Goal: Task Accomplishment & Management: Use online tool/utility

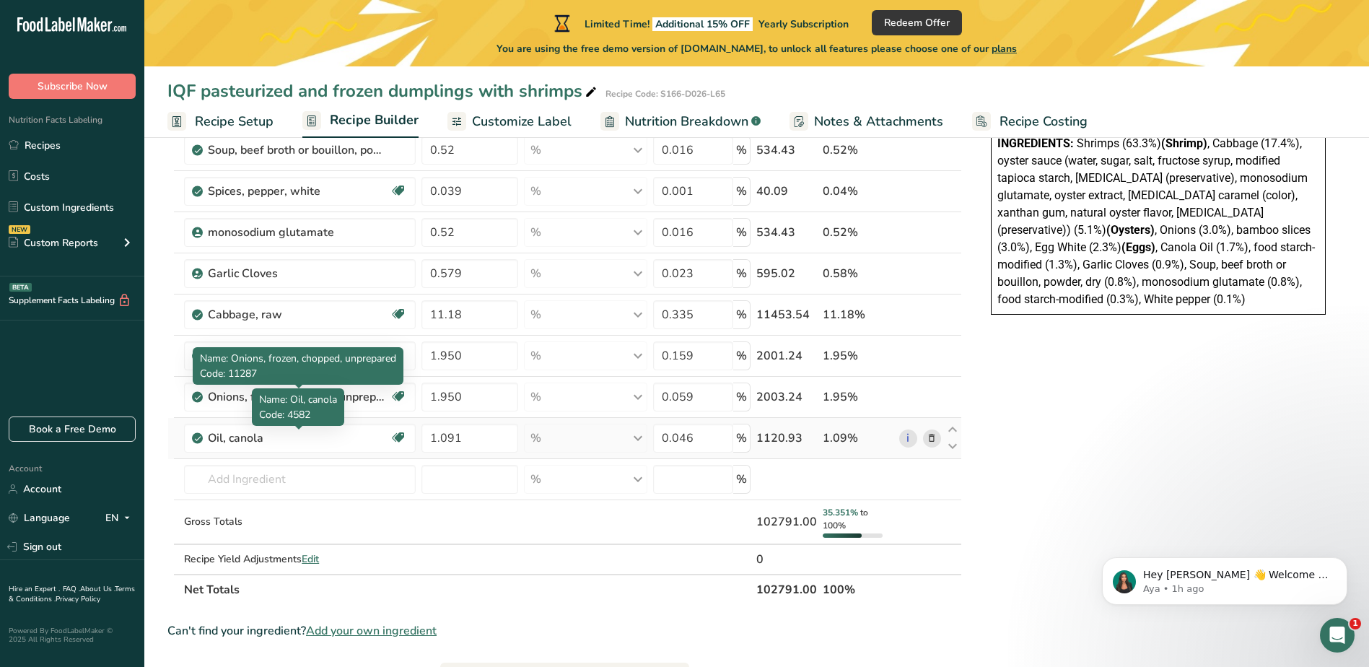
scroll to position [361, 0]
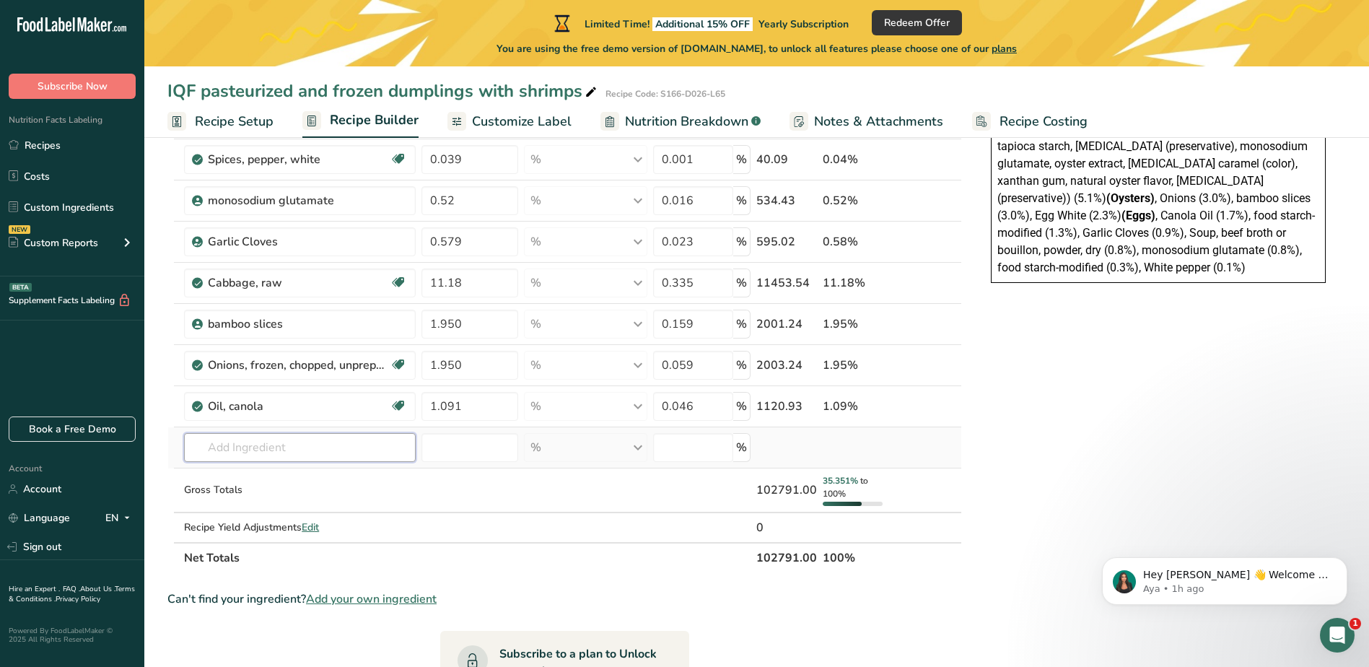
click at [326, 450] on input "text" at bounding box center [300, 447] width 232 height 29
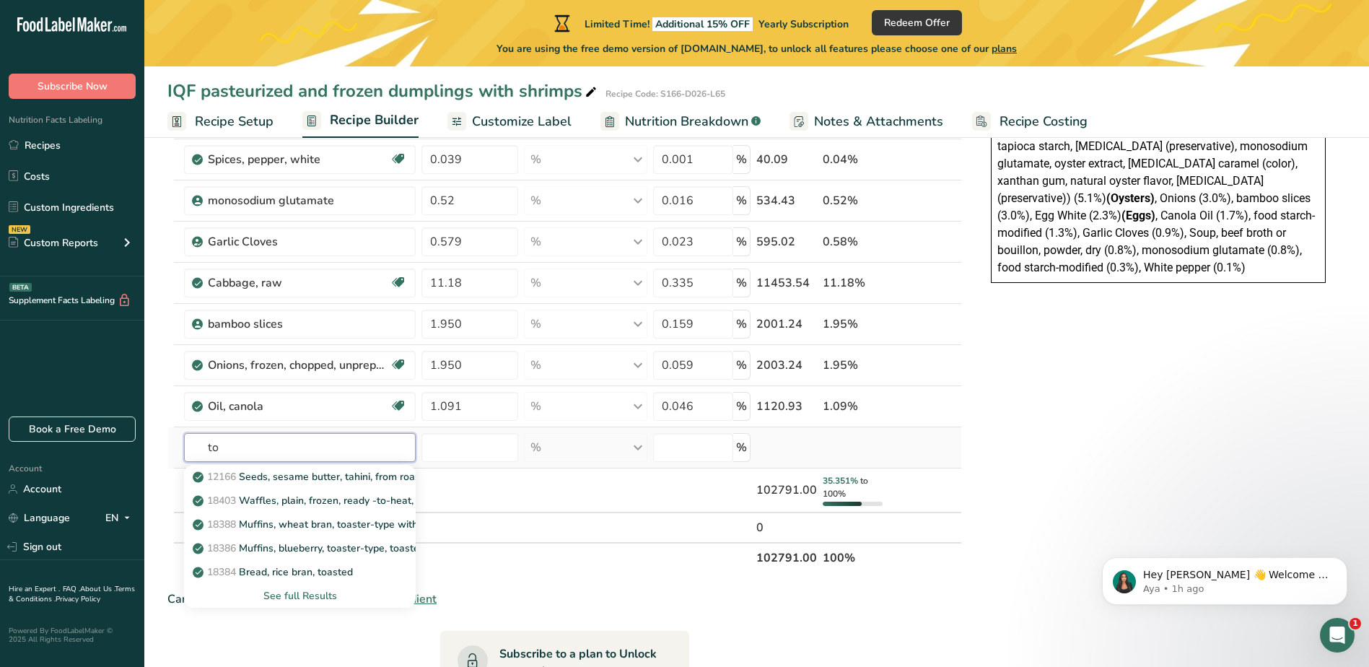
type input "t"
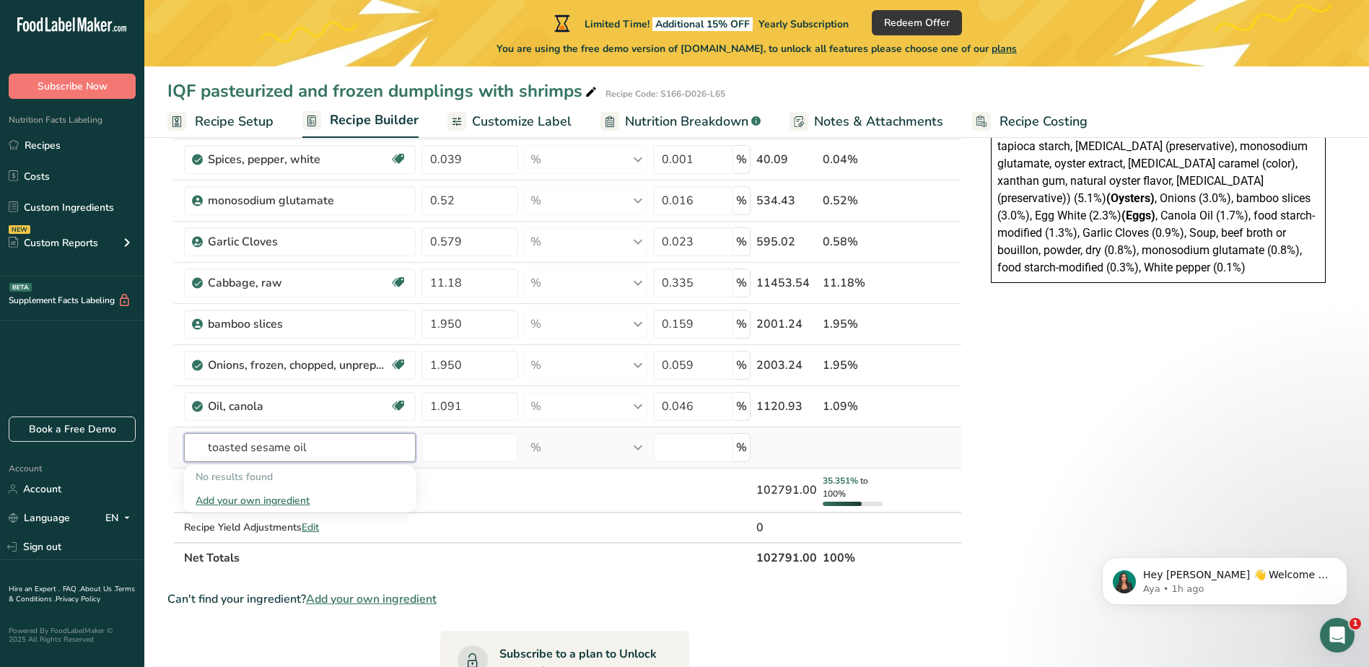
type input "toasted sesame oil"
click at [294, 496] on div "Add your own ingredient" at bounding box center [300, 500] width 209 height 15
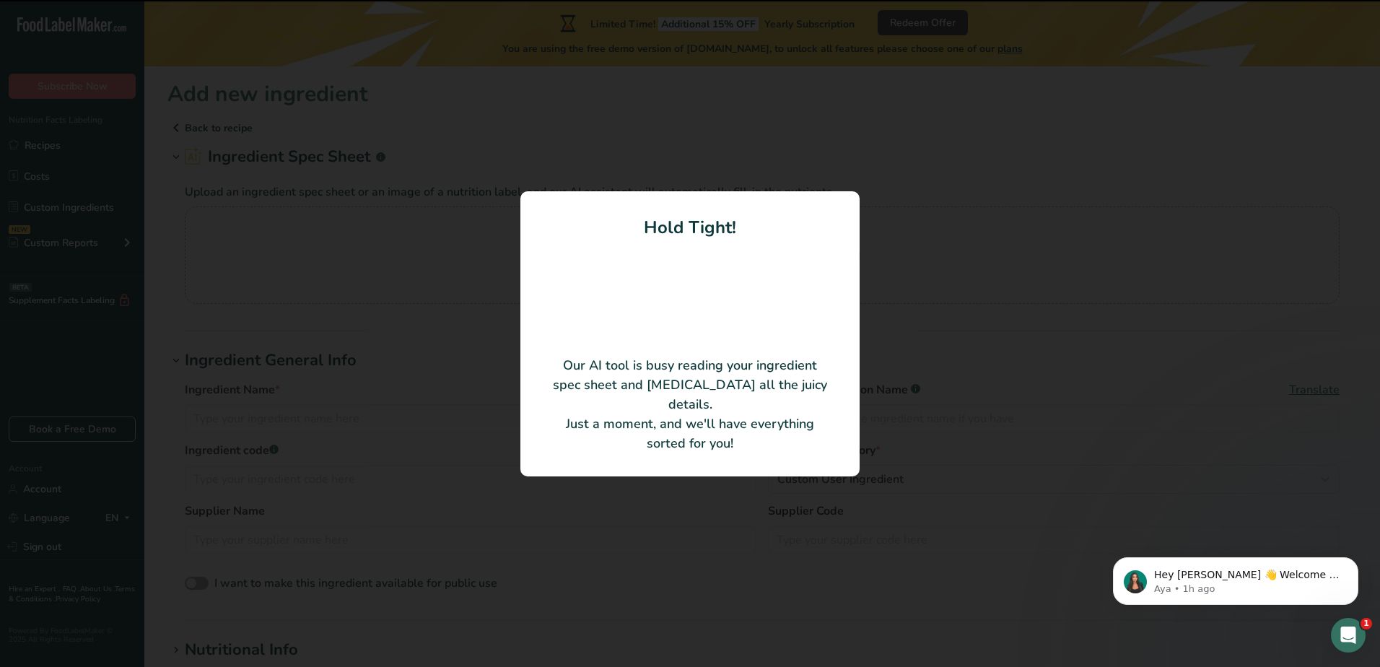
type input "Sesame Oil"
type input "VIČIŪNAI GROUP"
type input "KVSPR0602-05"
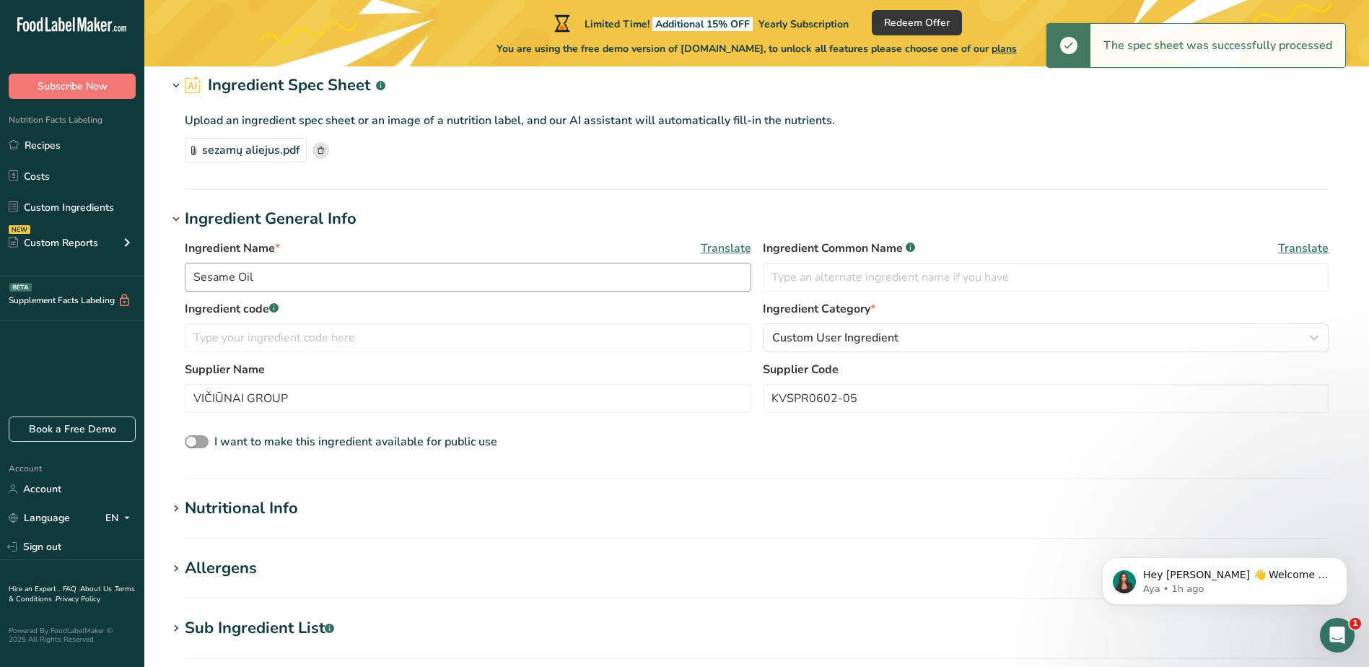
scroll to position [72, 0]
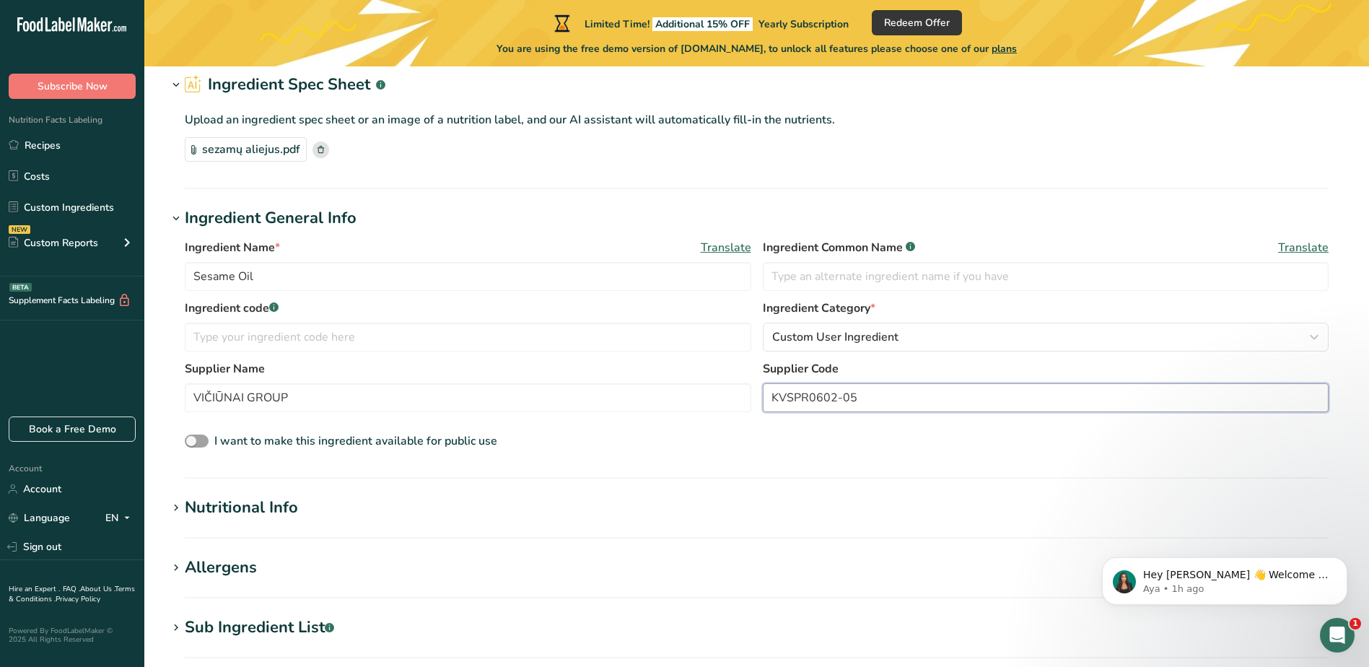
drag, startPoint x: 879, startPoint y: 390, endPoint x: 751, endPoint y: 389, distance: 127.8
click at [751, 389] on div "Supplier Name VIČIŪNAI GROUP Supplier Code KVSPR0602-05" at bounding box center [757, 390] width 1144 height 61
click at [564, 333] on input "text" at bounding box center [468, 337] width 567 height 29
drag, startPoint x: 348, startPoint y: 393, endPoint x: 166, endPoint y: 400, distance: 182.0
click at [166, 400] on section "Add new ingredient Back to recipe Ingredient Spec Sheet .a-a{fill:#347362;}.b-a…" at bounding box center [756, 510] width 1225 height 1032
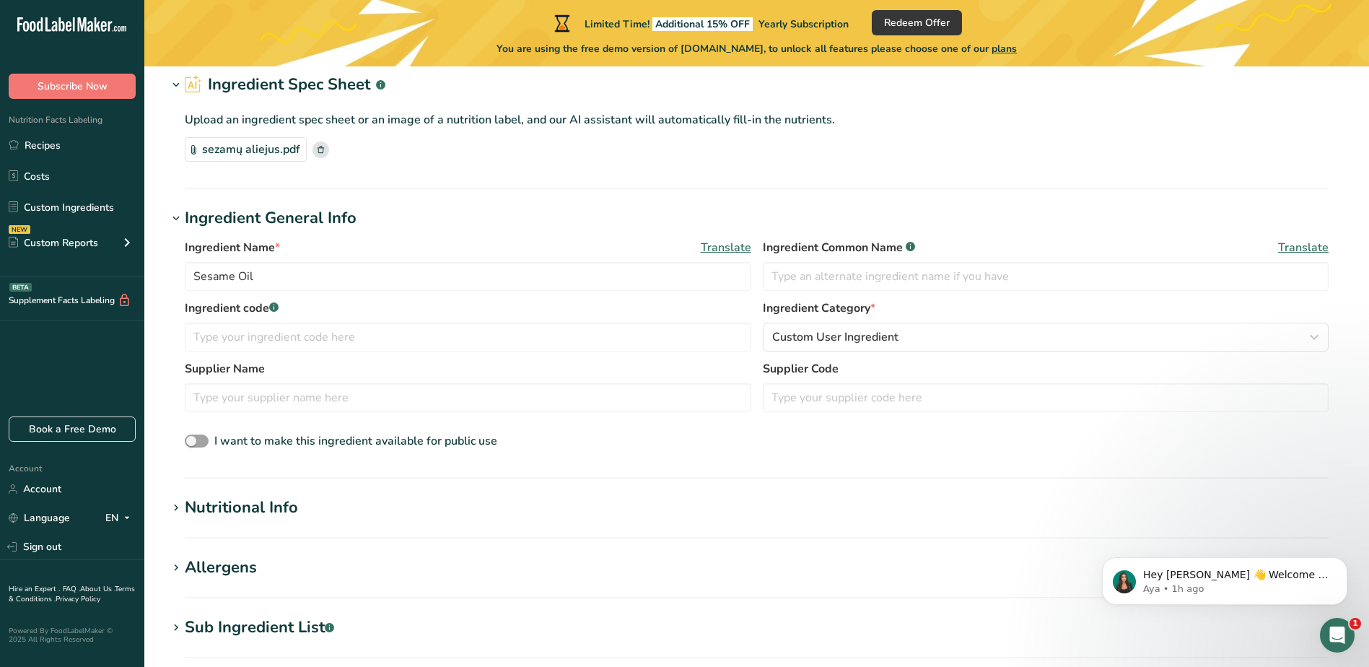
click at [525, 440] on div "I want to make this ingredient available for public use" at bounding box center [757, 441] width 1144 height 19
click at [296, 342] on input "text" at bounding box center [468, 337] width 567 height 29
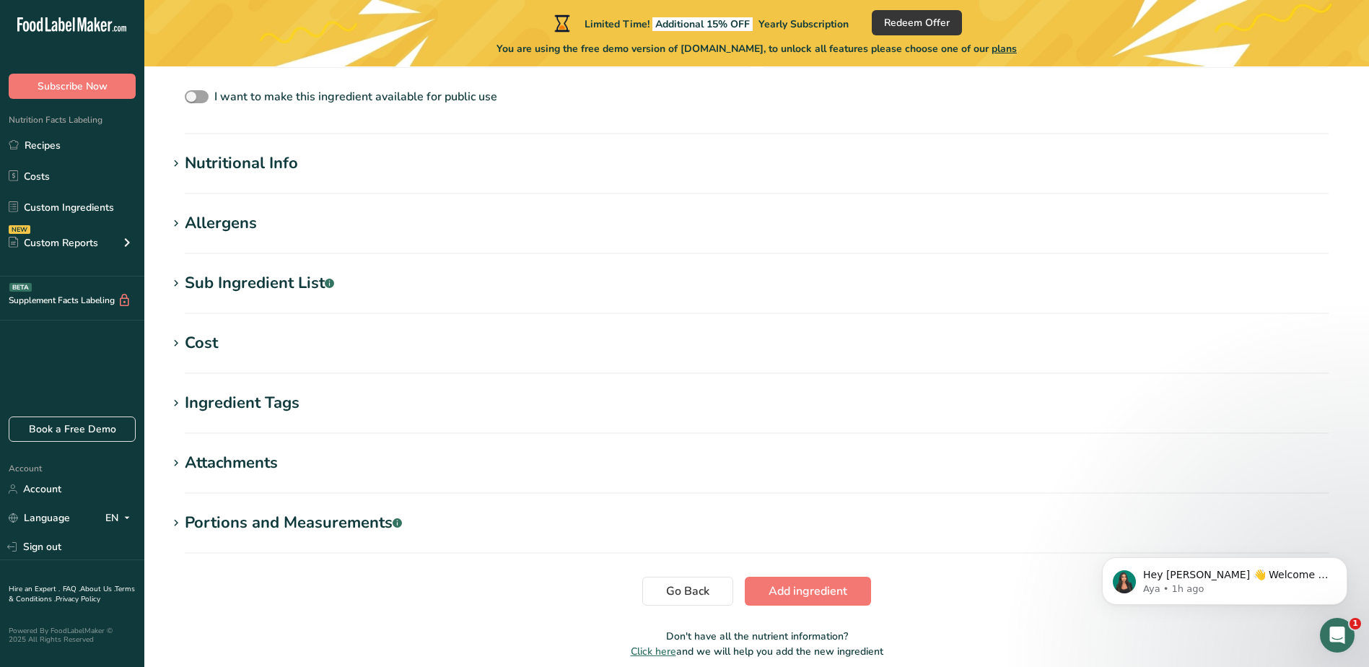
scroll to position [433, 0]
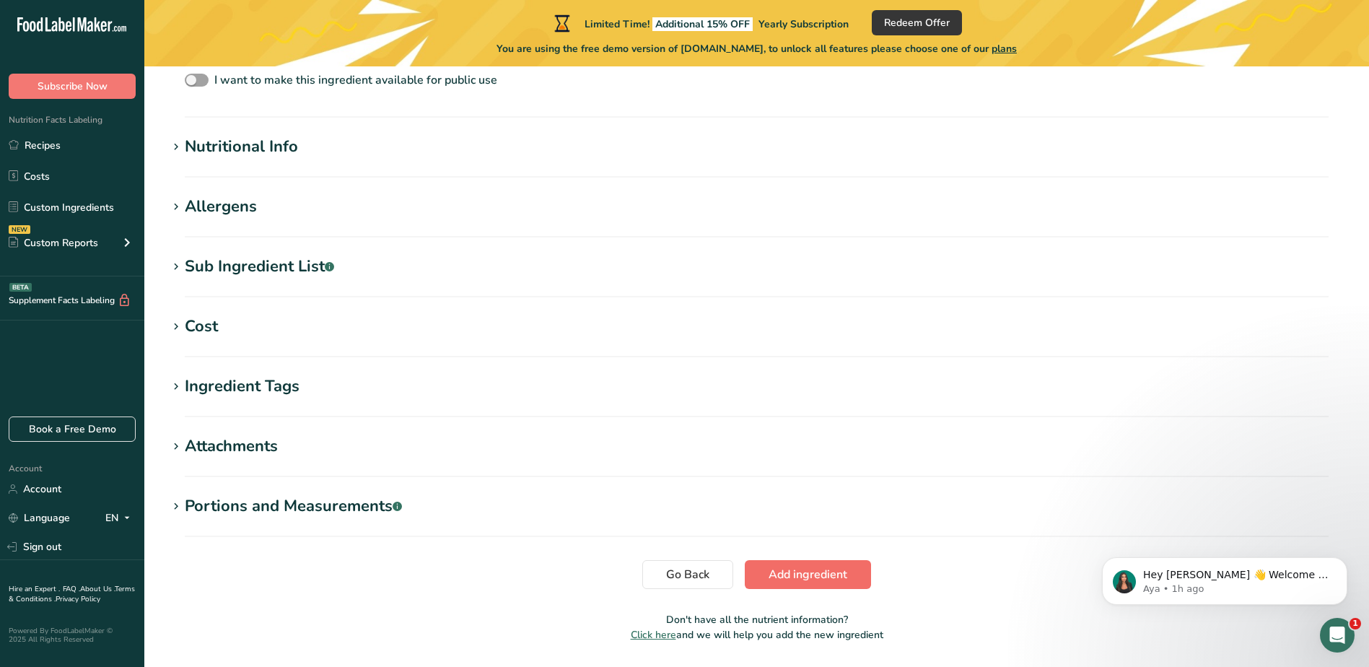
type input "1120305"
click at [792, 575] on span "Add ingredient" at bounding box center [808, 574] width 79 height 17
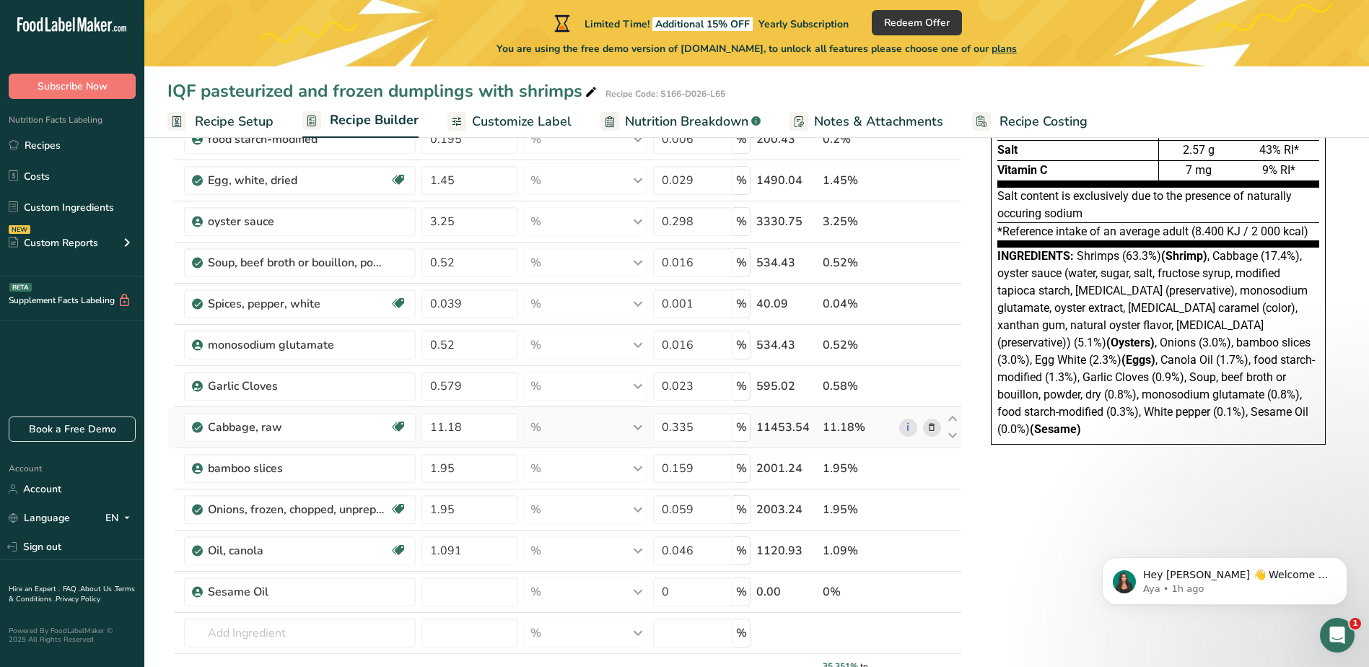
scroll to position [289, 0]
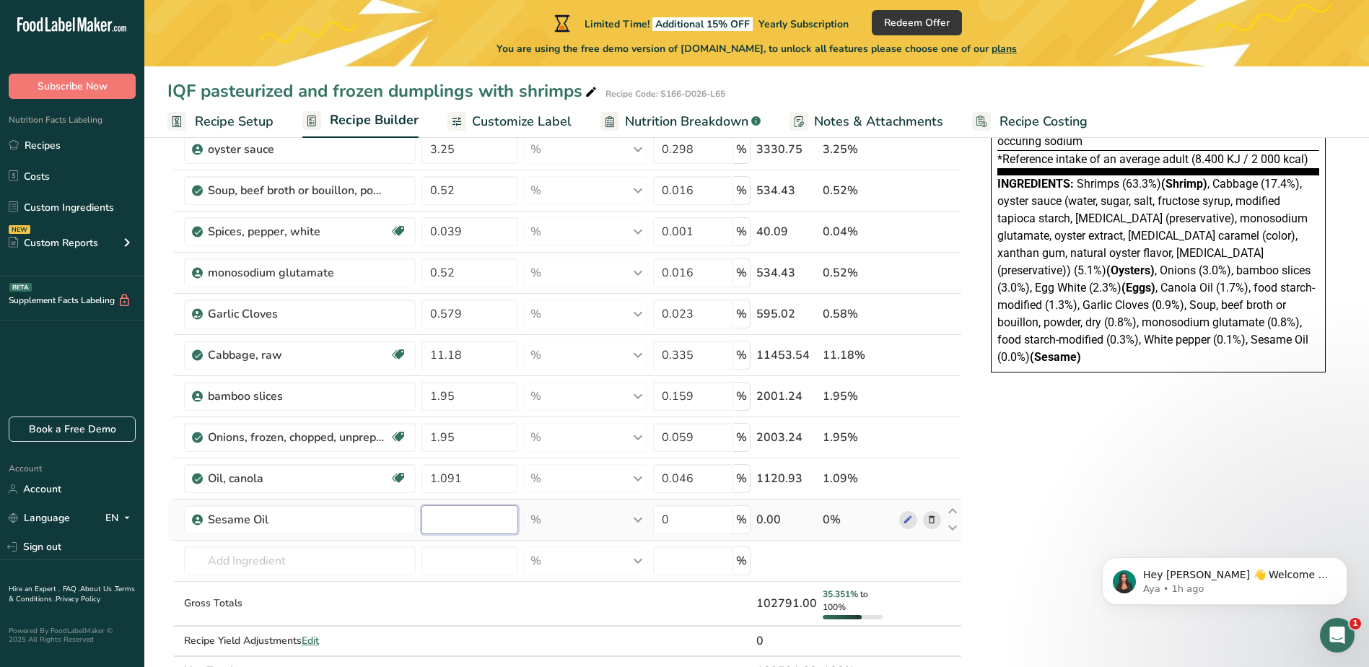
click at [449, 511] on input "number" at bounding box center [469, 519] width 97 height 29
type input "1.3"
click at [682, 522] on div "Ingredient * Amount * Unit * Waste * .a-a{fill:#347362;}.b-a{fill:#fff;} Grams …" at bounding box center [564, 310] width 795 height 753
type input "0.066"
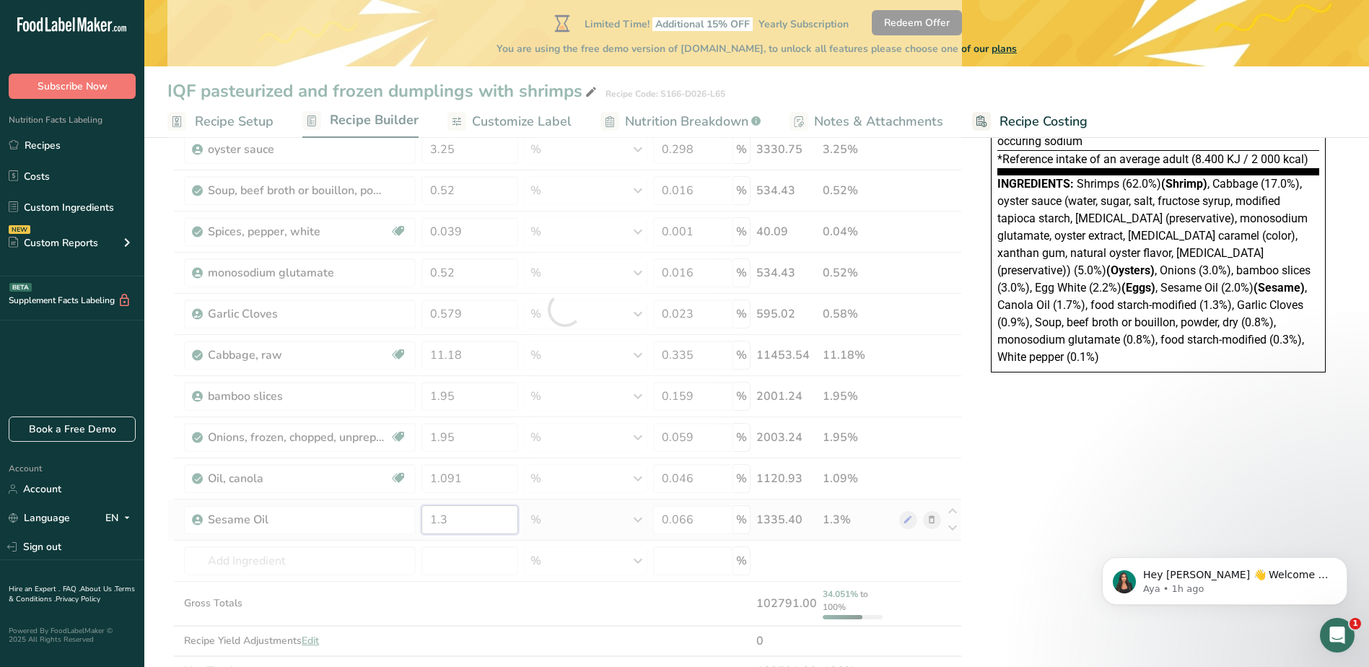
click at [455, 519] on div "Ingredient * Amount * Unit * Waste * .a-a{fill:#347362;}.b-a{fill:#fff;} Grams …" at bounding box center [564, 310] width 795 height 753
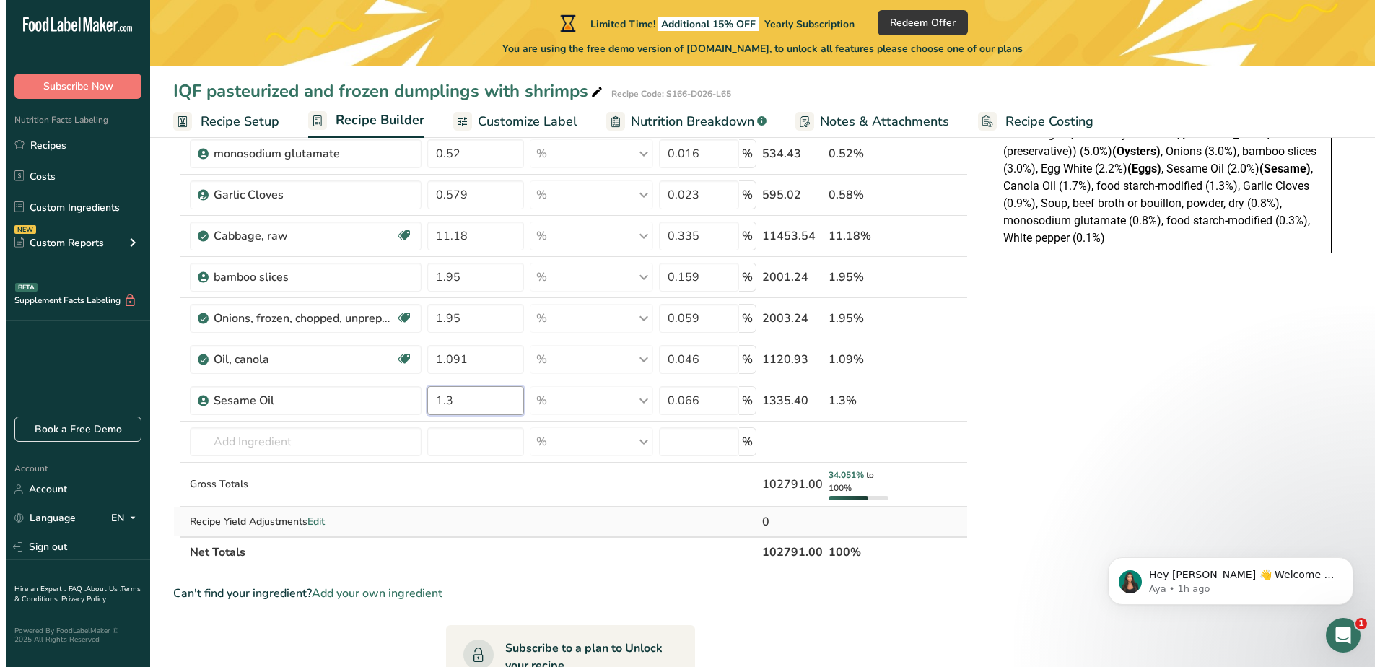
scroll to position [433, 0]
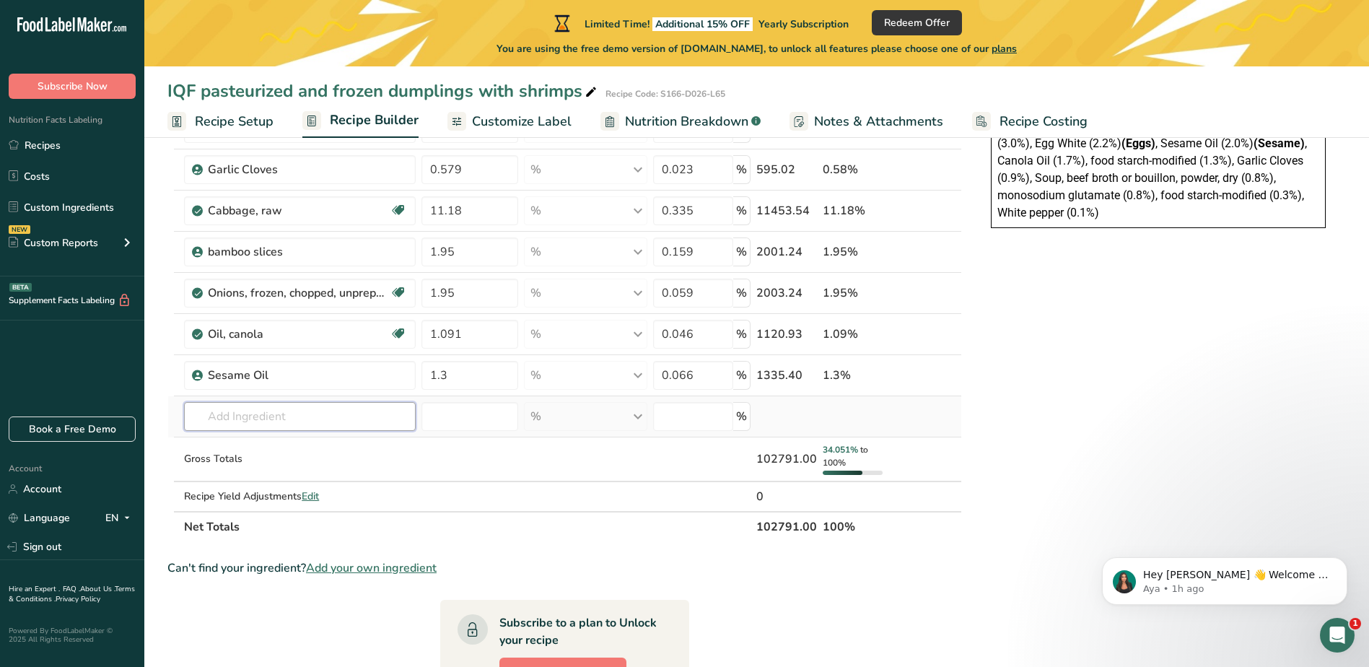
click at [309, 423] on div "Ingredient * Amount * Unit * Waste * .a-a{fill:#347362;}.b-a{fill:#fff;} Grams …" at bounding box center [564, 165] width 795 height 753
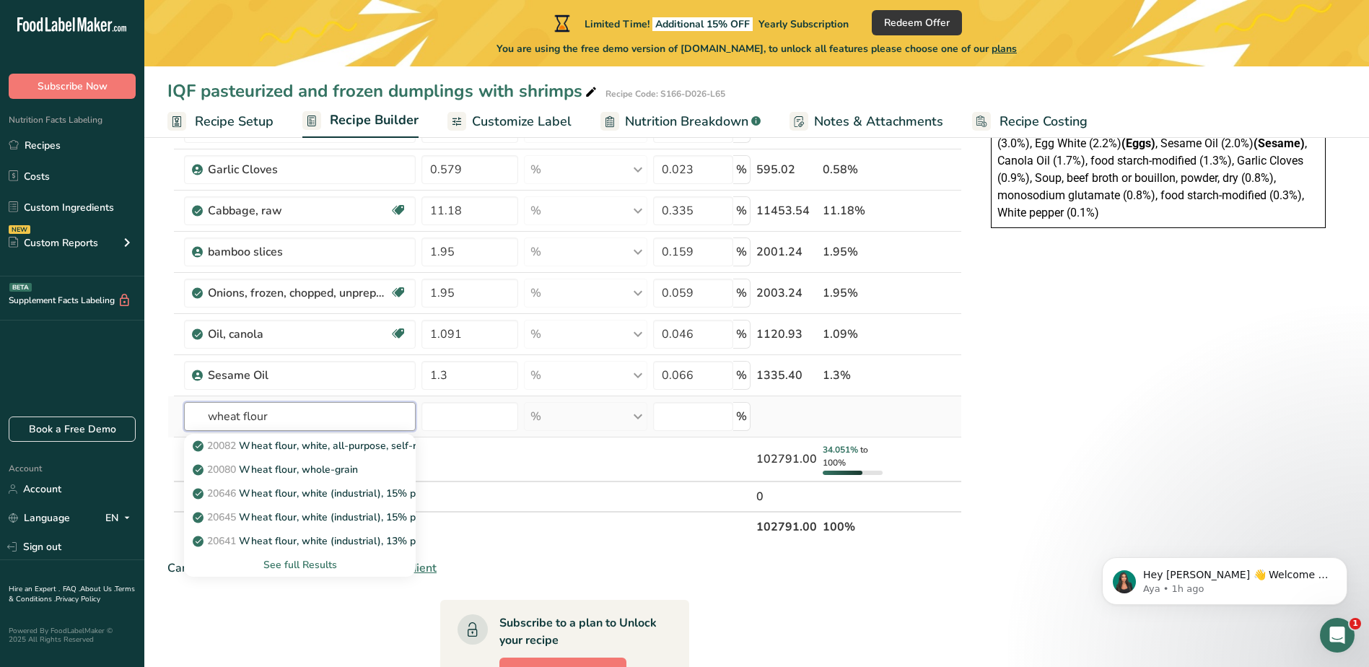
type input "wheat flour"
click at [329, 564] on div "See full Results" at bounding box center [300, 564] width 209 height 15
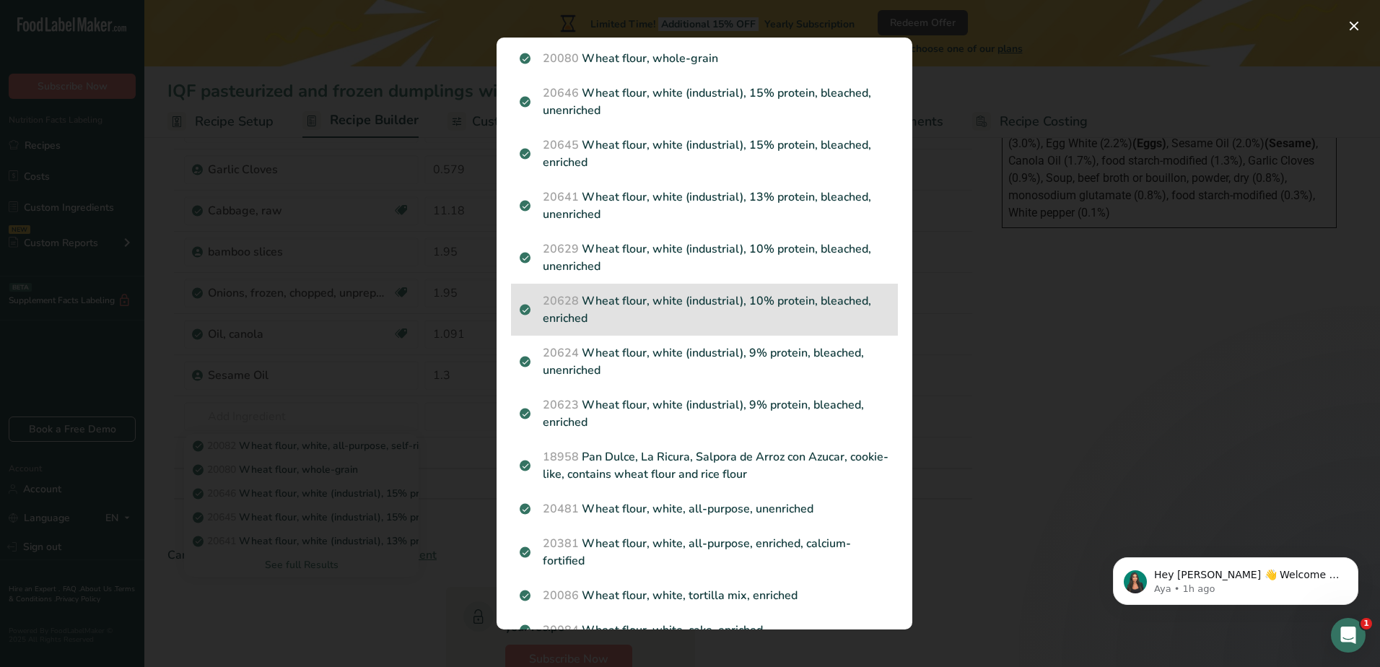
scroll to position [0, 0]
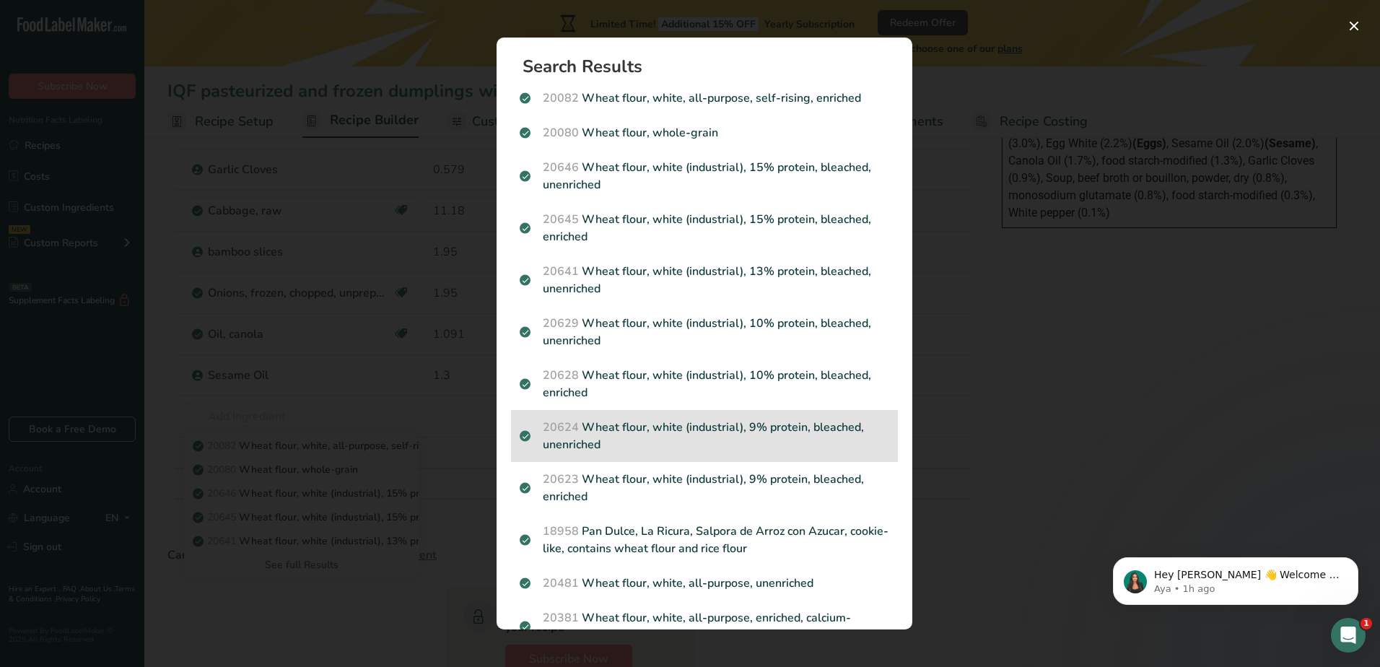
click at [782, 429] on p "20624 Wheat flour, white (industrial), 9% protein, bleached, unenriched" at bounding box center [705, 436] width 370 height 35
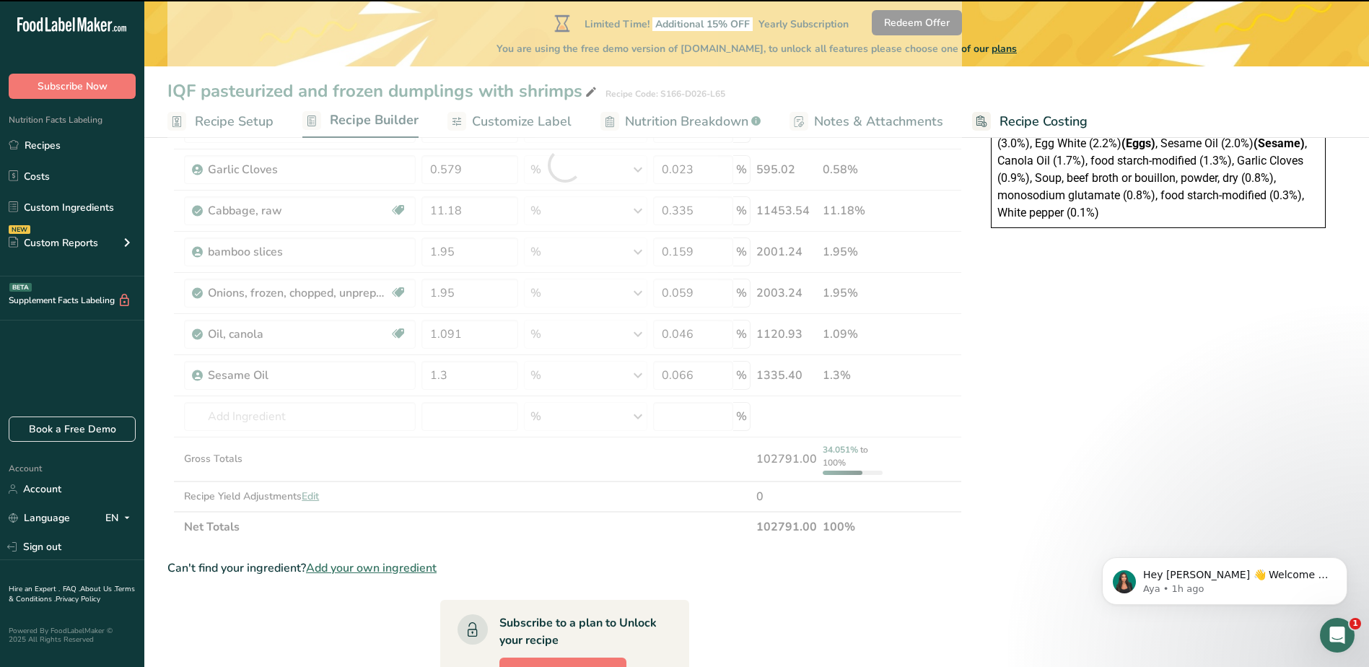
type input "0"
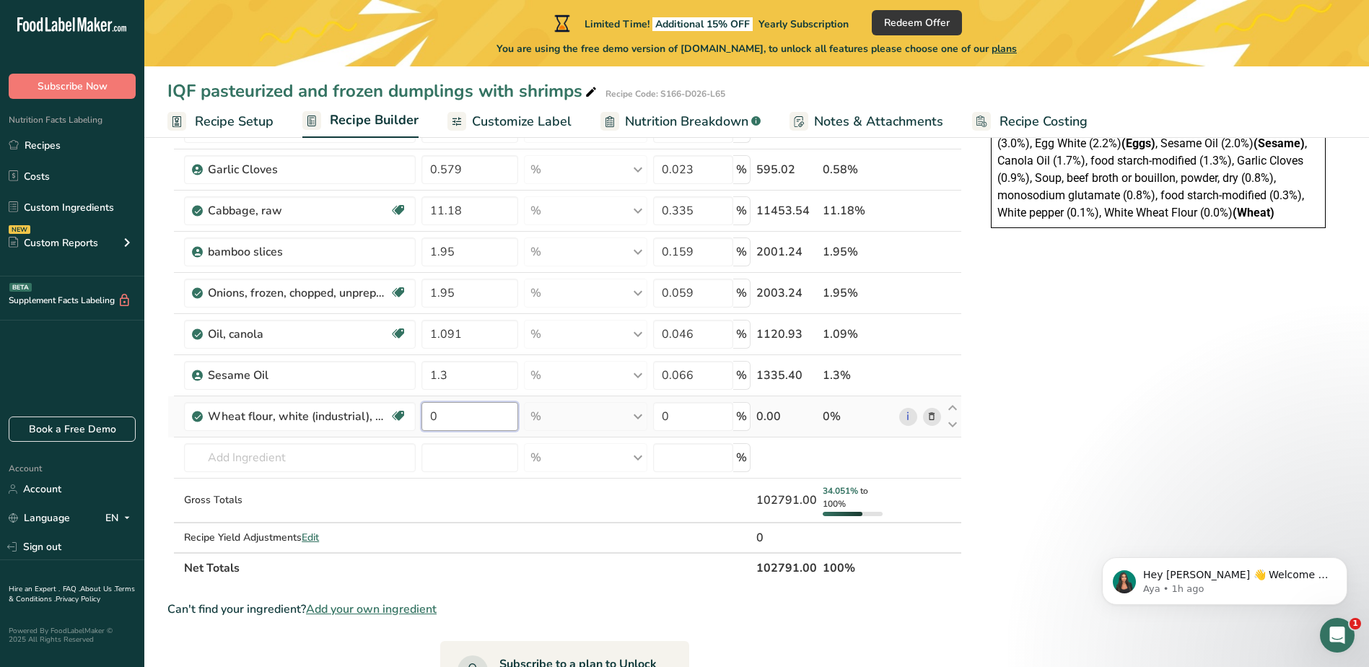
click at [455, 415] on input "0" at bounding box center [469, 416] width 97 height 29
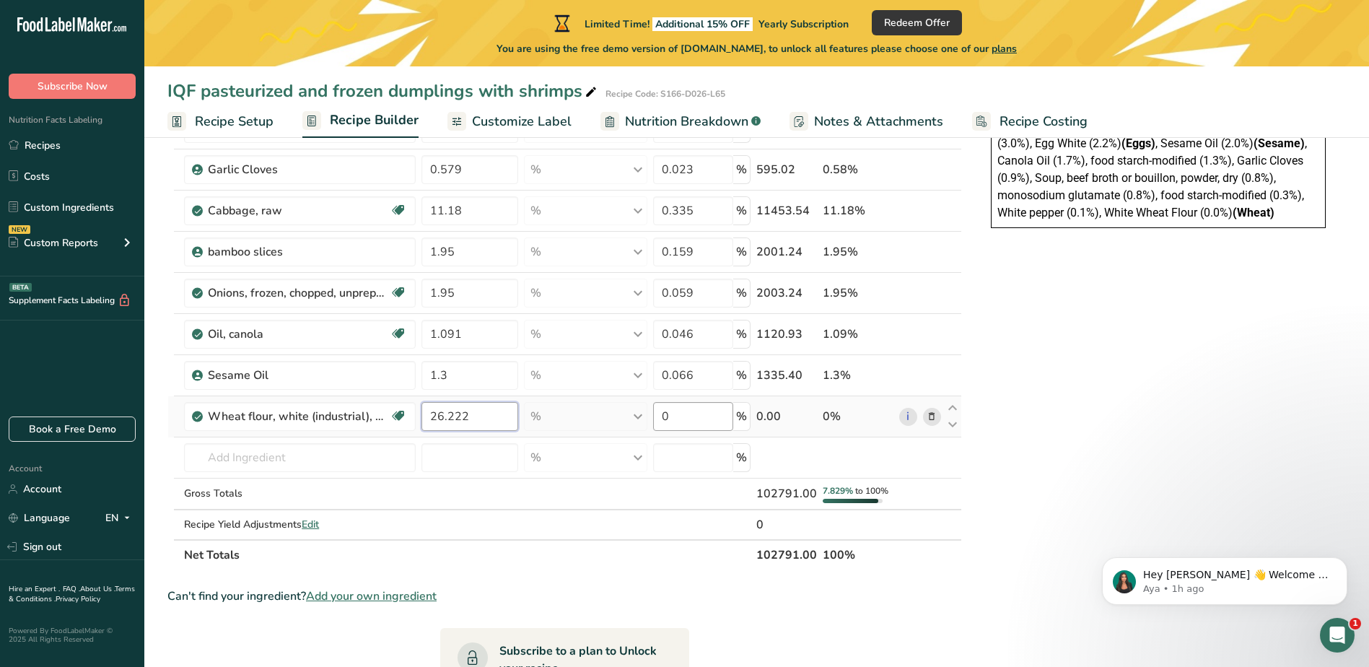
type input "26.222"
click at [676, 411] on div "Ingredient * Amount * Unit * Waste * .a-a{fill:#347362;}.b-a{fill:#fff;} Grams …" at bounding box center [564, 179] width 795 height 781
type input "0.395"
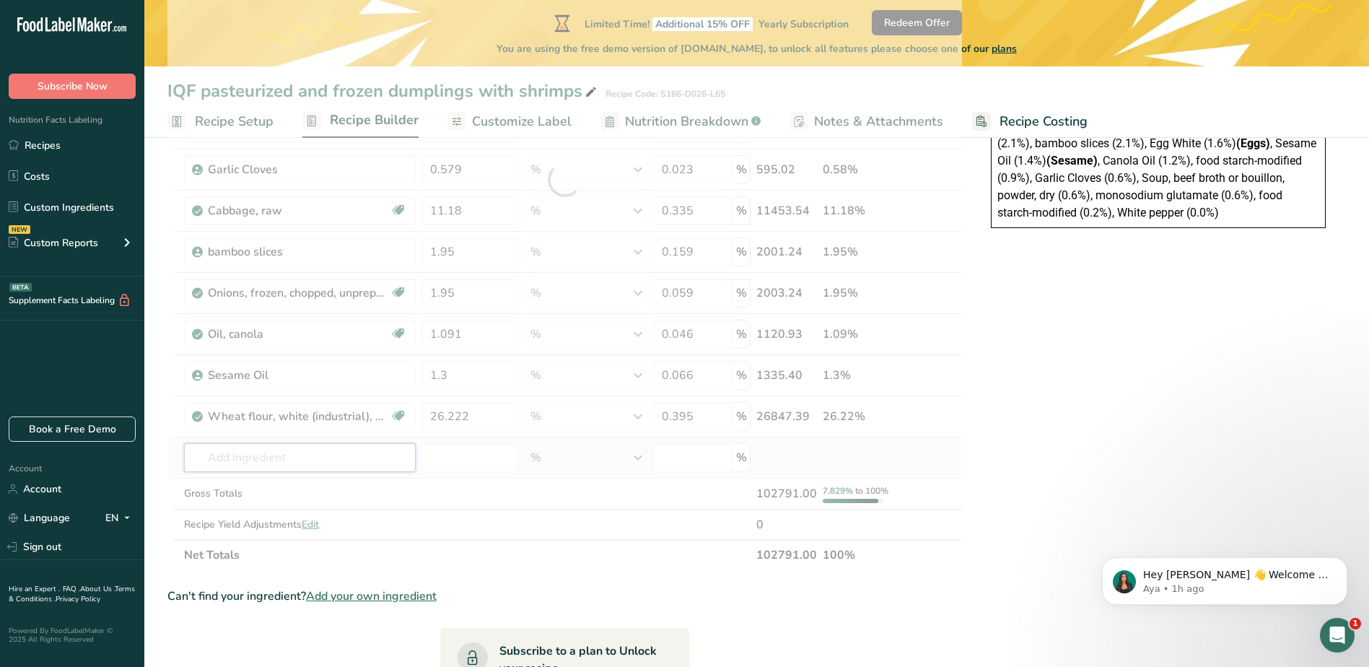
click at [335, 460] on div "Ingredient * Amount * Unit * Waste * .a-a{fill:#347362;}.b-a{fill:#fff;} Grams …" at bounding box center [564, 179] width 795 height 781
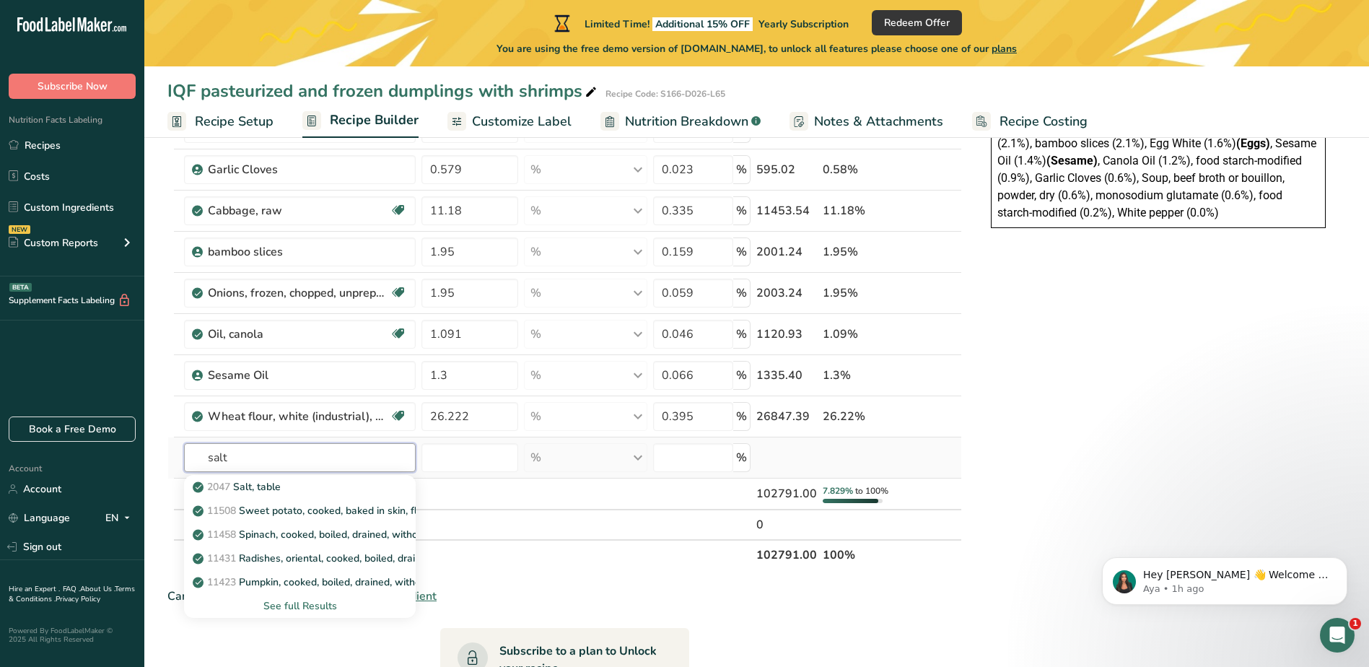
type input "salt"
click at [320, 603] on div "See full Results" at bounding box center [300, 605] width 209 height 15
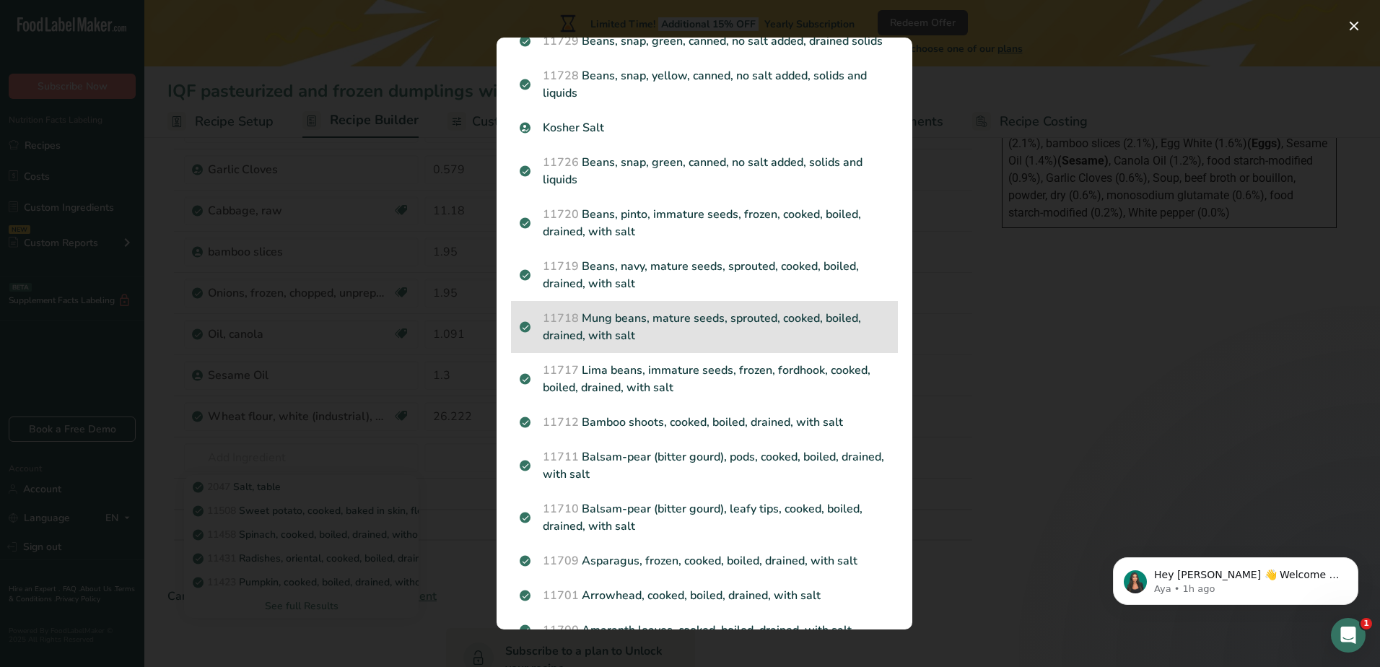
scroll to position [1423, 0]
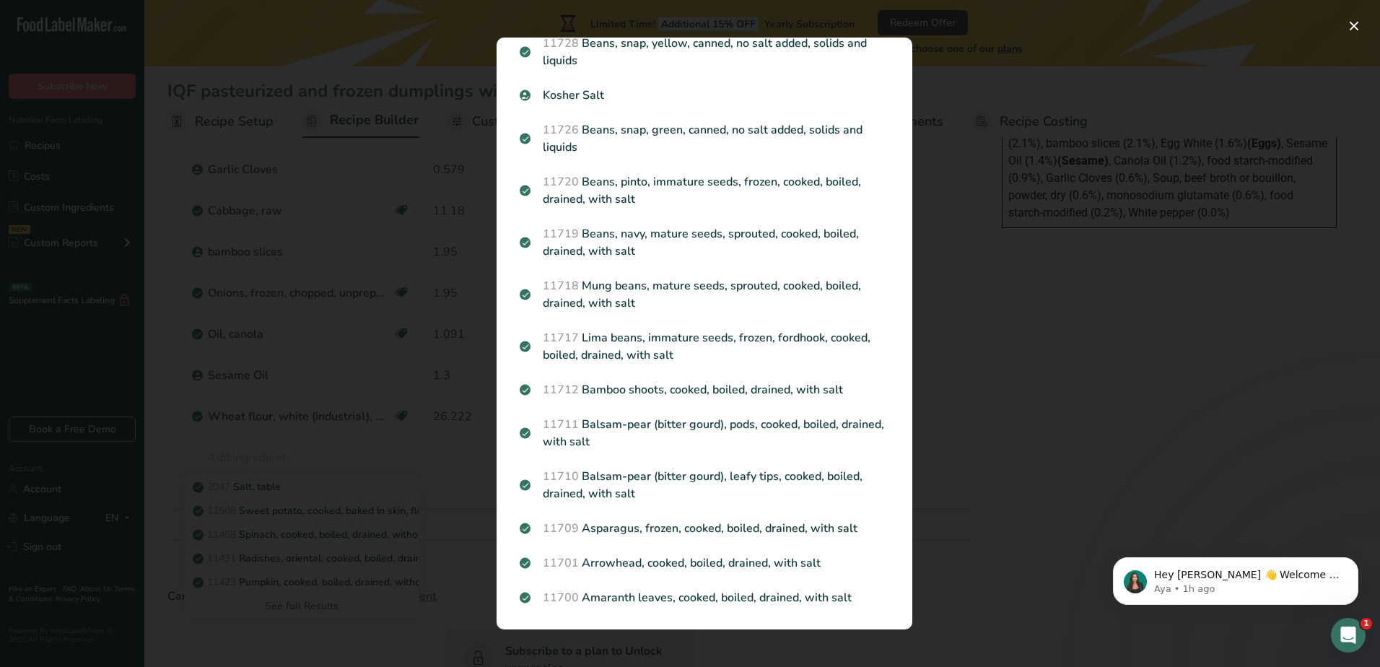
click at [1020, 350] on div "Search results modal" at bounding box center [690, 333] width 1380 height 667
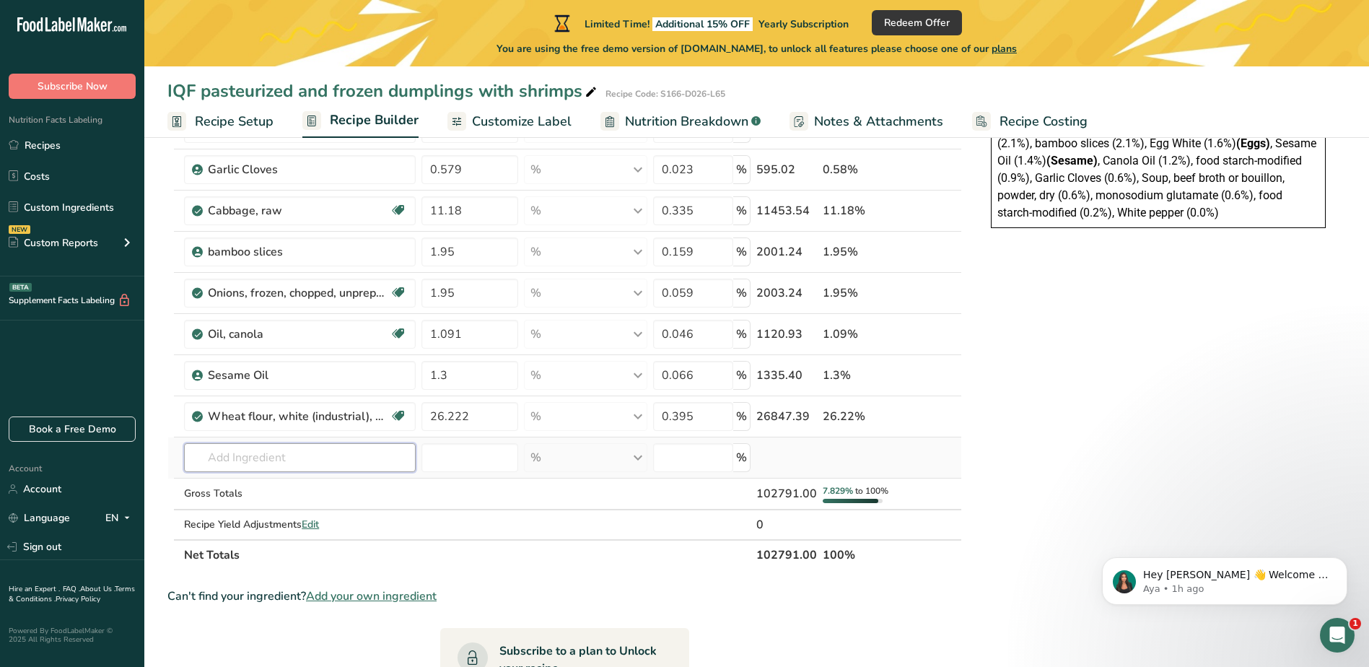
click at [267, 447] on input "text" at bounding box center [300, 457] width 232 height 29
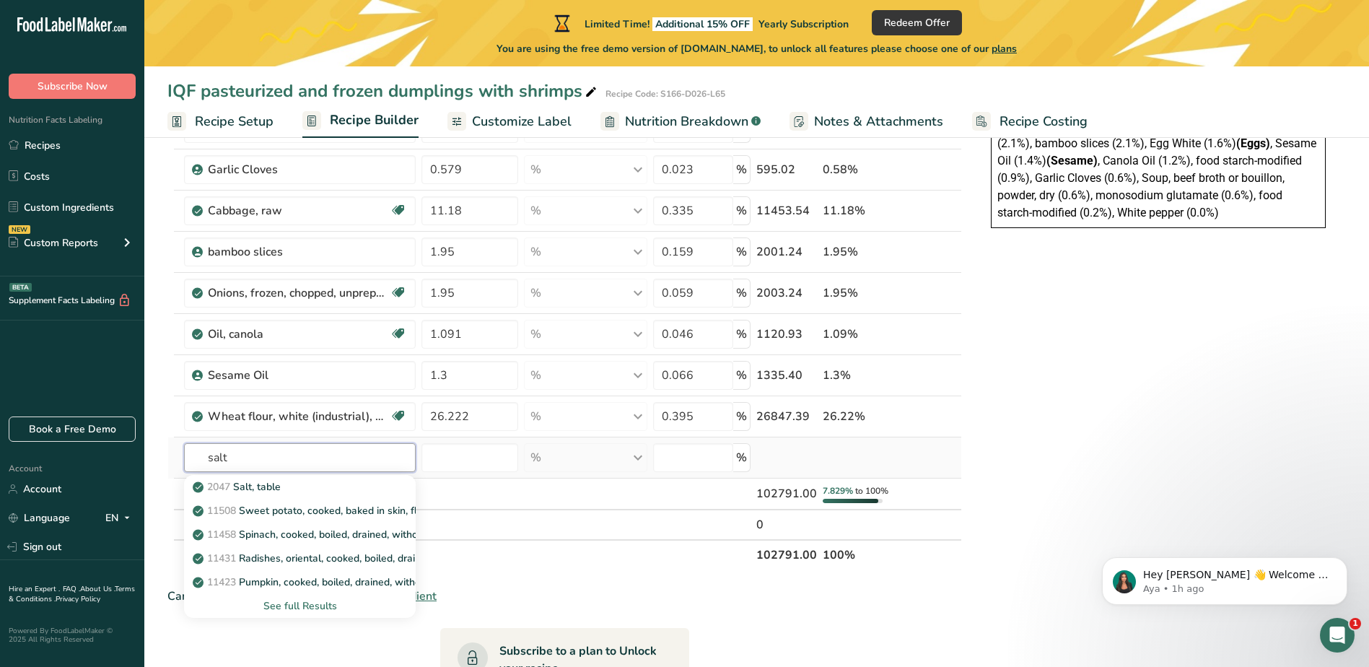
type input "salt"
click at [281, 603] on div "See full Results" at bounding box center [300, 605] width 209 height 15
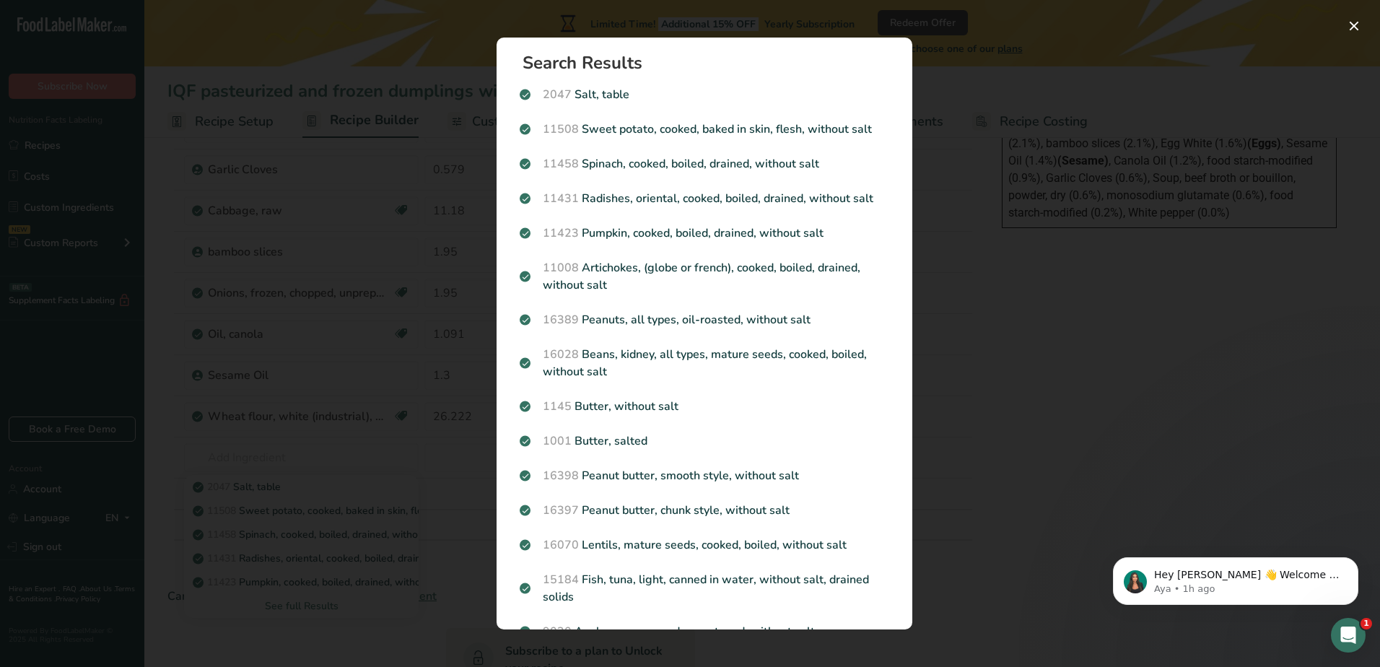
scroll to position [0, 0]
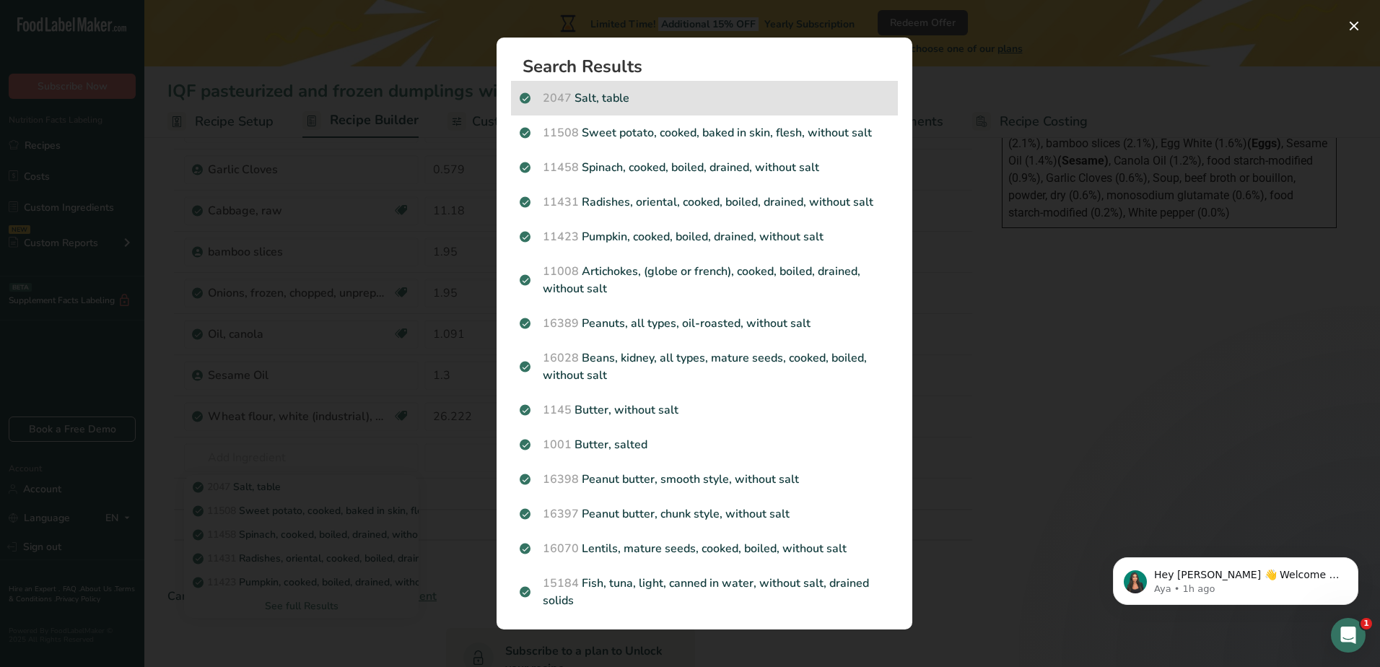
click at [626, 108] on div "2047 Salt, table" at bounding box center [704, 98] width 387 height 35
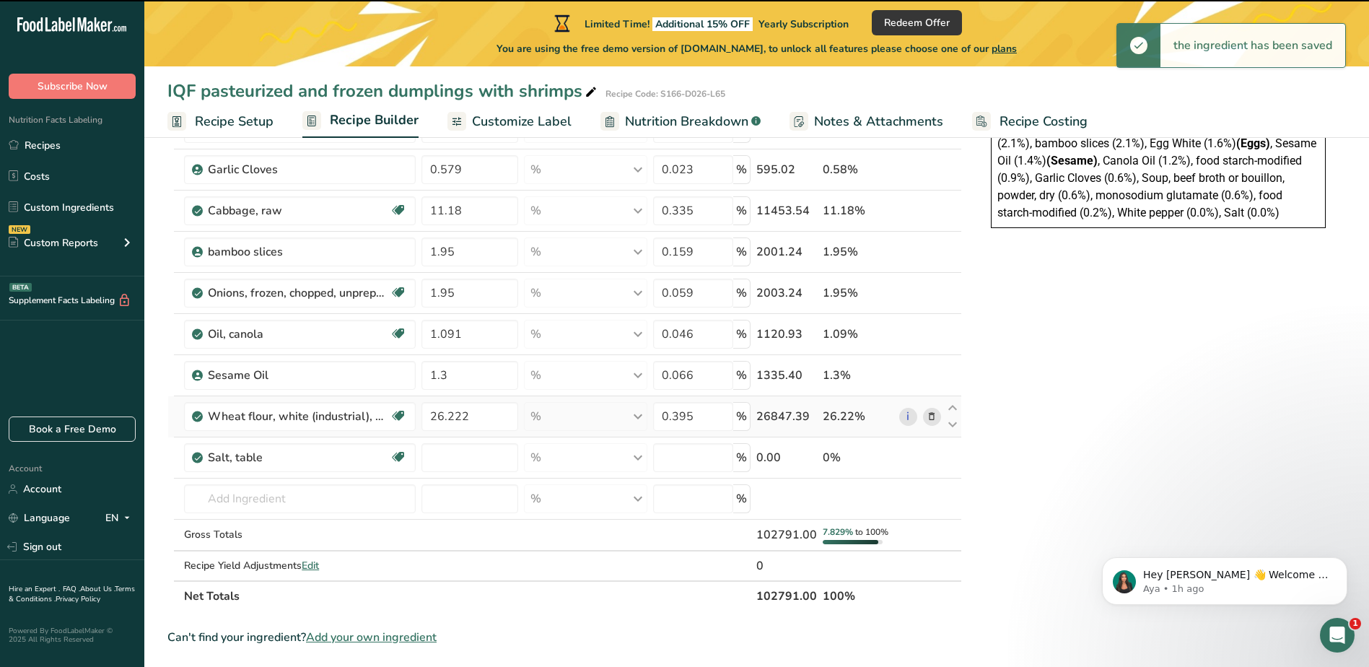
type input "0"
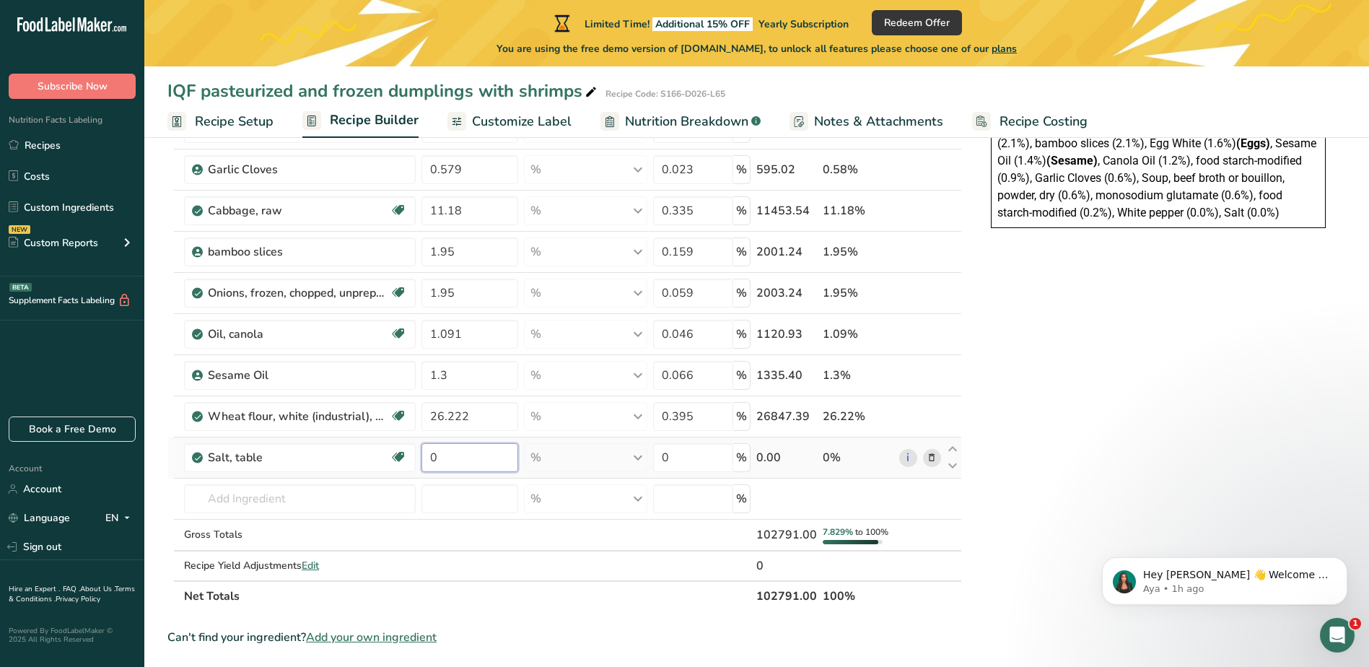
click at [464, 456] on input "0" at bounding box center [469, 457] width 97 height 29
type input "0.088"
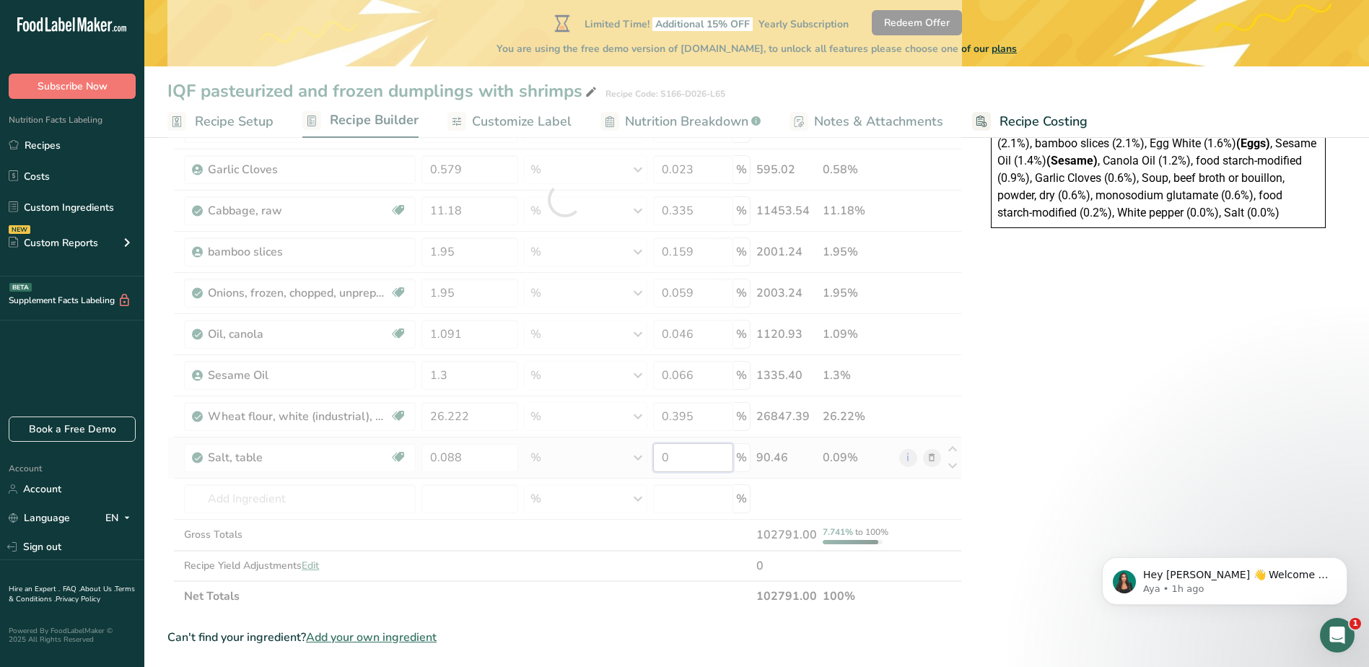
click at [694, 459] on div "Ingredient * Amount * Unit * Waste * .a-a{fill:#347362;}.b-a{fill:#fff;} Grams …" at bounding box center [564, 200] width 795 height 822
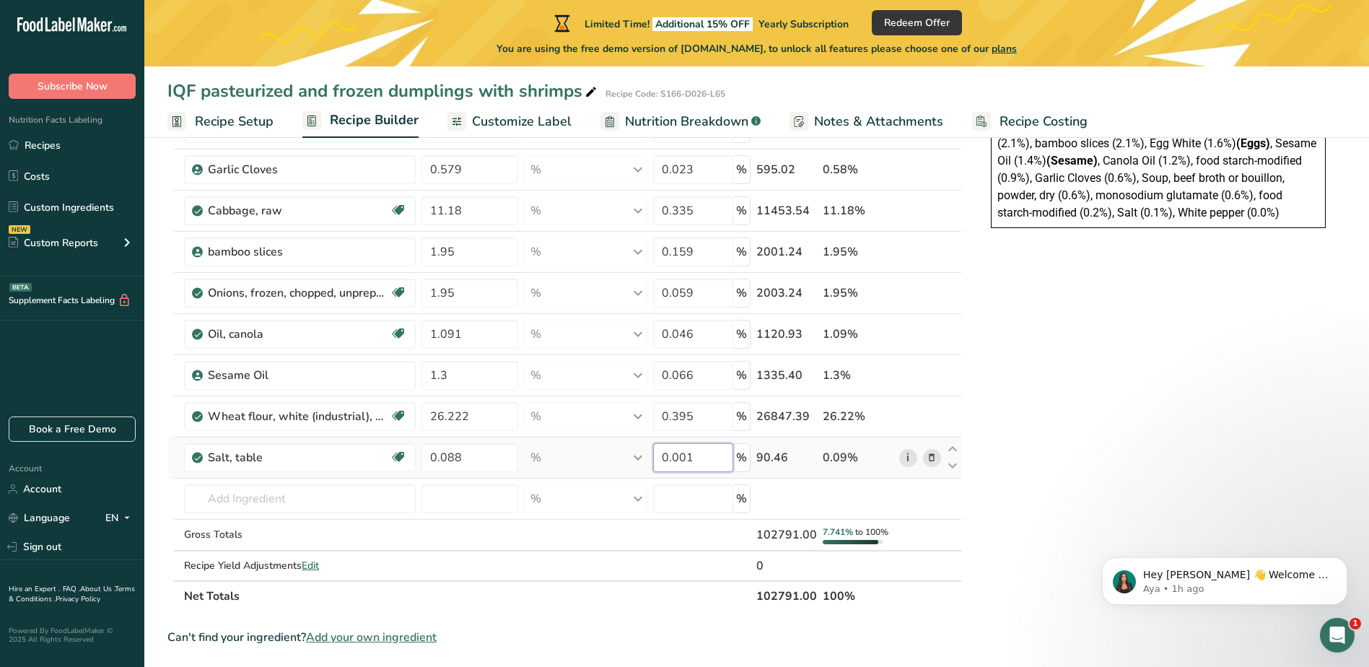
type input "0.001"
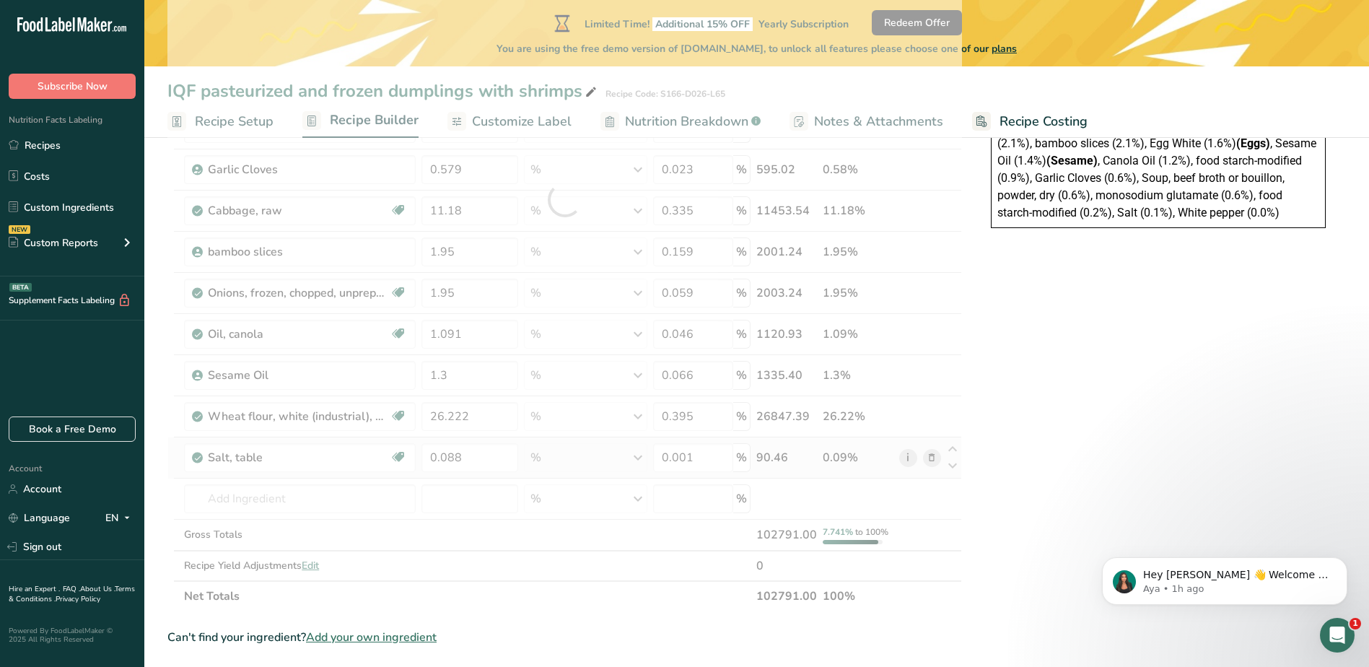
click at [905, 456] on div "Ingredient * Amount * Unit * Waste * .a-a{fill:#347362;}.b-a{fill:#fff;} Grams …" at bounding box center [564, 200] width 795 height 822
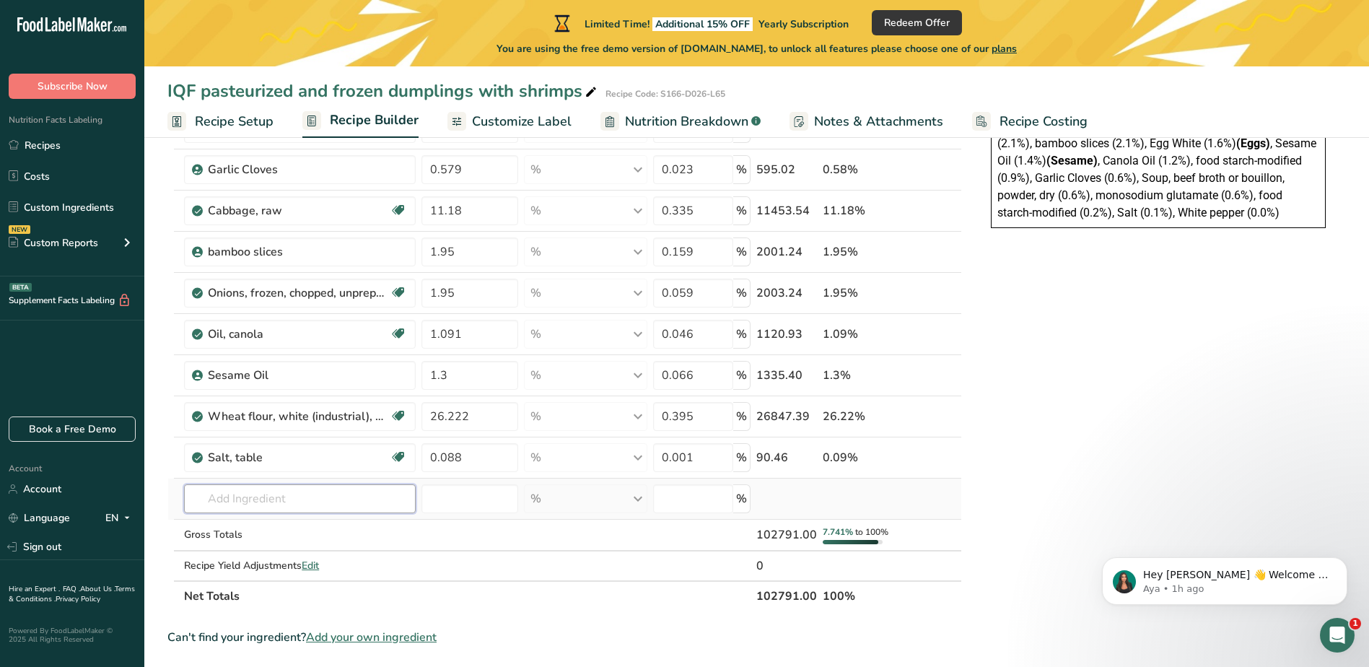
click at [279, 502] on input "text" at bounding box center [300, 498] width 232 height 29
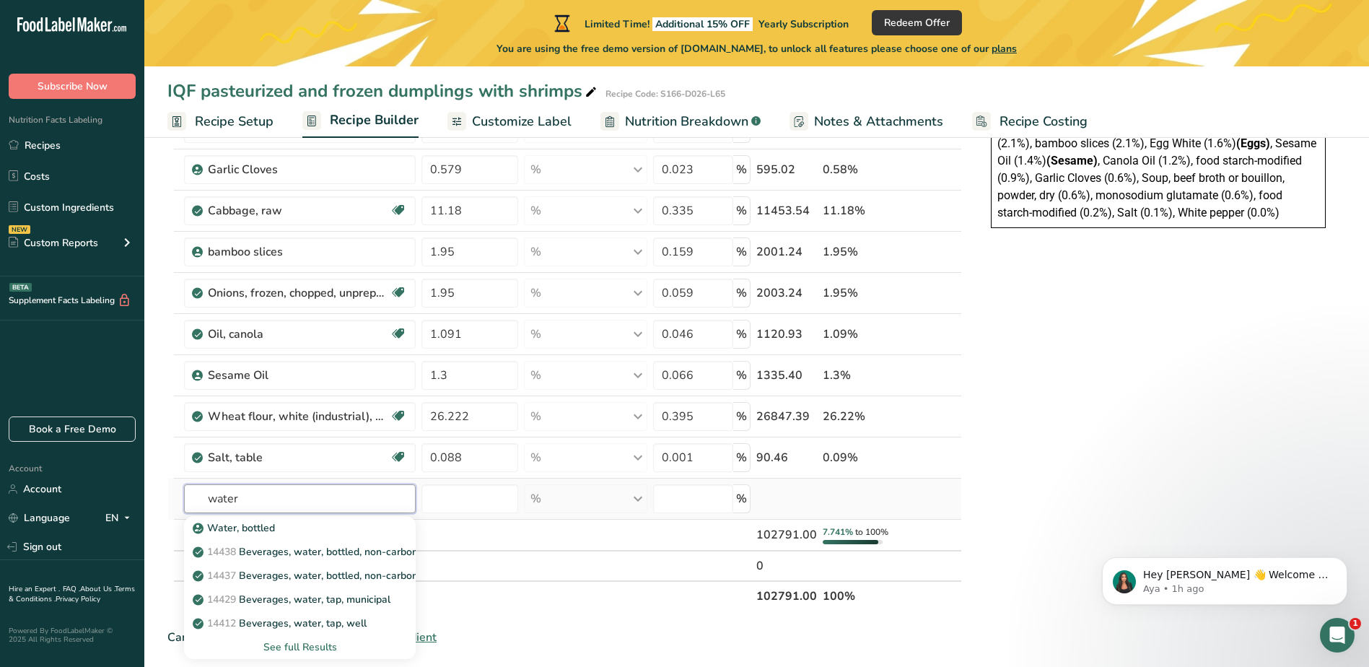
type input "water"
click at [302, 642] on div "See full Results" at bounding box center [300, 646] width 209 height 15
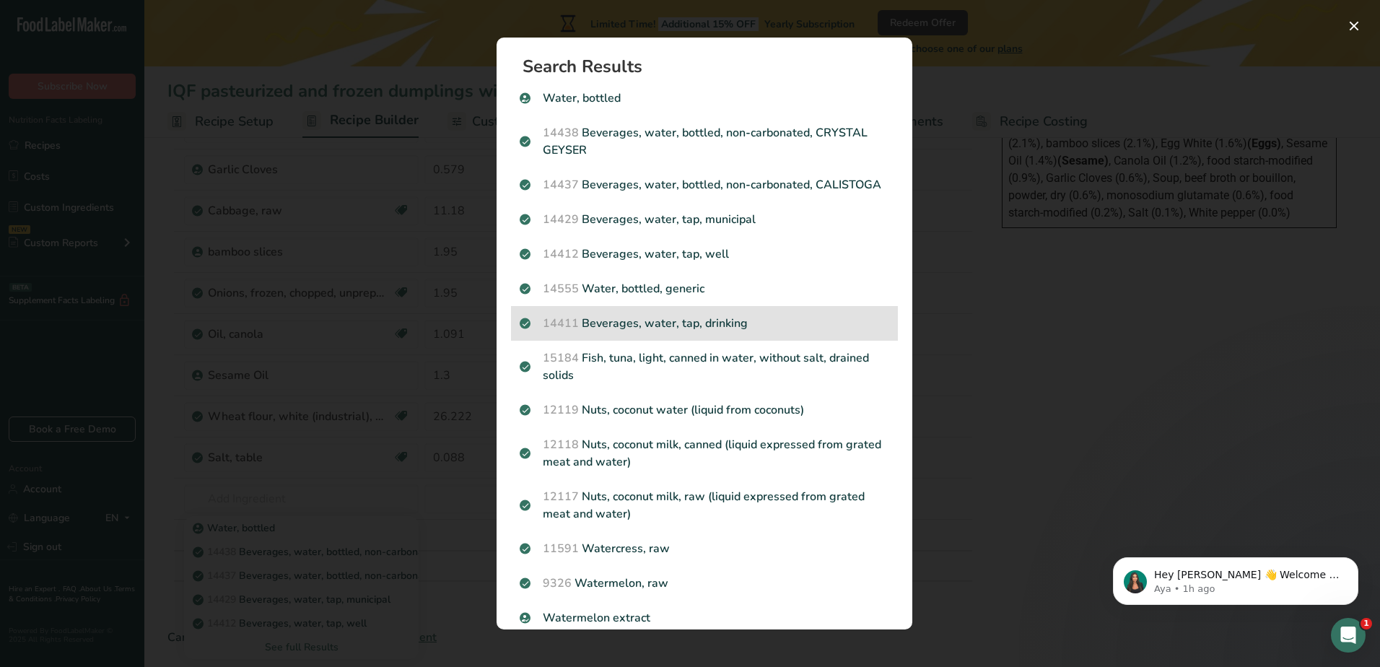
click at [803, 332] on p "14411 Beverages, water, tap, drinking" at bounding box center [705, 323] width 370 height 17
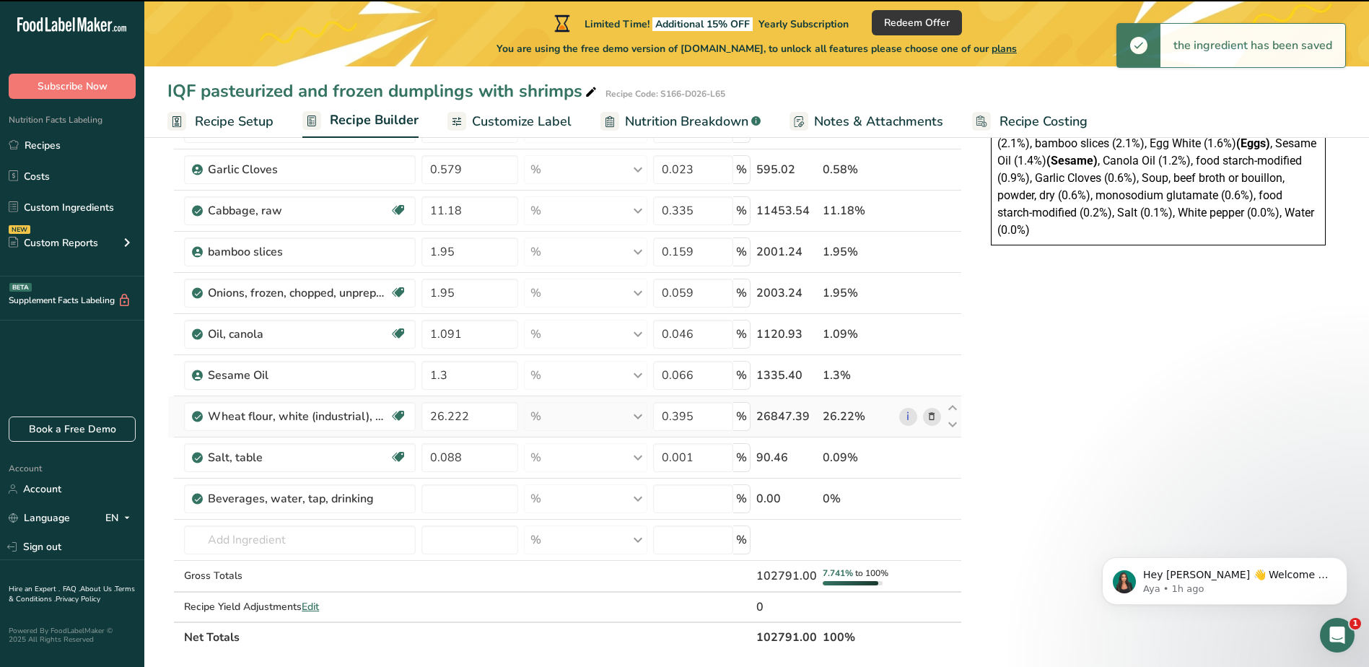
type input "0"
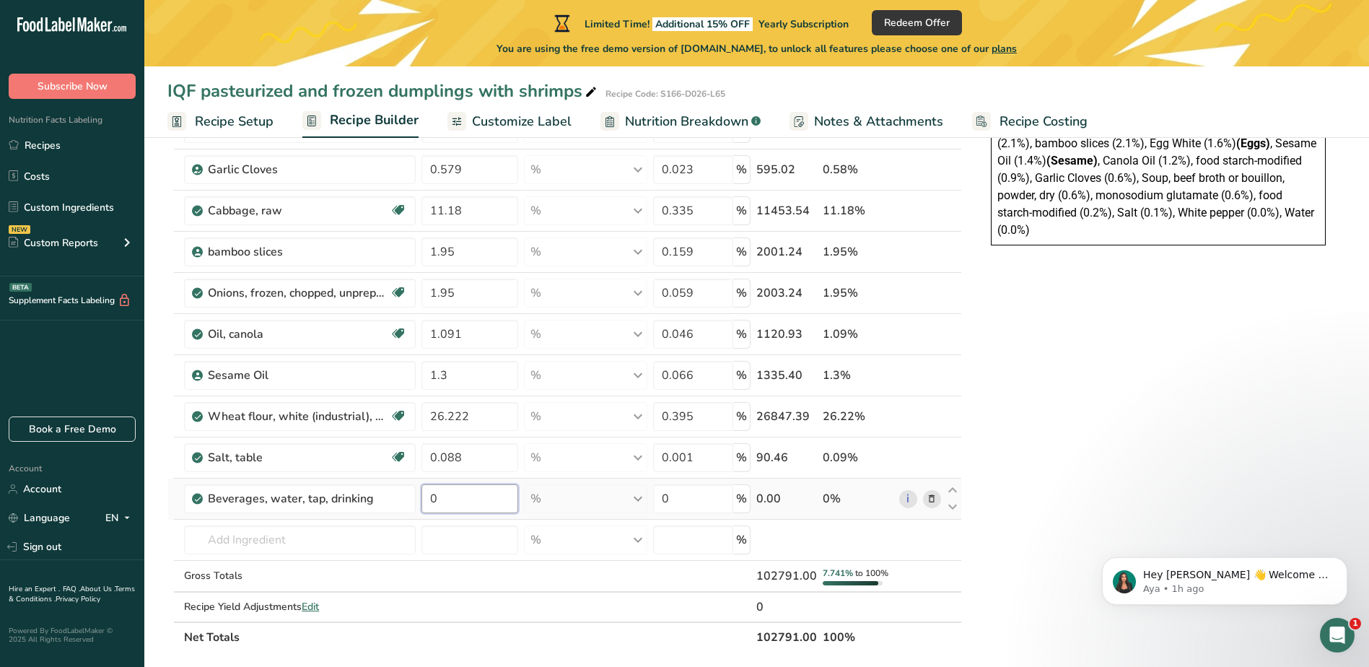
click at [481, 501] on input "0" at bounding box center [469, 498] width 97 height 29
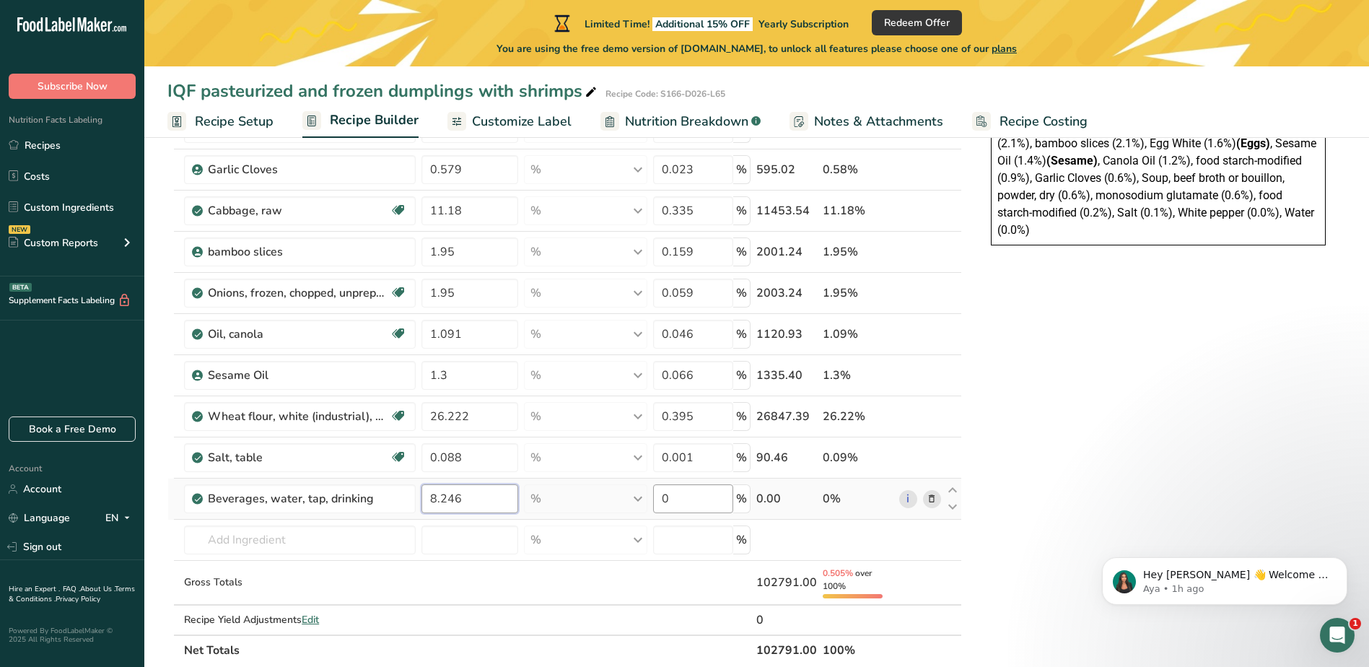
type input "8.246"
click at [680, 504] on div "Ingredient * Amount * Unit * Waste * .a-a{fill:#347362;}.b-a{fill:#fff;} Grams …" at bounding box center [564, 227] width 795 height 876
type input "0.082"
click at [345, 532] on div "Ingredient * Amount * Unit * Waste * .a-a{fill:#347362;}.b-a{fill:#fff;} Grams …" at bounding box center [564, 227] width 795 height 876
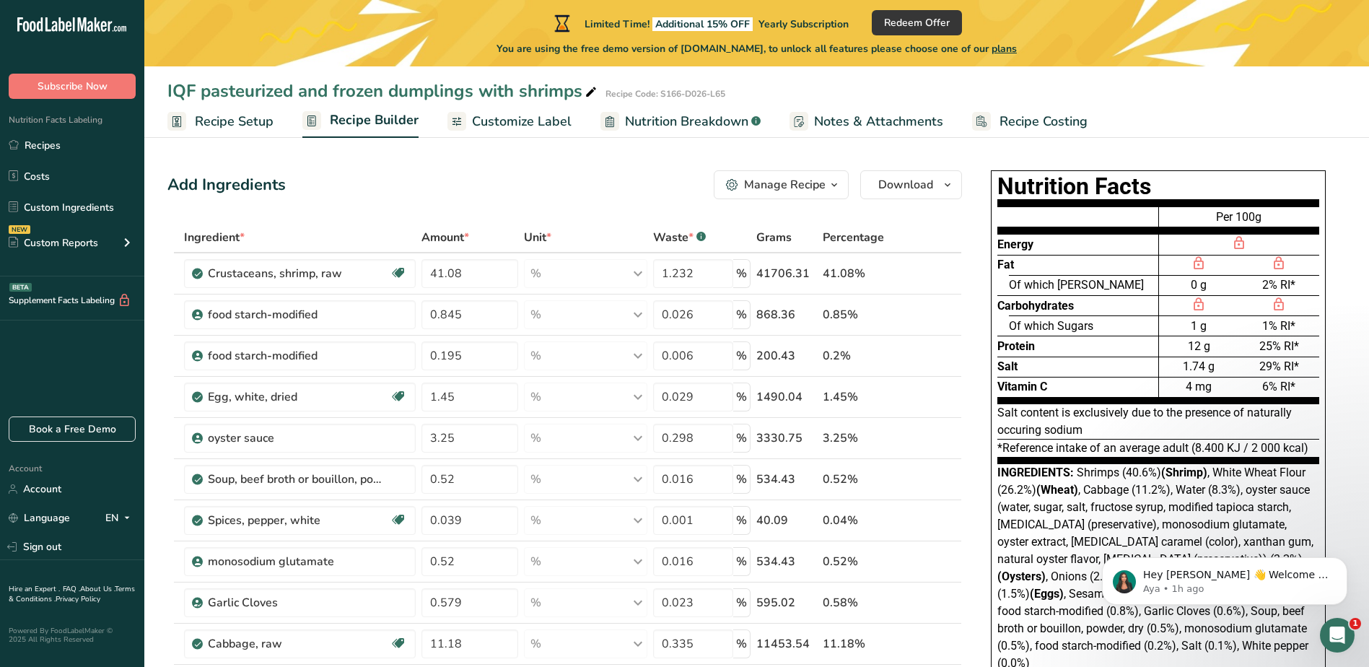
click at [1085, 349] on div "Protein" at bounding box center [1077, 346] width 161 height 20
drag, startPoint x: 1088, startPoint y: 321, endPoint x: 961, endPoint y: 227, distance: 158.5
click at [961, 227] on th at bounding box center [952, 238] width 17 height 30
click at [935, 180] on button "Download" at bounding box center [911, 184] width 102 height 29
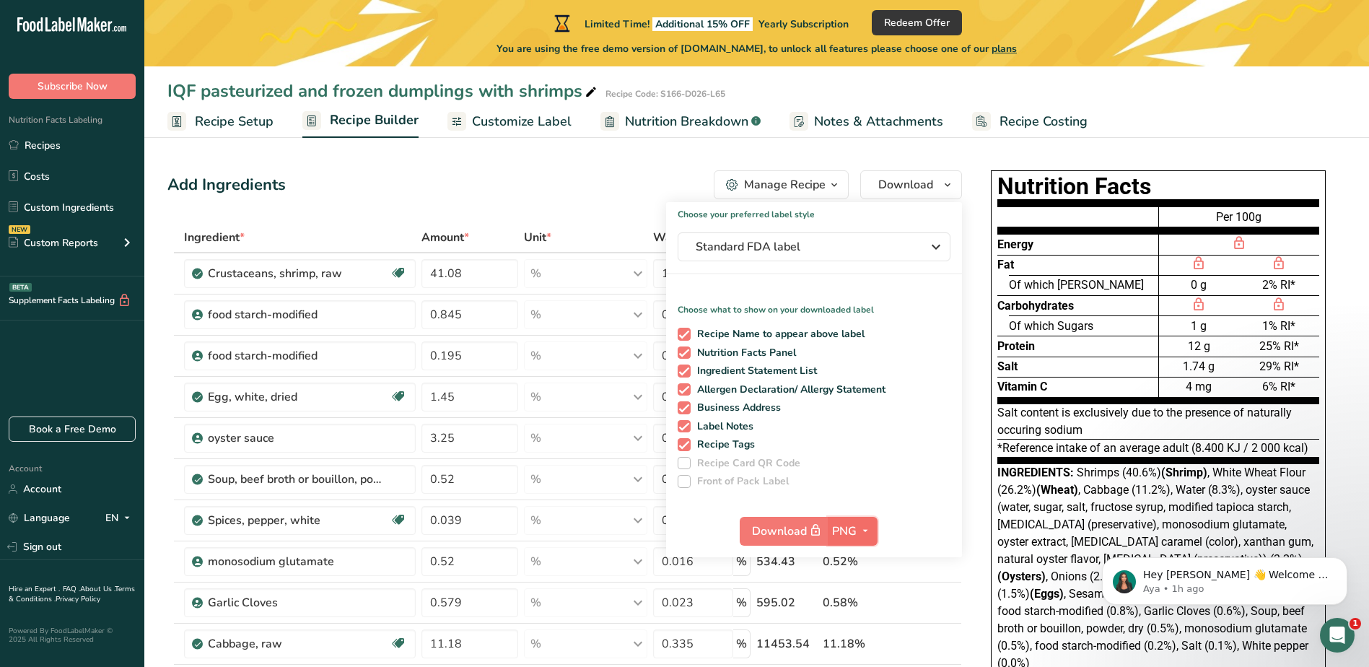
click at [843, 530] on span "PNG" at bounding box center [844, 531] width 25 height 17
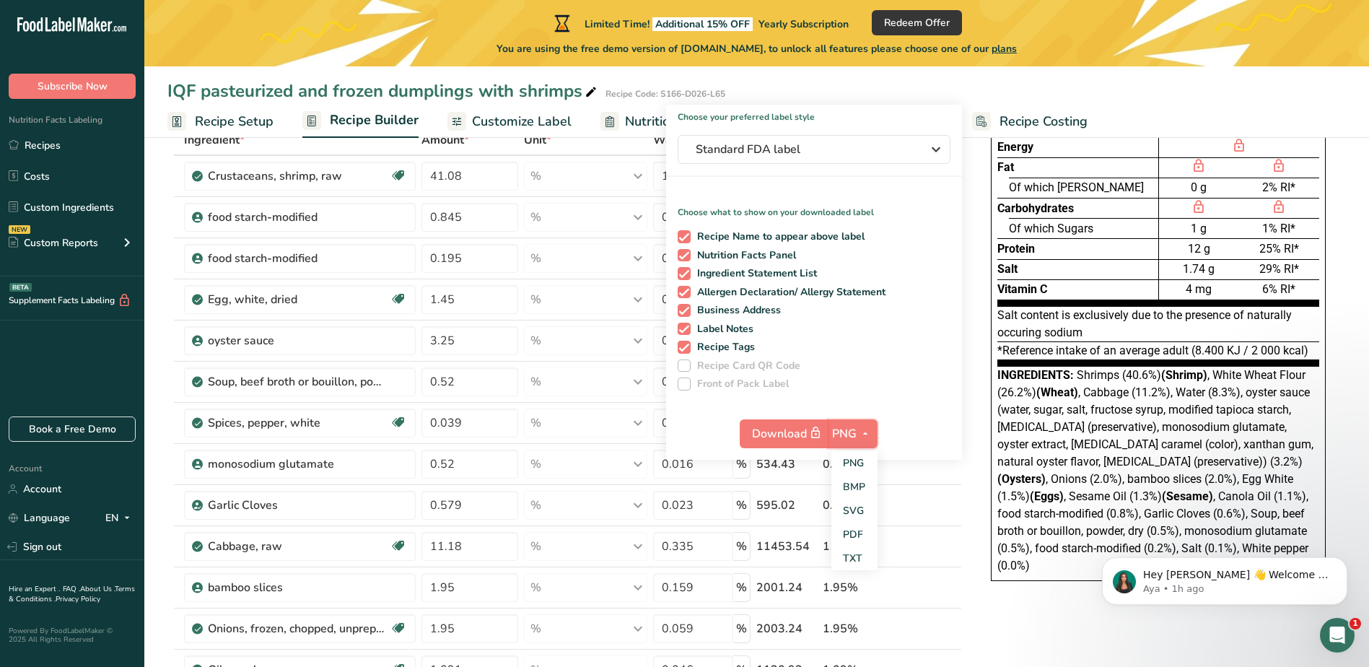
scroll to position [72, 0]
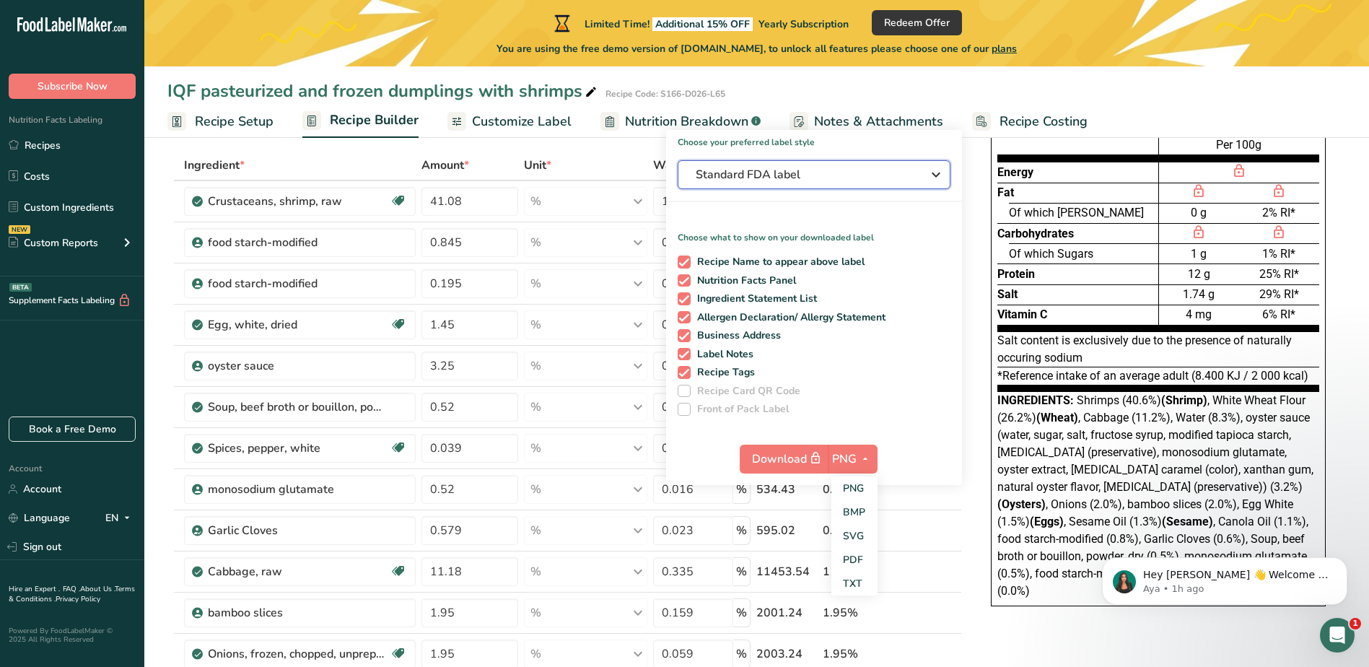
click at [764, 178] on span "Standard FDA label" at bounding box center [804, 174] width 217 height 17
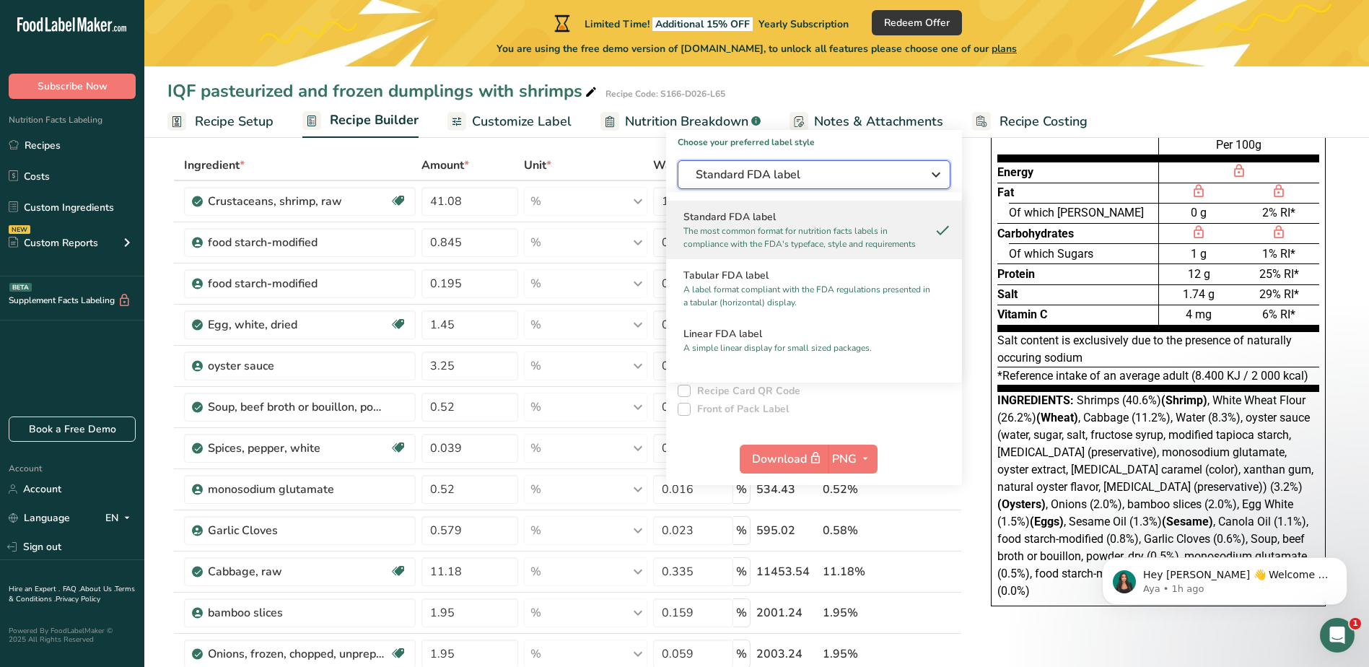
click at [764, 178] on span "Standard FDA label" at bounding box center [804, 174] width 217 height 17
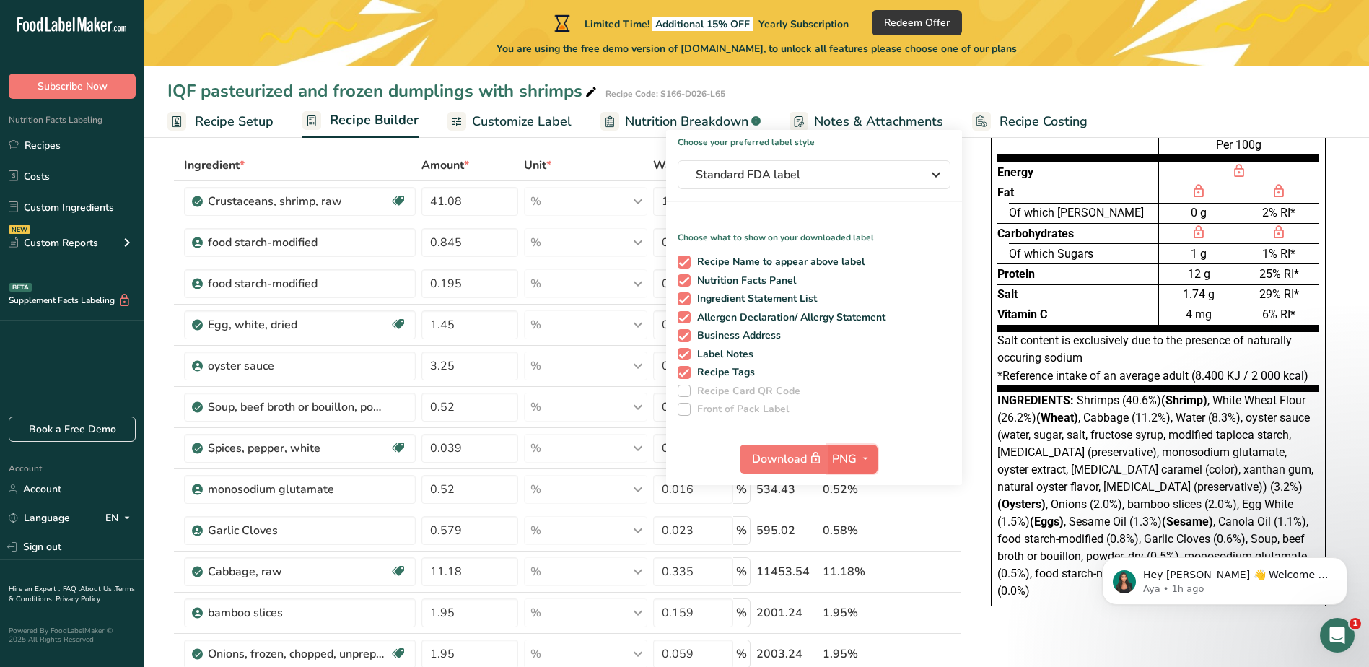
click at [852, 465] on span "PNG" at bounding box center [844, 458] width 25 height 17
click at [864, 492] on link "PNG" at bounding box center [854, 488] width 46 height 24
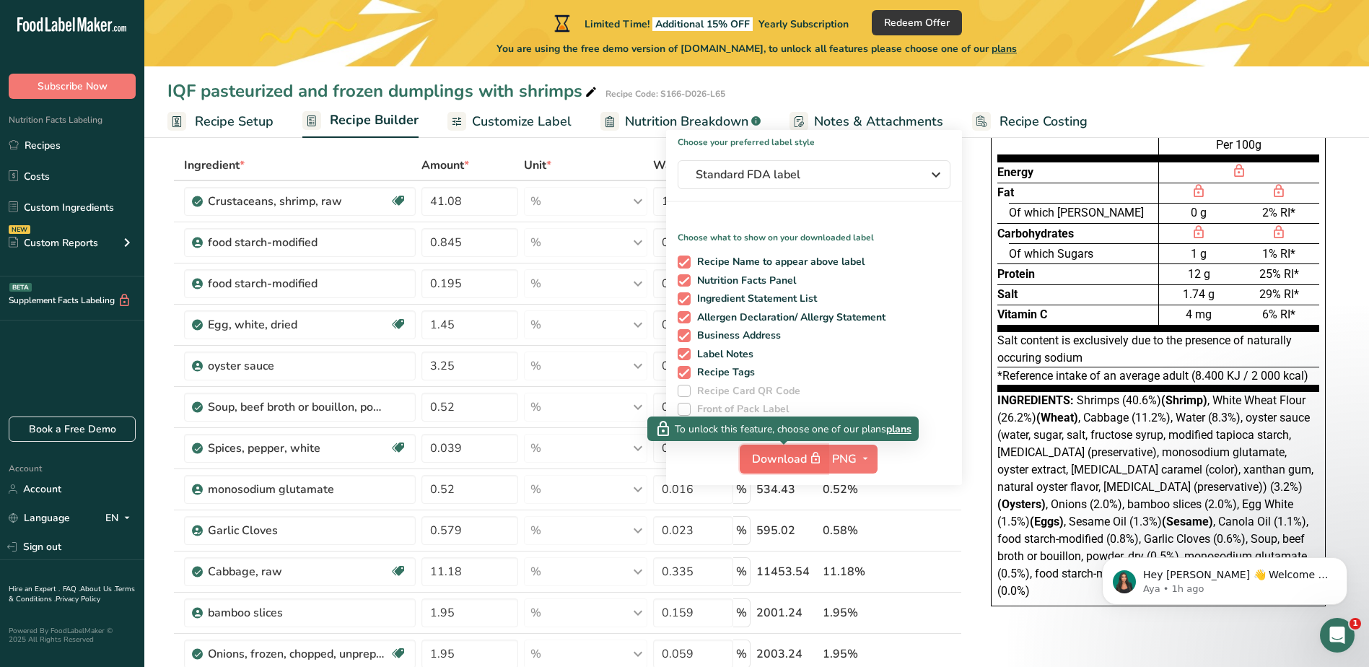
click at [803, 456] on span "Download" at bounding box center [788, 459] width 72 height 18
click at [809, 458] on span "button" at bounding box center [815, 458] width 17 height 17
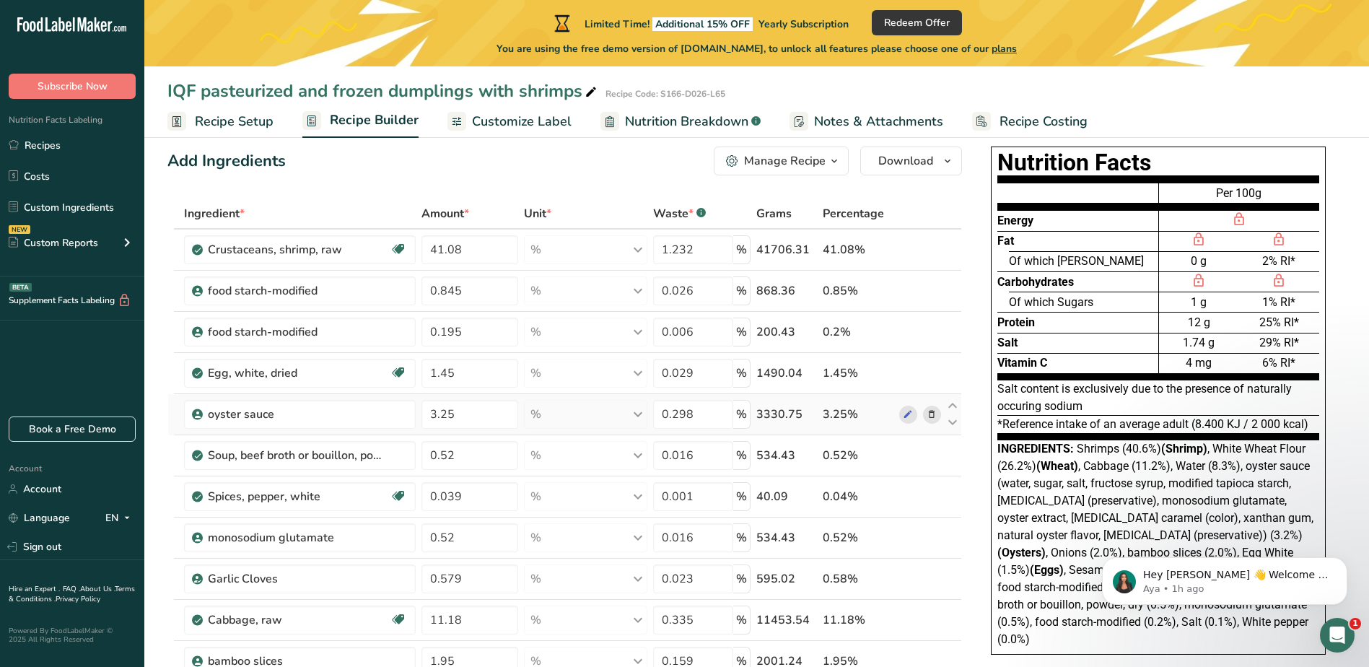
scroll to position [0, 0]
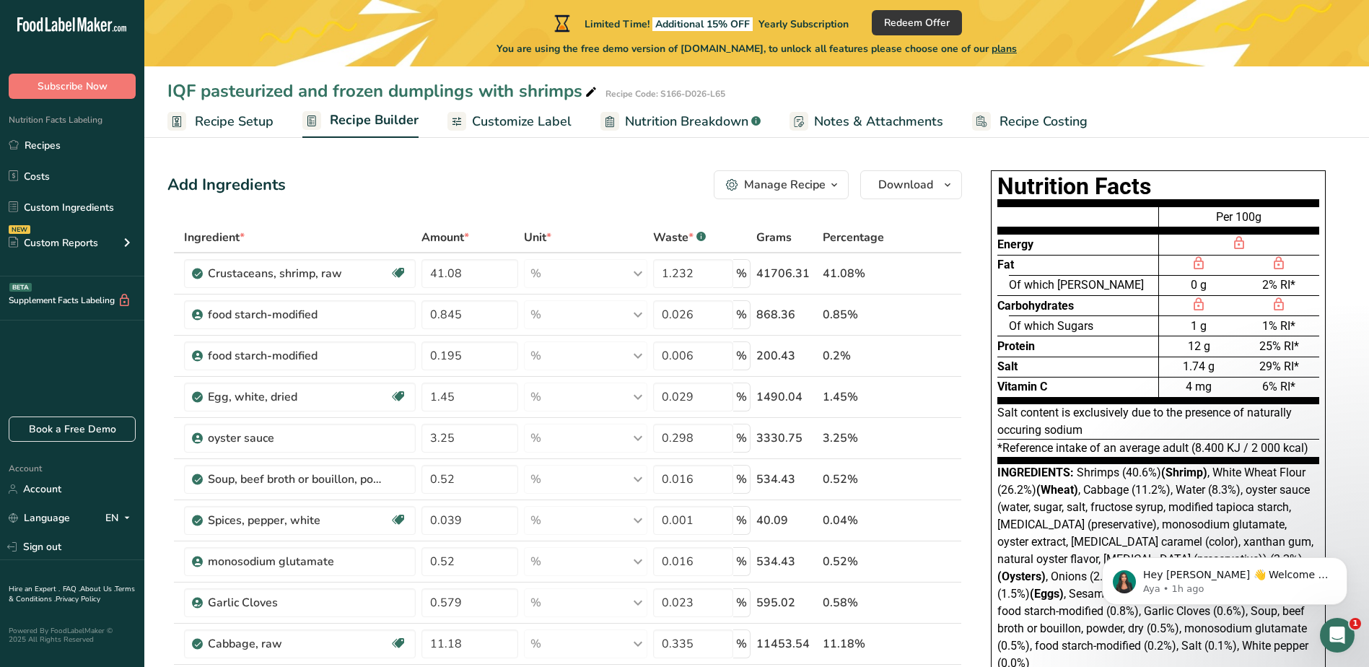
click at [504, 122] on span "Customize Label" at bounding box center [522, 121] width 100 height 19
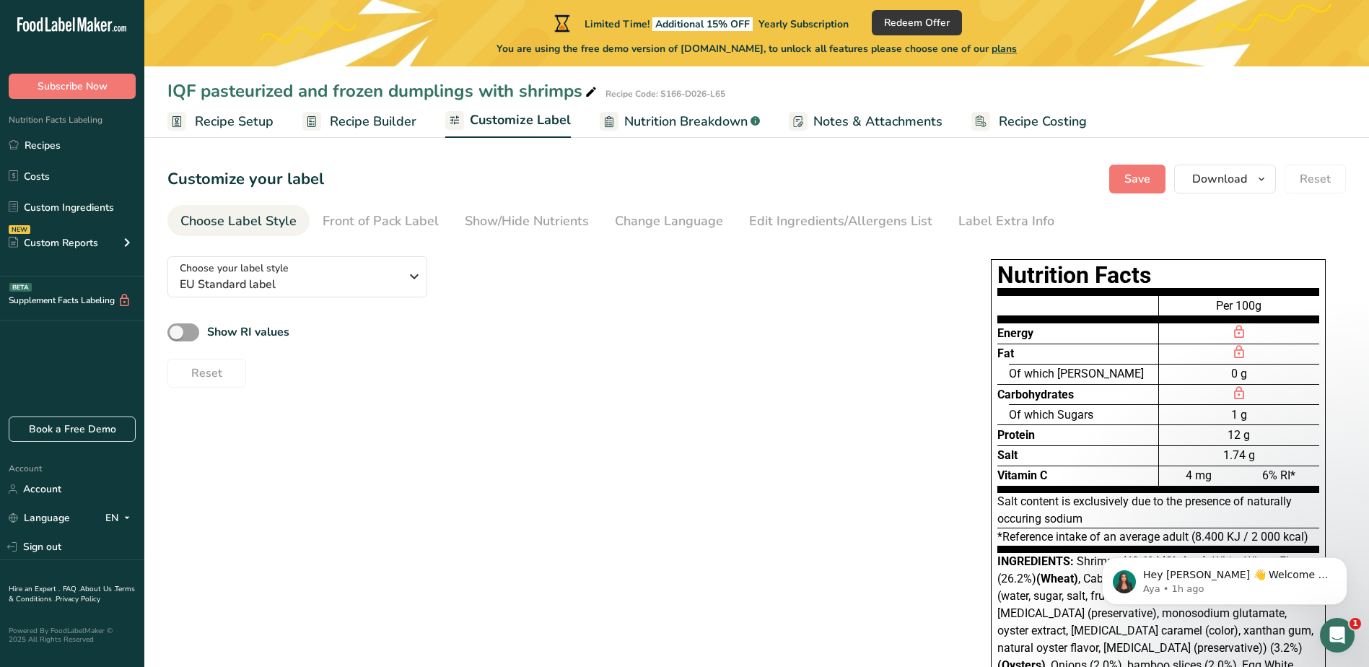
scroll to position [72, 0]
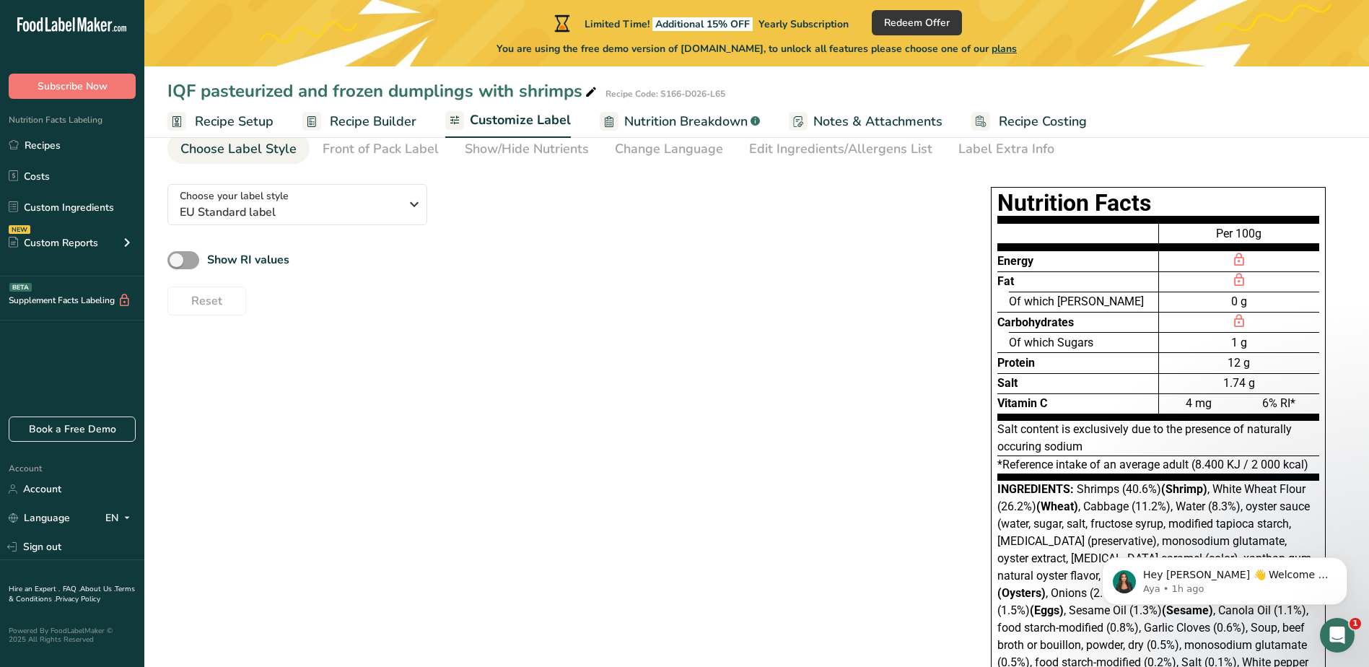
click at [1066, 323] on span "Carbohydrates" at bounding box center [1035, 322] width 77 height 14
drag, startPoint x: 1088, startPoint y: 323, endPoint x: 1038, endPoint y: 521, distance: 204.8
click at [1038, 521] on span "Shrimps (40.6%) (Shrimp) , White Wheat Flour (26.2%) (Wheat) , Cabbage (11.2%),…" at bounding box center [1155, 584] width 316 height 204
click at [1037, 520] on span "Shrimps (40.6%) (Shrimp) , White Wheat Flour (26.2%) (Wheat) , Cabbage (11.2%),…" at bounding box center [1155, 584] width 316 height 204
drag, startPoint x: 1037, startPoint y: 520, endPoint x: 1013, endPoint y: 450, distance: 74.9
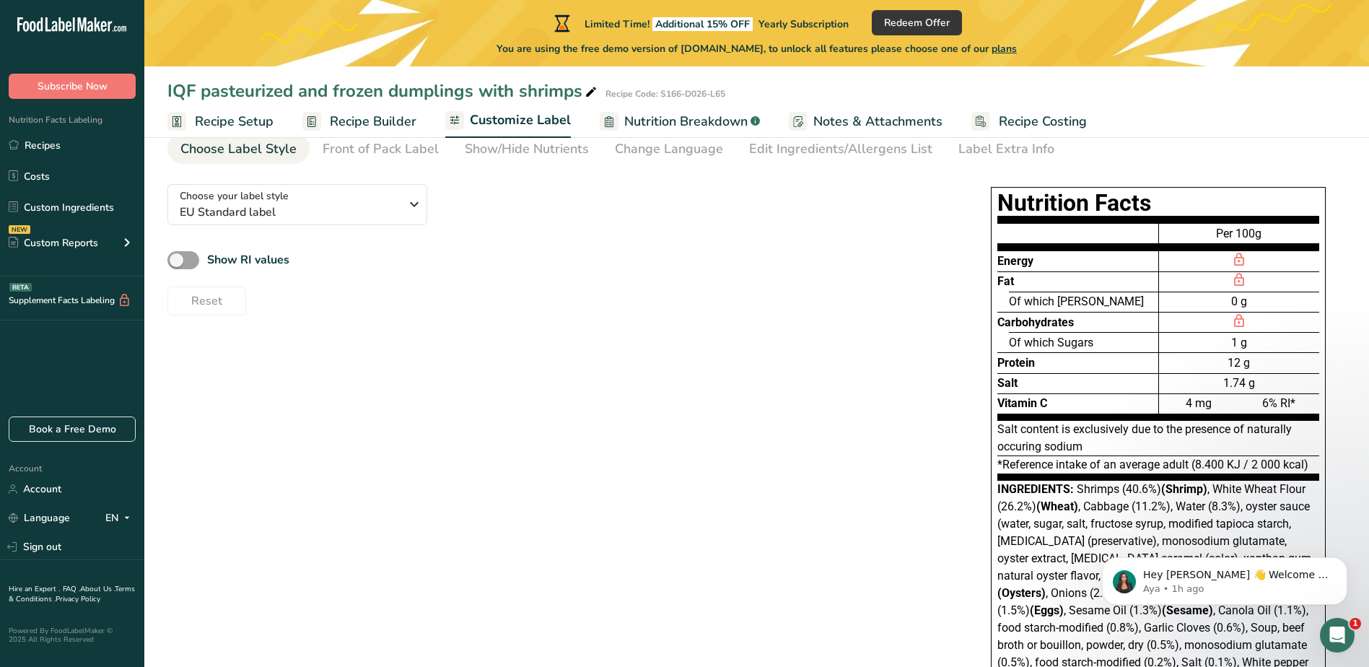
click at [1013, 450] on div "Salt content is exclusively due to the presence of naturally occuring sodium" at bounding box center [1158, 438] width 322 height 35
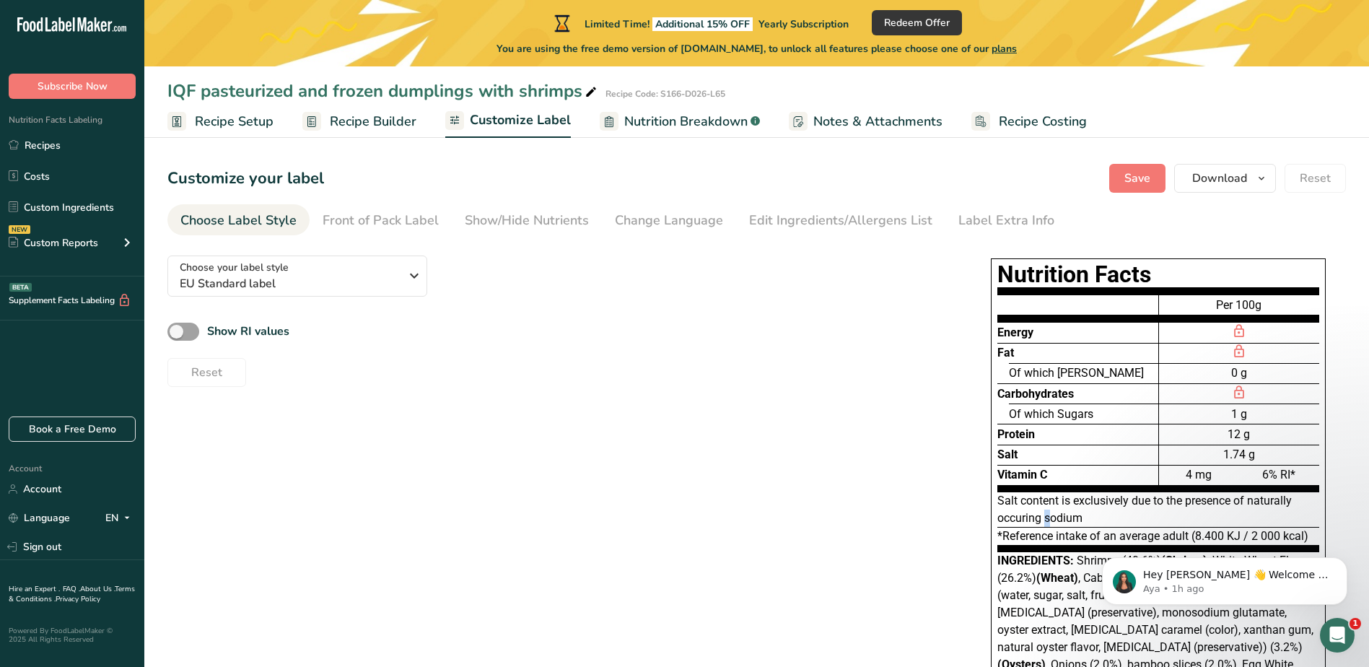
scroll to position [0, 0]
click at [1201, 183] on span "Download" at bounding box center [1219, 178] width 55 height 17
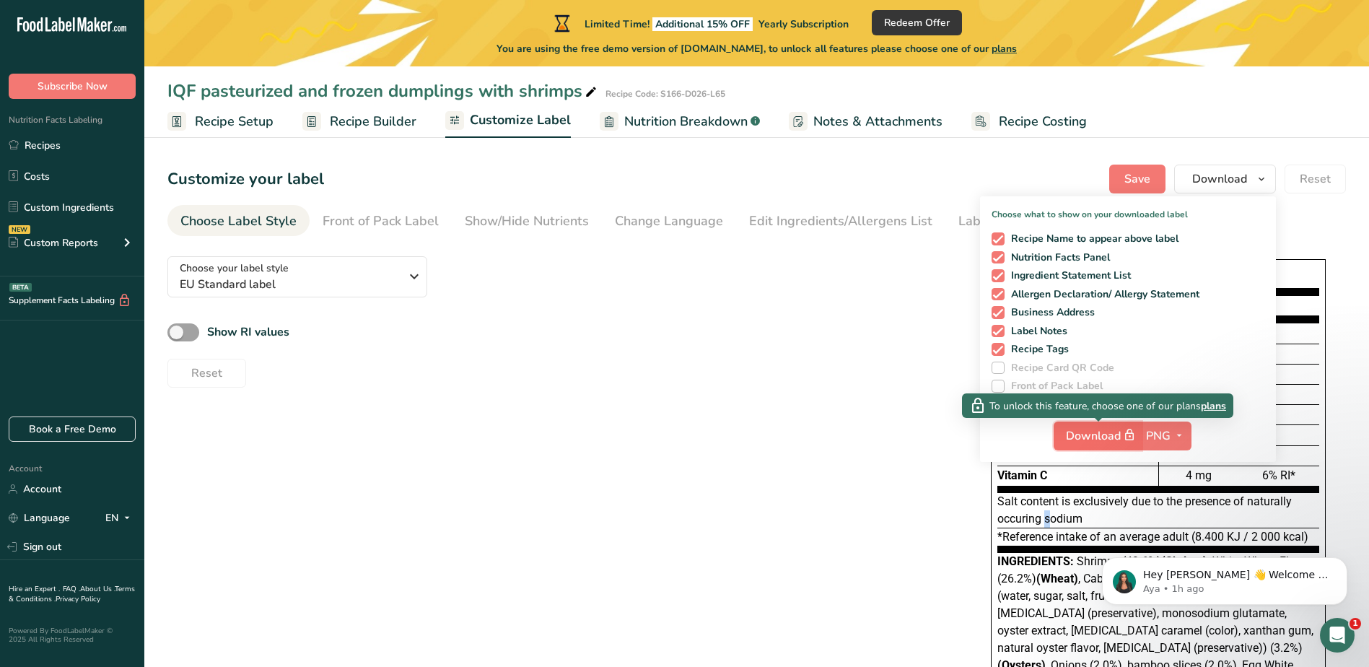
click at [1124, 429] on span "button" at bounding box center [1129, 435] width 17 height 17
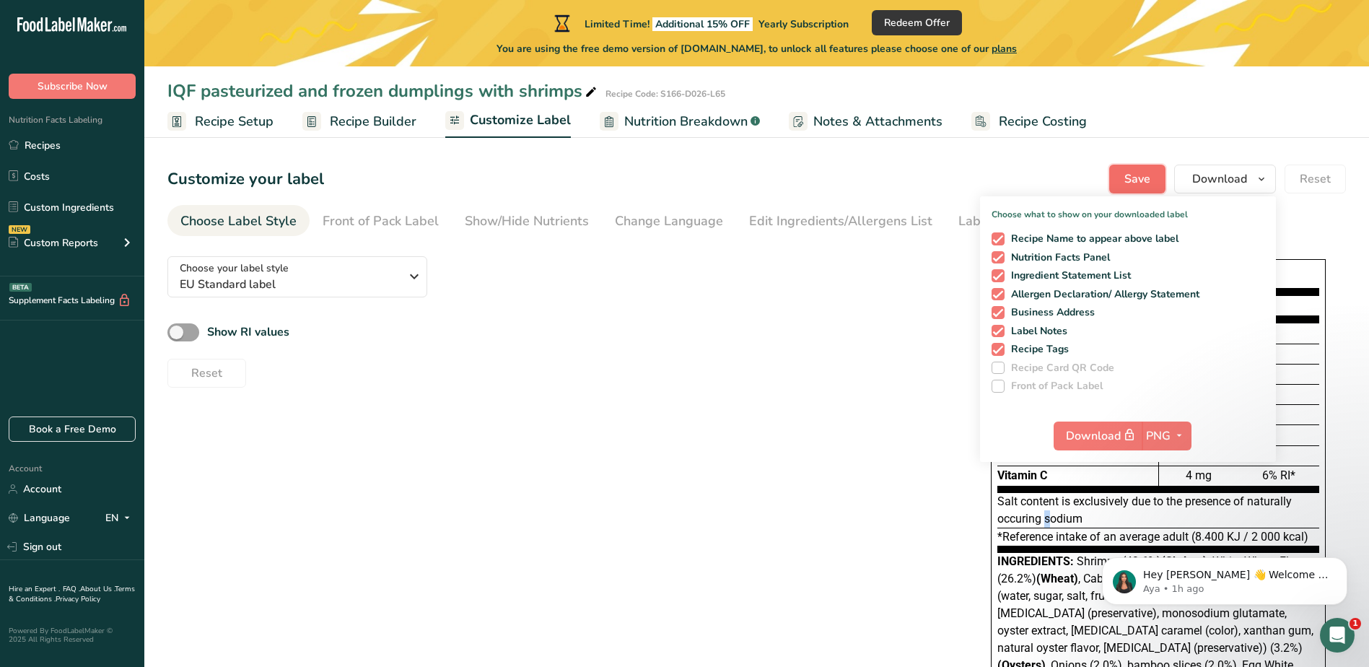
click at [1135, 173] on span "Save" at bounding box center [1137, 178] width 26 height 17
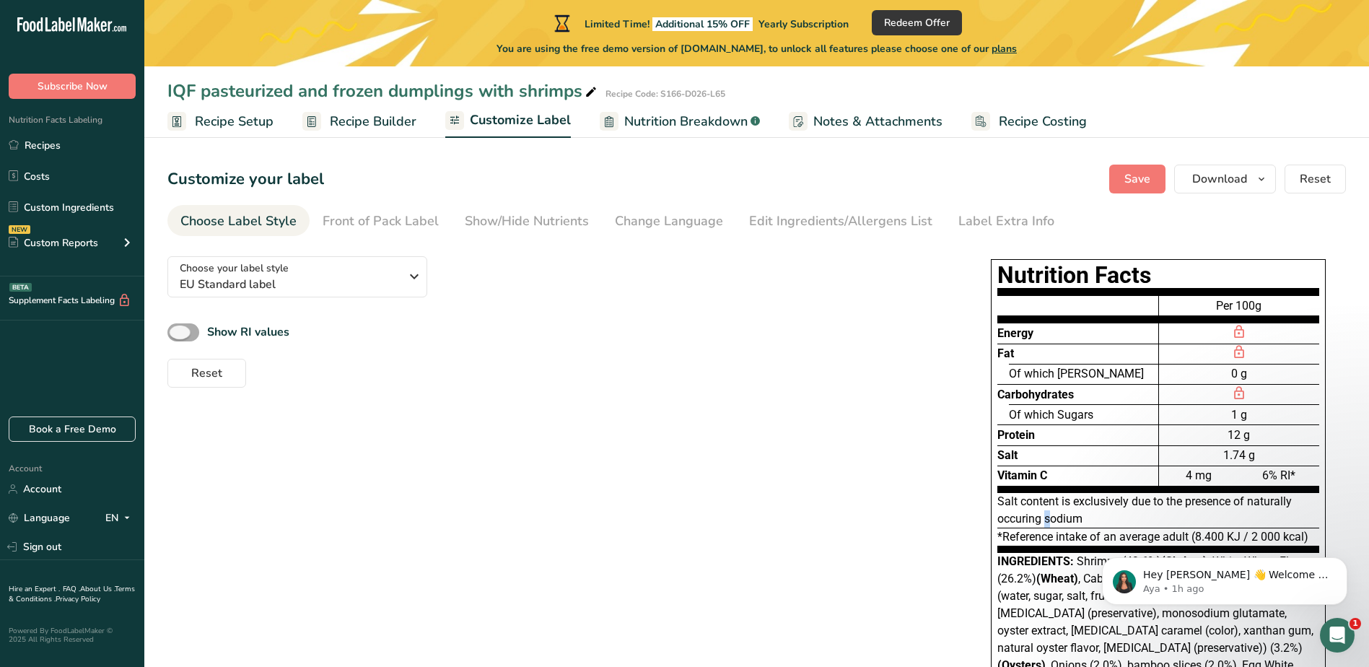
click at [197, 328] on span at bounding box center [183, 332] width 32 height 18
click at [177, 328] on input "Show RI values" at bounding box center [171, 332] width 9 height 9
checkbox input "true"
click at [1186, 297] on div "Per 100g" at bounding box center [1239, 308] width 160 height 27
drag, startPoint x: 1188, startPoint y: 279, endPoint x: 901, endPoint y: 357, distance: 297.6
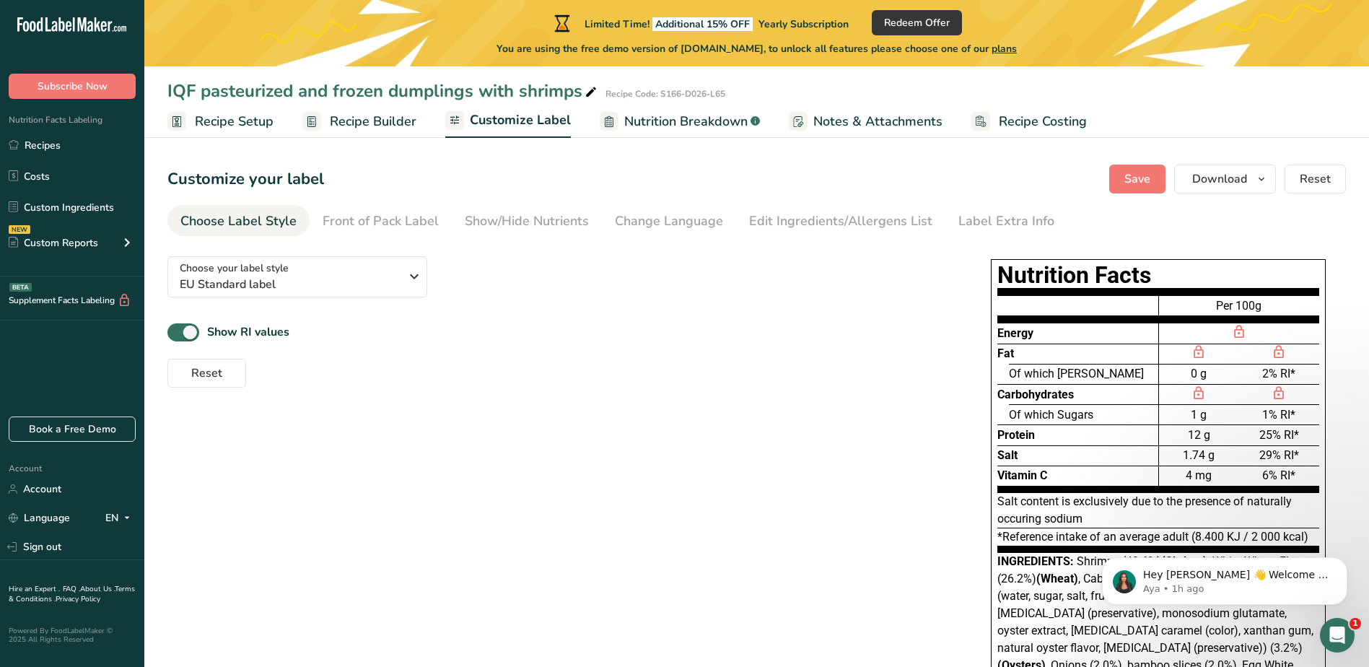
click at [903, 360] on div "Reset" at bounding box center [557, 370] width 780 height 35
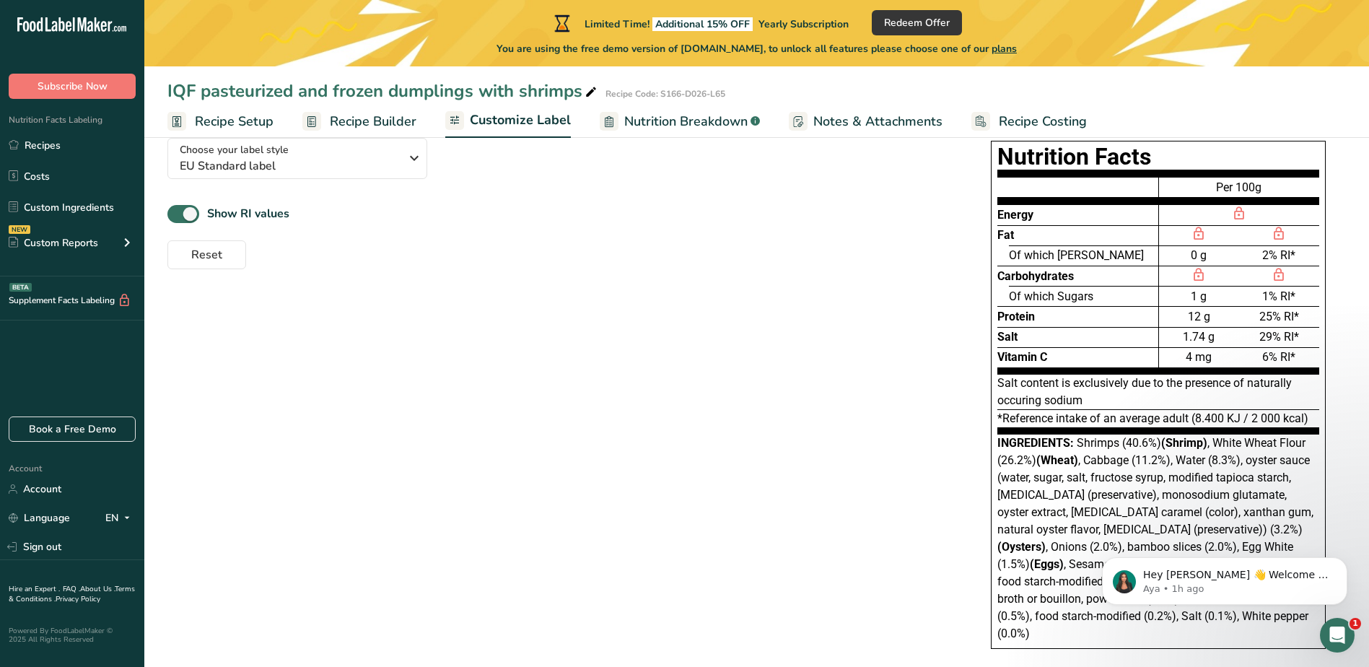
scroll to position [118, 0]
click at [344, 118] on span "Recipe Builder" at bounding box center [373, 121] width 87 height 19
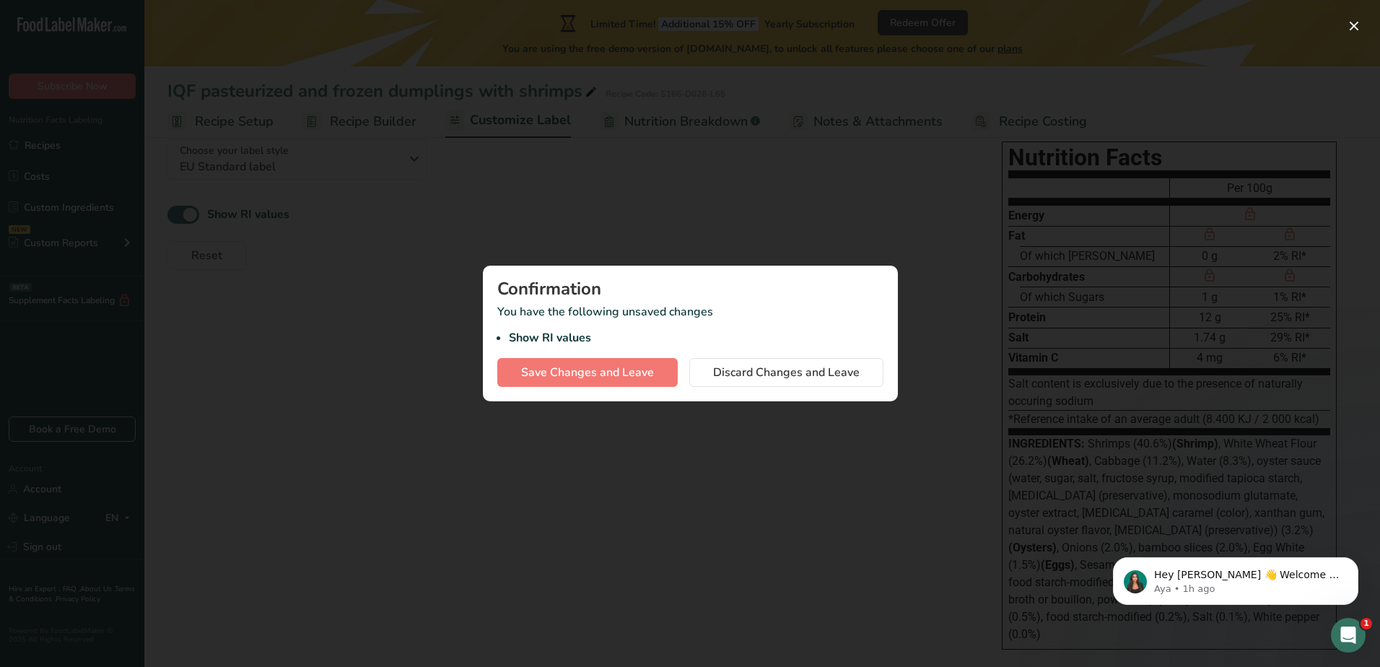
click at [1335, 41] on div at bounding box center [690, 333] width 1380 height 667
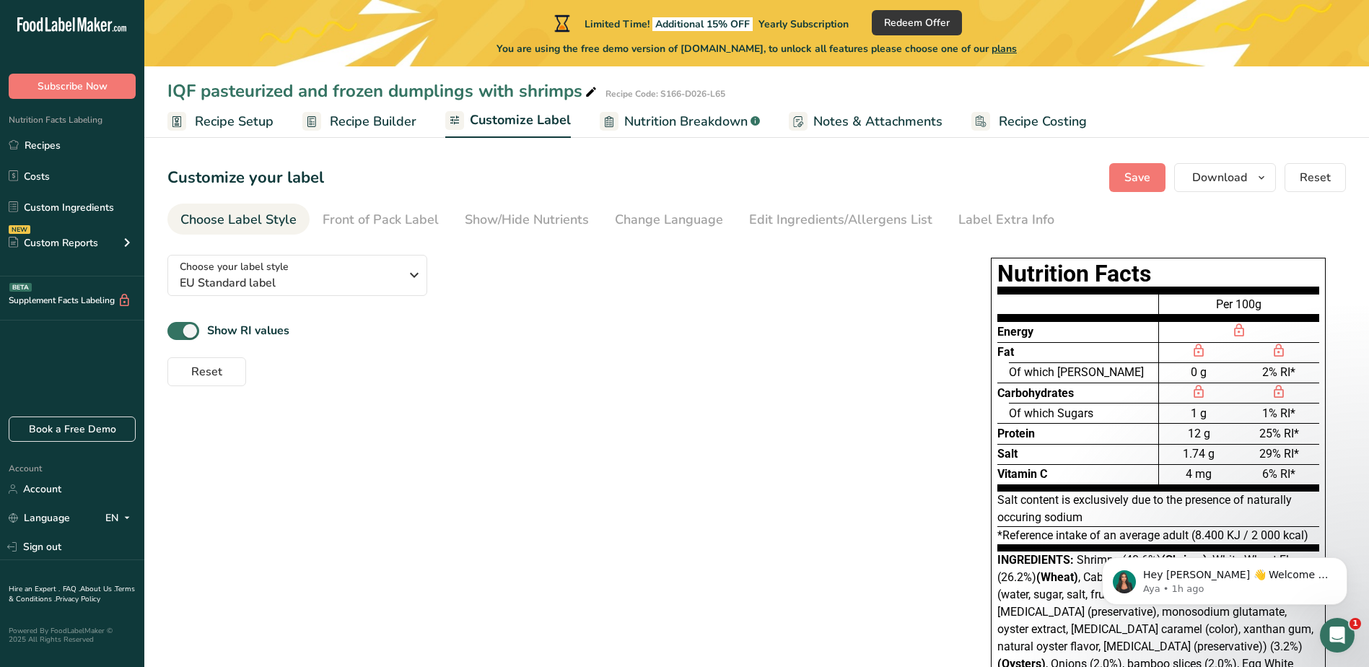
scroll to position [0, 0]
click at [390, 126] on span "Recipe Builder" at bounding box center [373, 121] width 87 height 19
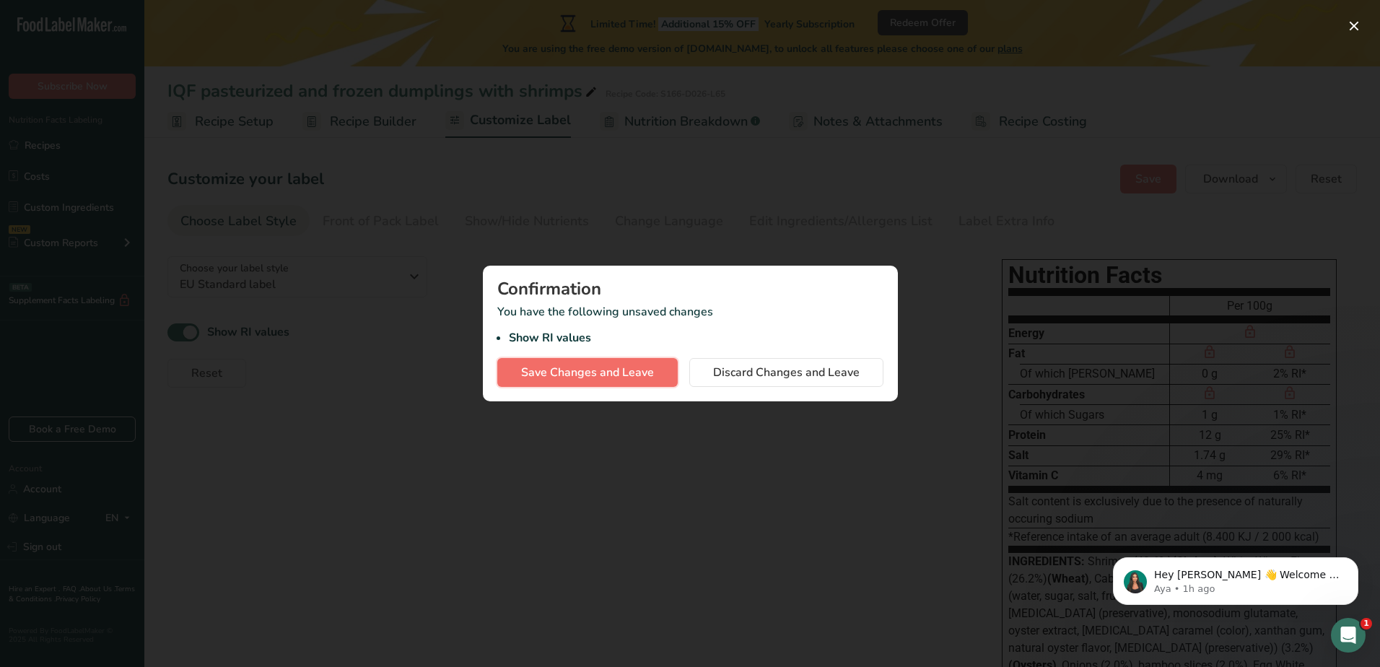
click at [647, 373] on span "Save Changes and Leave" at bounding box center [587, 372] width 133 height 17
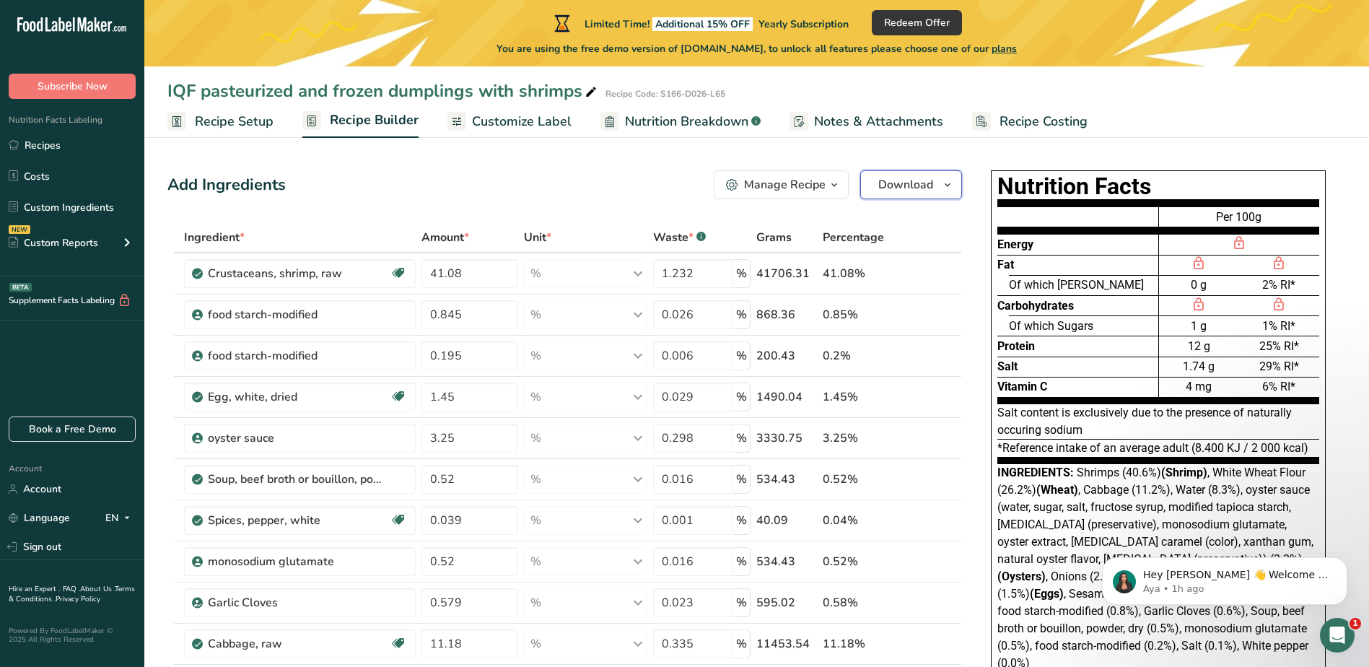
click at [881, 178] on span "Download" at bounding box center [905, 184] width 55 height 17
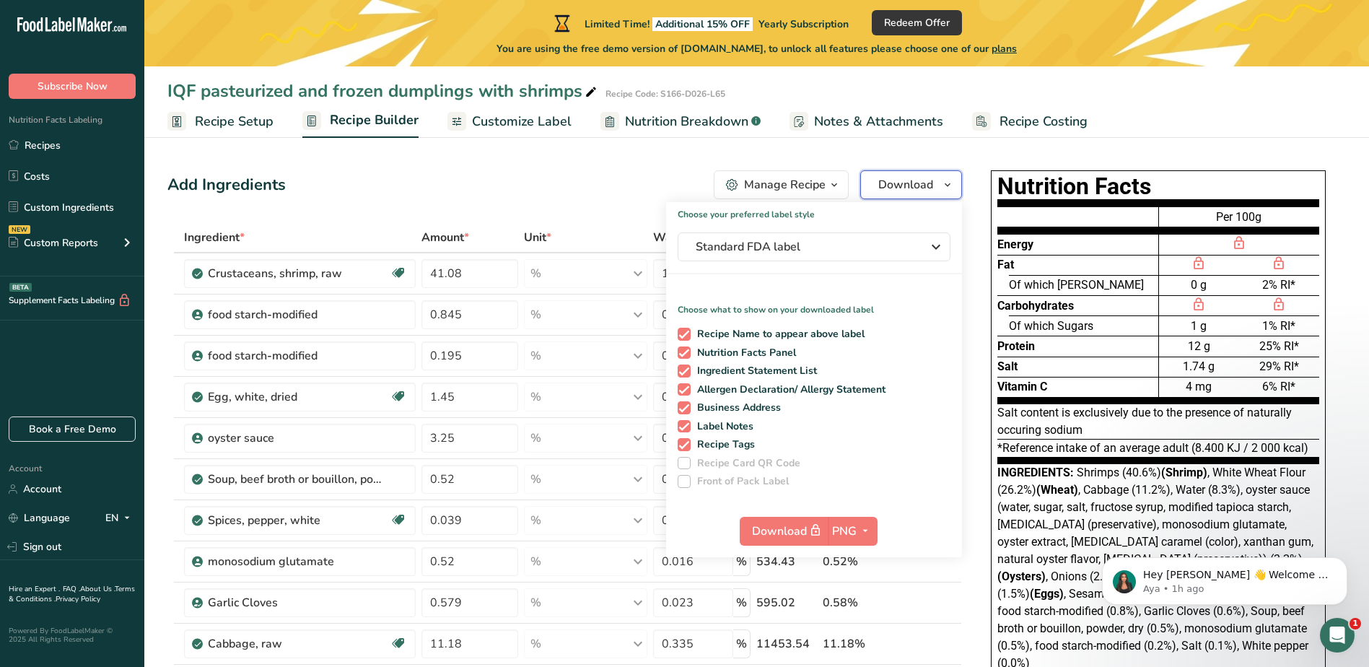
click at [881, 178] on span "Download" at bounding box center [905, 184] width 55 height 17
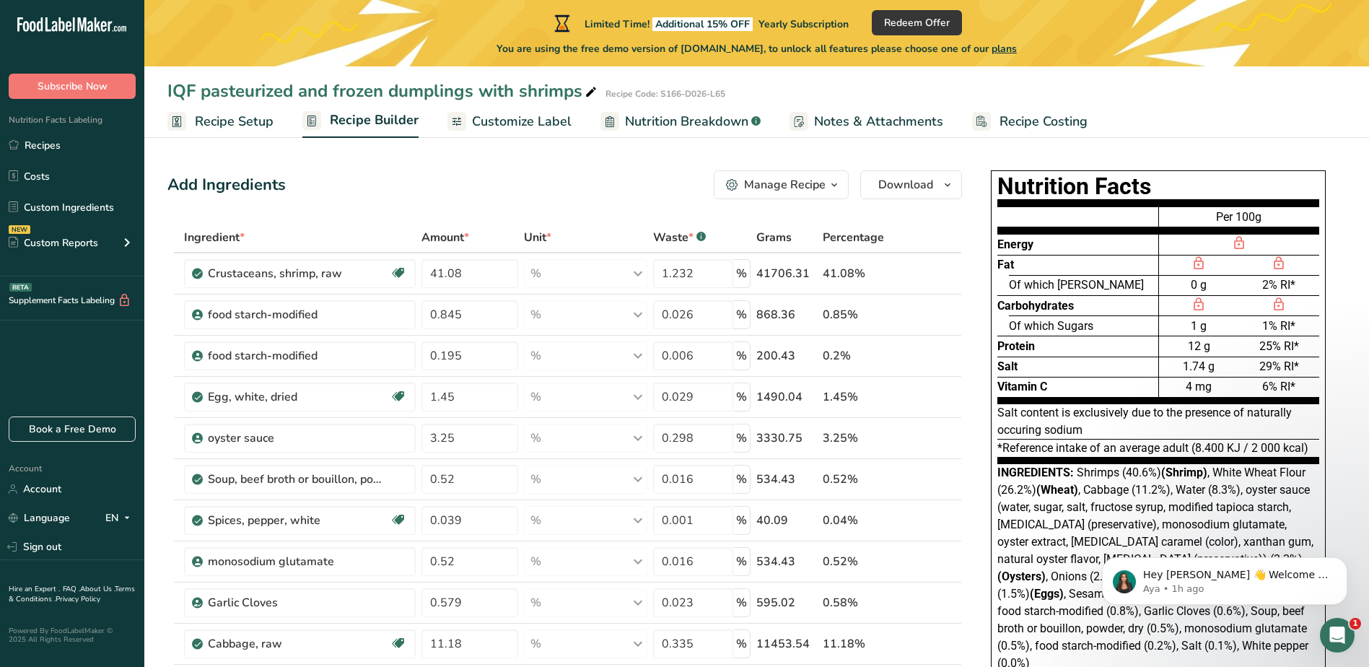
click at [820, 180] on div "Manage Recipe" at bounding box center [785, 184] width 82 height 17
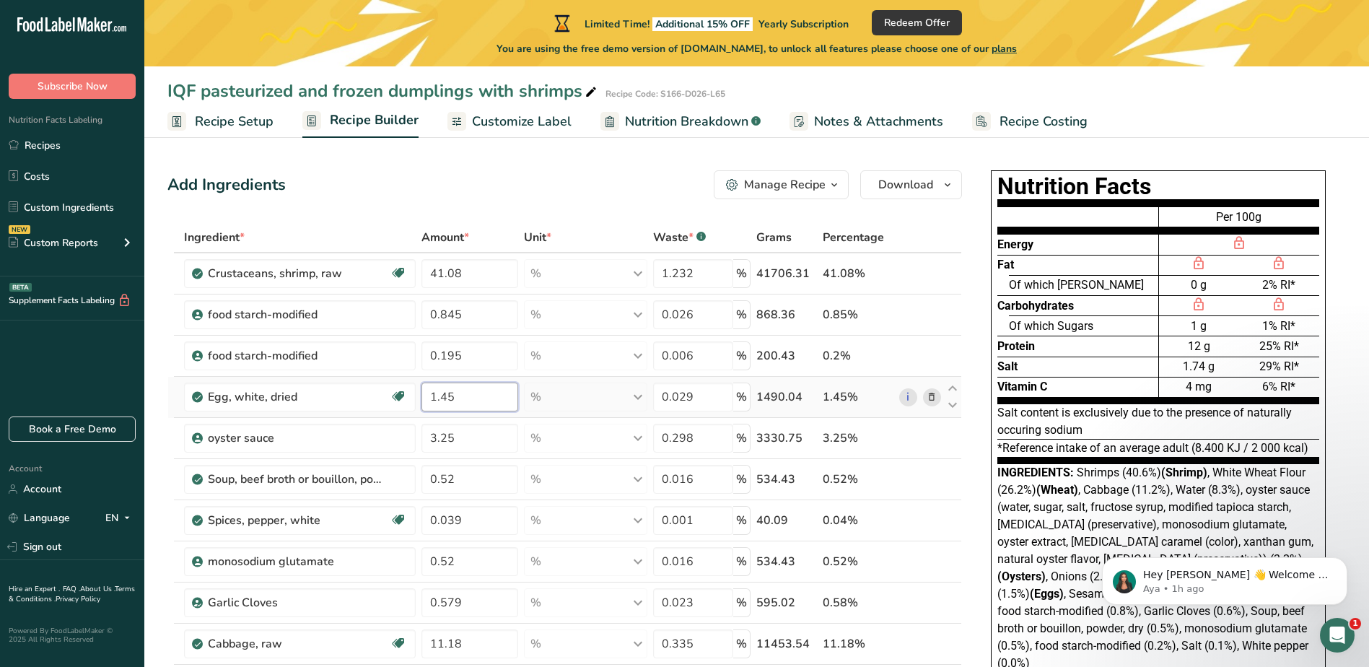
click at [479, 398] on input "1.45" at bounding box center [469, 397] width 97 height 29
type input "1"
type input "0.943"
click at [707, 398] on div "Ingredient * Amount * Unit * Waste * .a-a{fill:#347362;}.b-a{fill:#fff;} Grams …" at bounding box center [564, 653] width 795 height 863
click at [473, 473] on div "Ingredient * Amount * Unit * Waste * .a-a{fill:#347362;}.b-a{fill:#fff;} Grams …" at bounding box center [564, 653] width 795 height 863
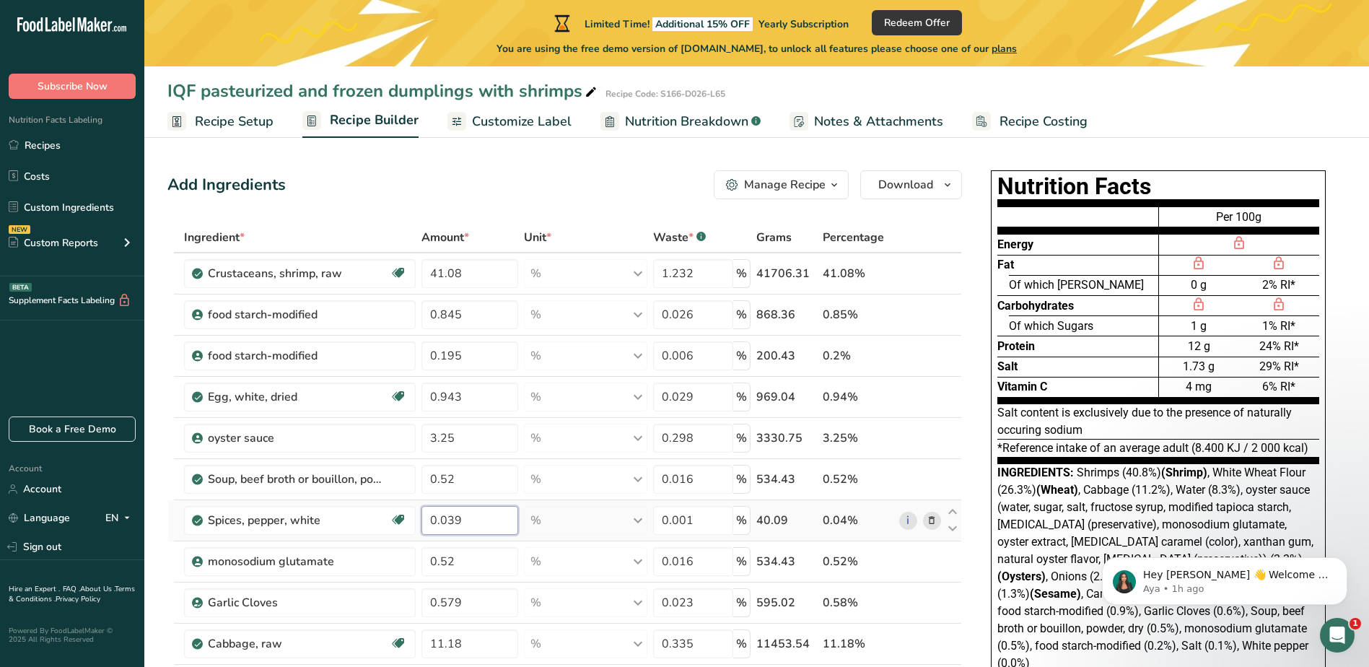
click at [472, 523] on div "Ingredient * Amount * Unit * Waste * .a-a{fill:#347362;}.b-a{fill:#fff;} Grams …" at bounding box center [564, 653] width 795 height 863
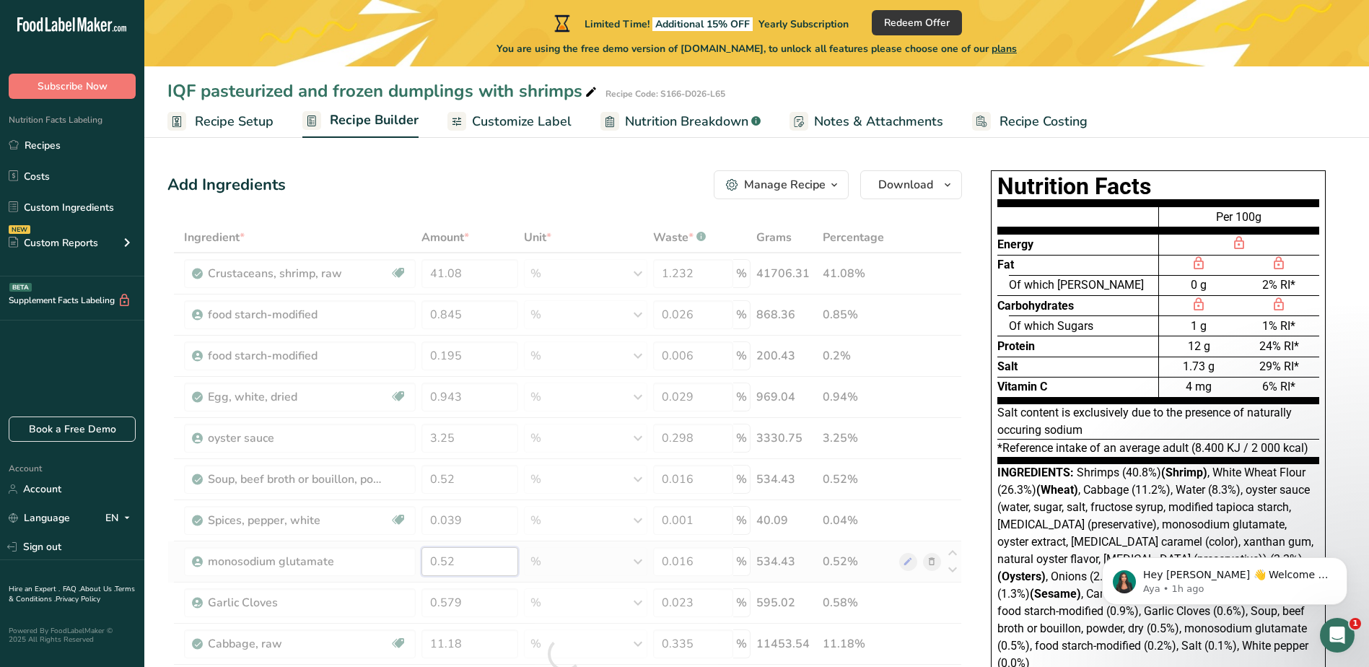
click at [469, 555] on div "Ingredient * Amount * Unit * Waste * .a-a{fill:#347362;}.b-a{fill:#fff;} Grams …" at bounding box center [564, 653] width 795 height 863
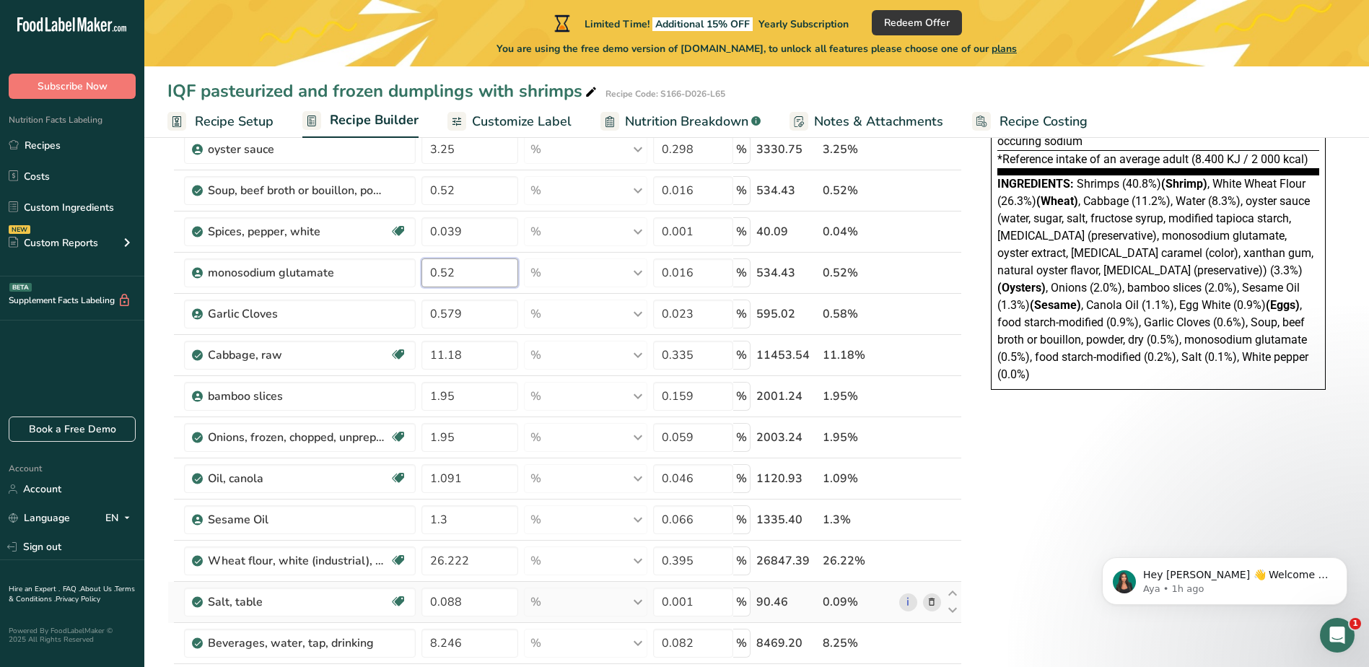
scroll to position [361, 0]
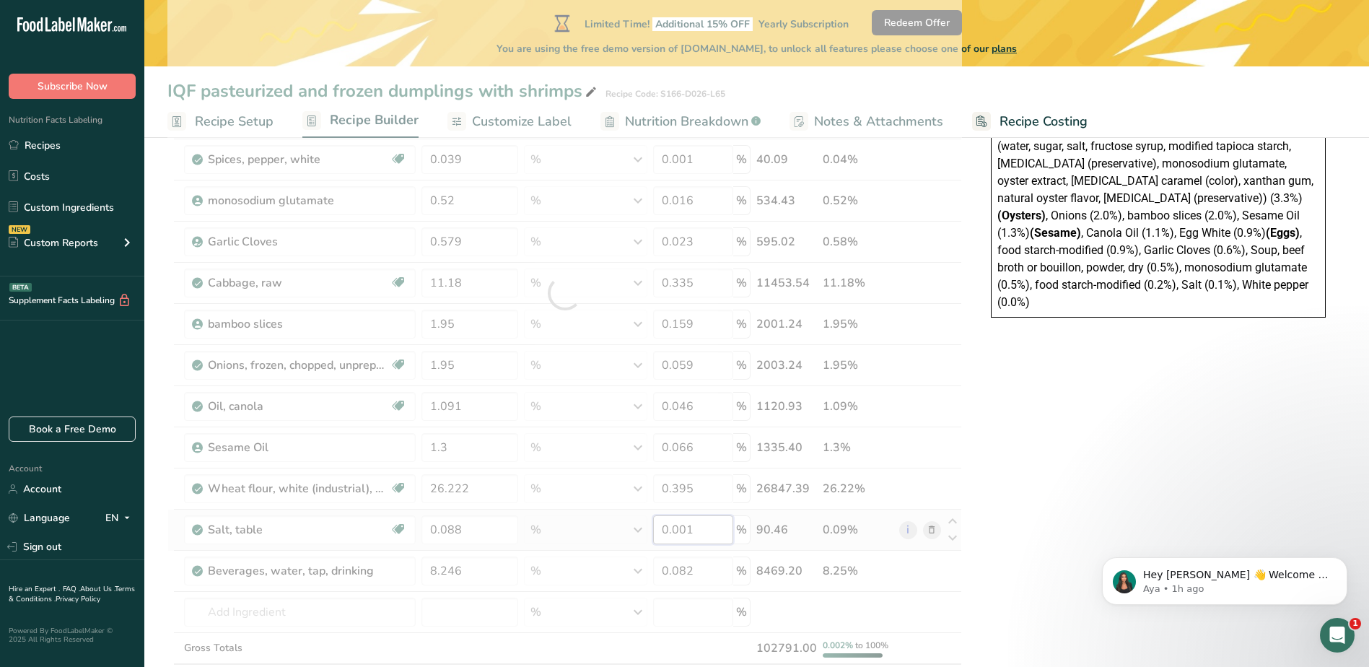
click at [701, 528] on div "Ingredient * Amount * Unit * Waste * .a-a{fill:#347362;}.b-a{fill:#fff;} Grams …" at bounding box center [564, 292] width 795 height 863
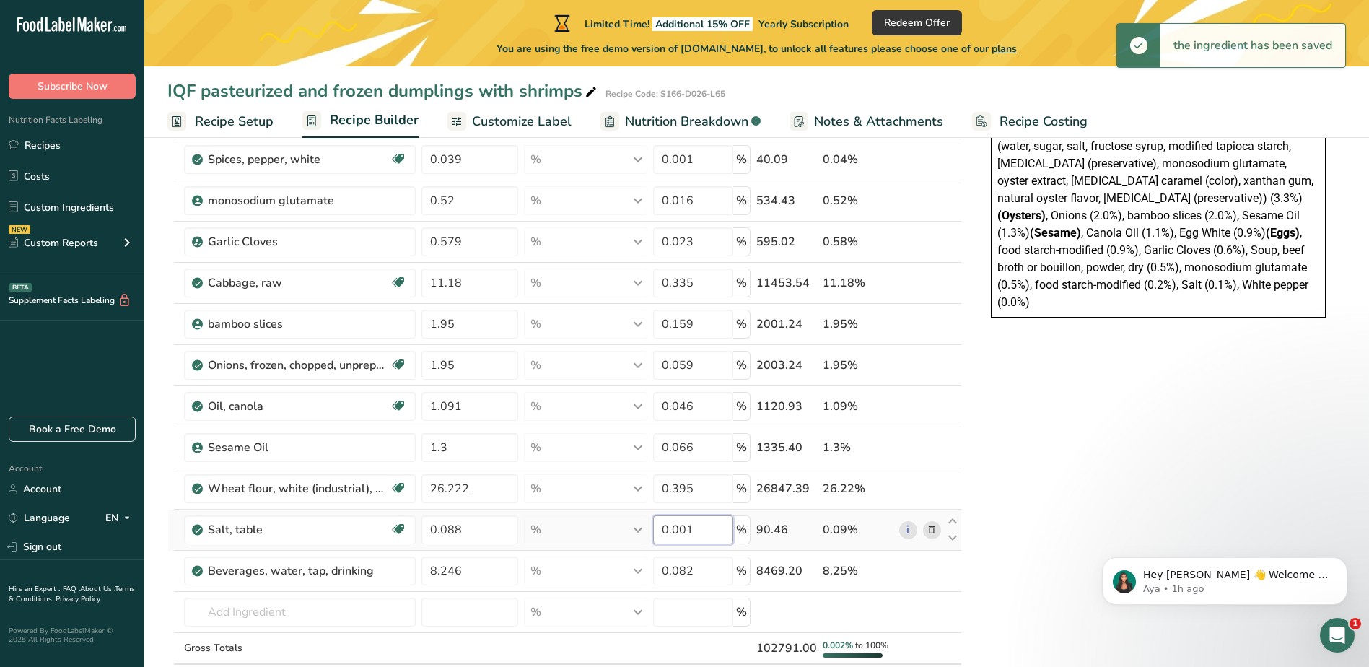
type input "0"
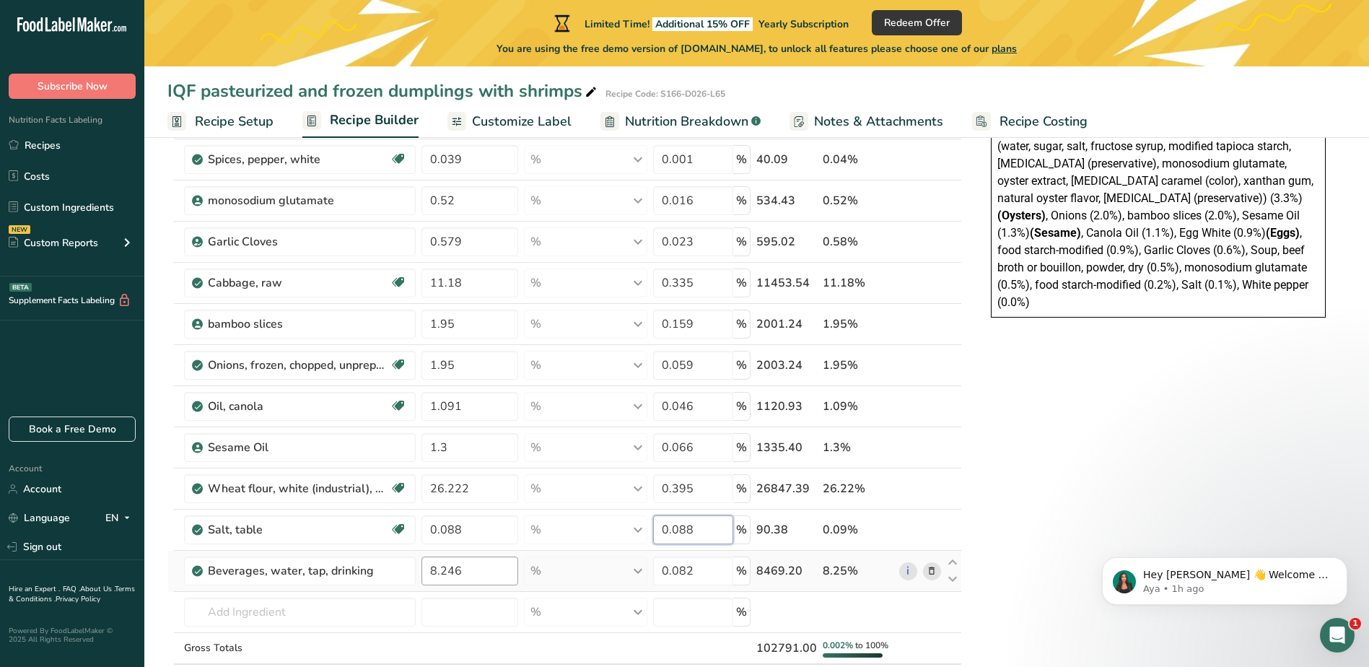
type input "0.088"
click at [484, 569] on div "Ingredient * Amount * Unit * Waste * .a-a{fill:#347362;}.b-a{fill:#fff;} Grams …" at bounding box center [564, 292] width 795 height 863
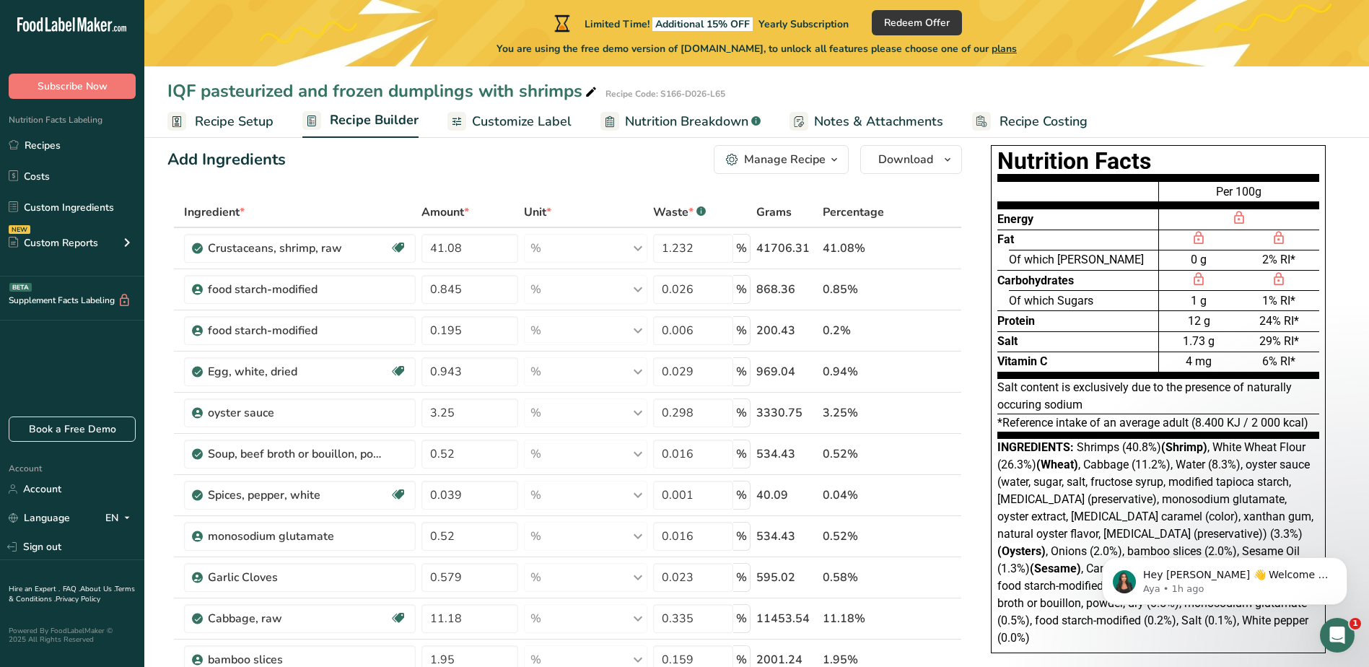
scroll to position [0, 0]
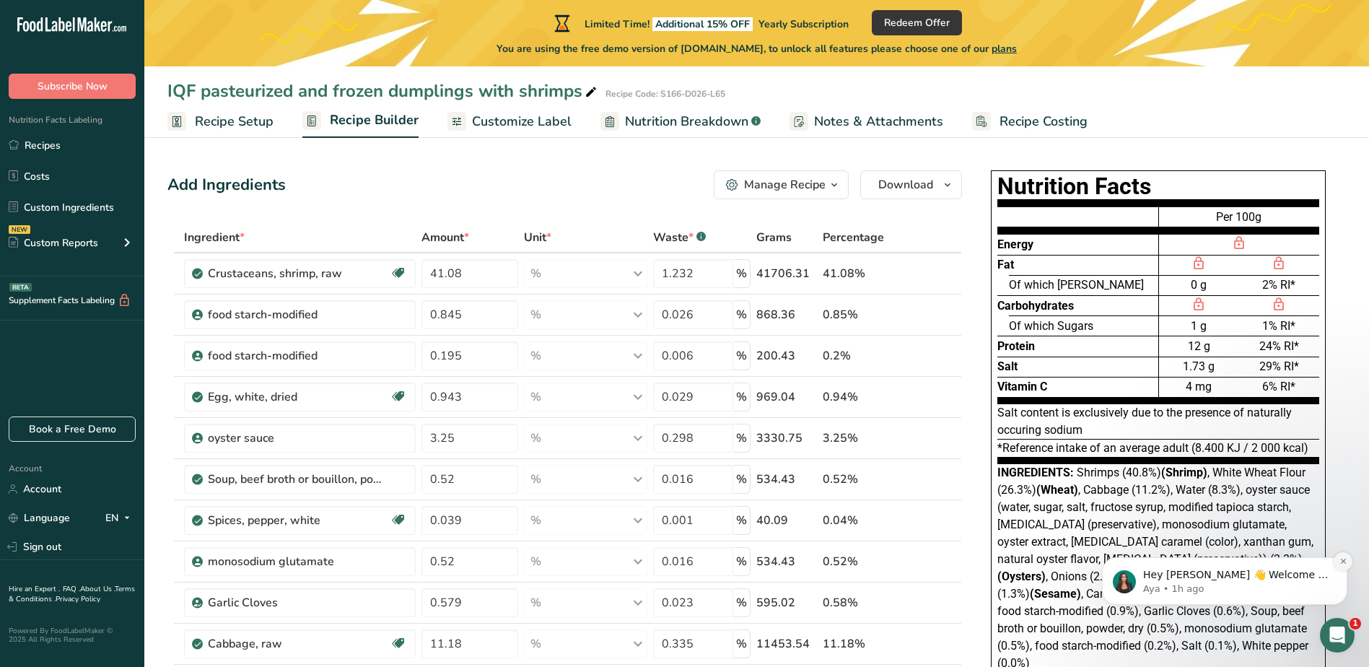
click at [1342, 559] on icon "Dismiss notification" at bounding box center [1344, 561] width 8 height 8
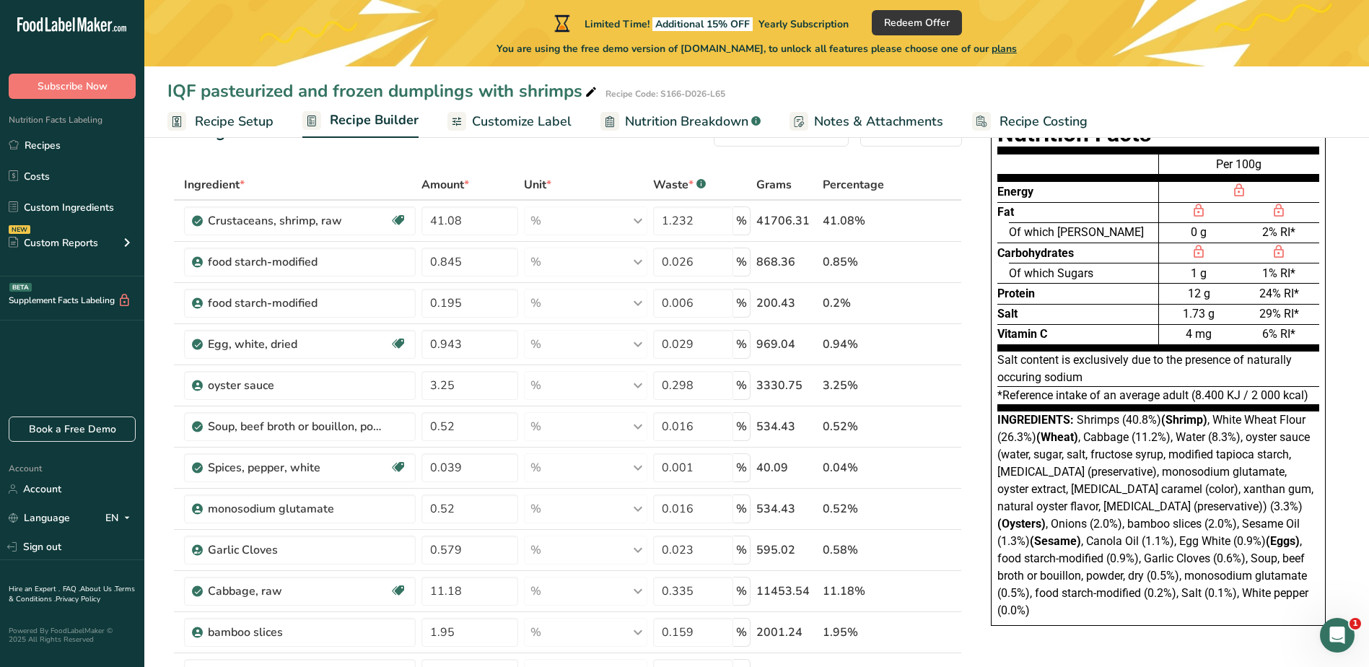
scroll to position [27, 0]
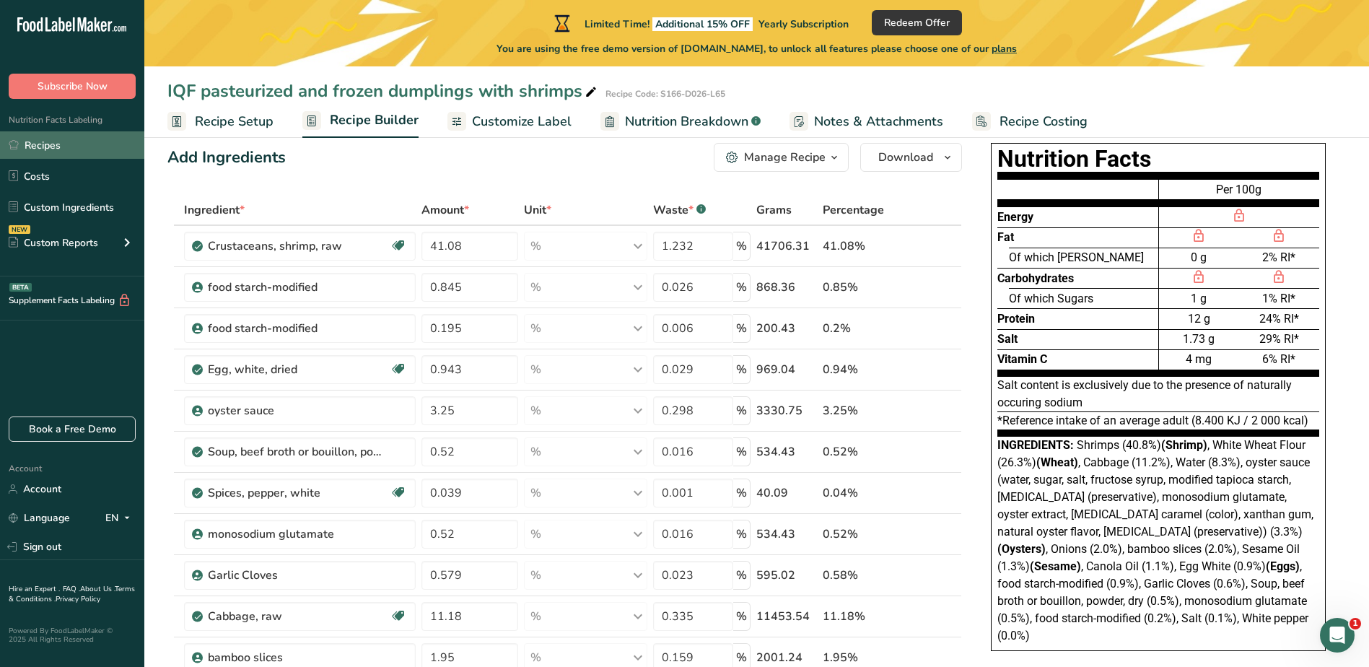
click at [66, 152] on link "Recipes" at bounding box center [72, 144] width 144 height 27
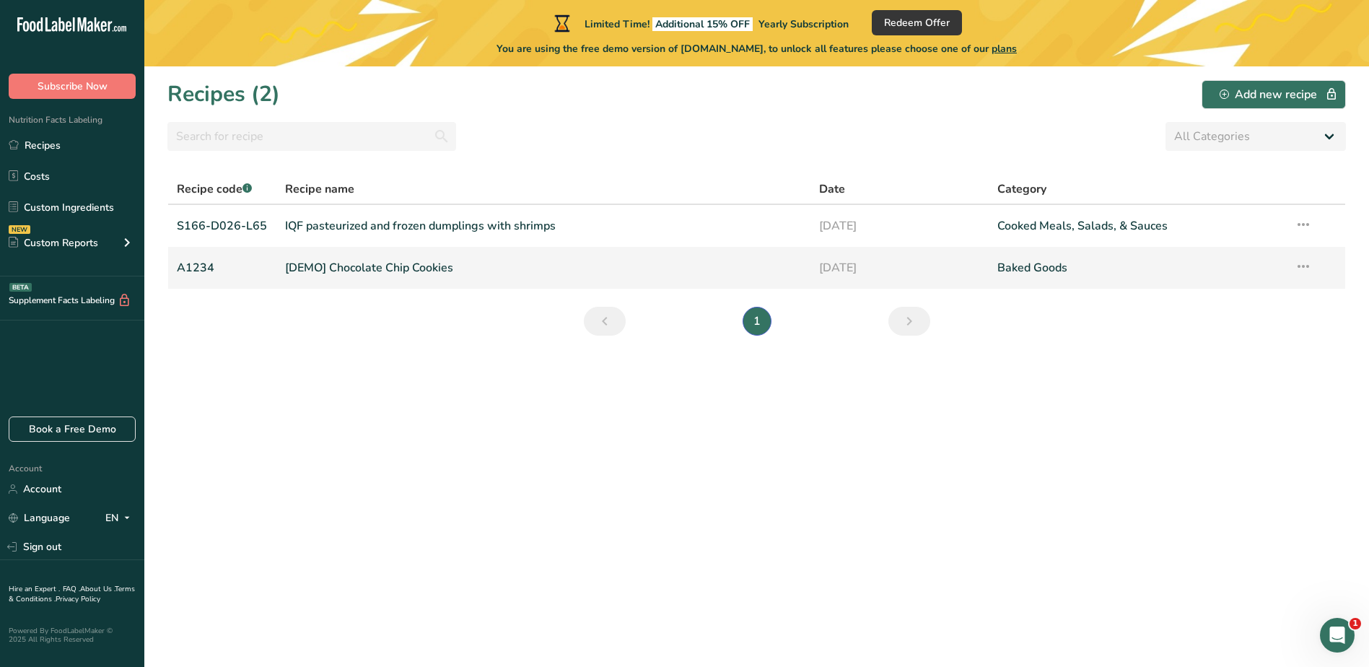
click at [307, 266] on link "[DEMO] Chocolate Chip Cookies" at bounding box center [543, 268] width 517 height 30
click at [1301, 221] on icon at bounding box center [1303, 224] width 17 height 26
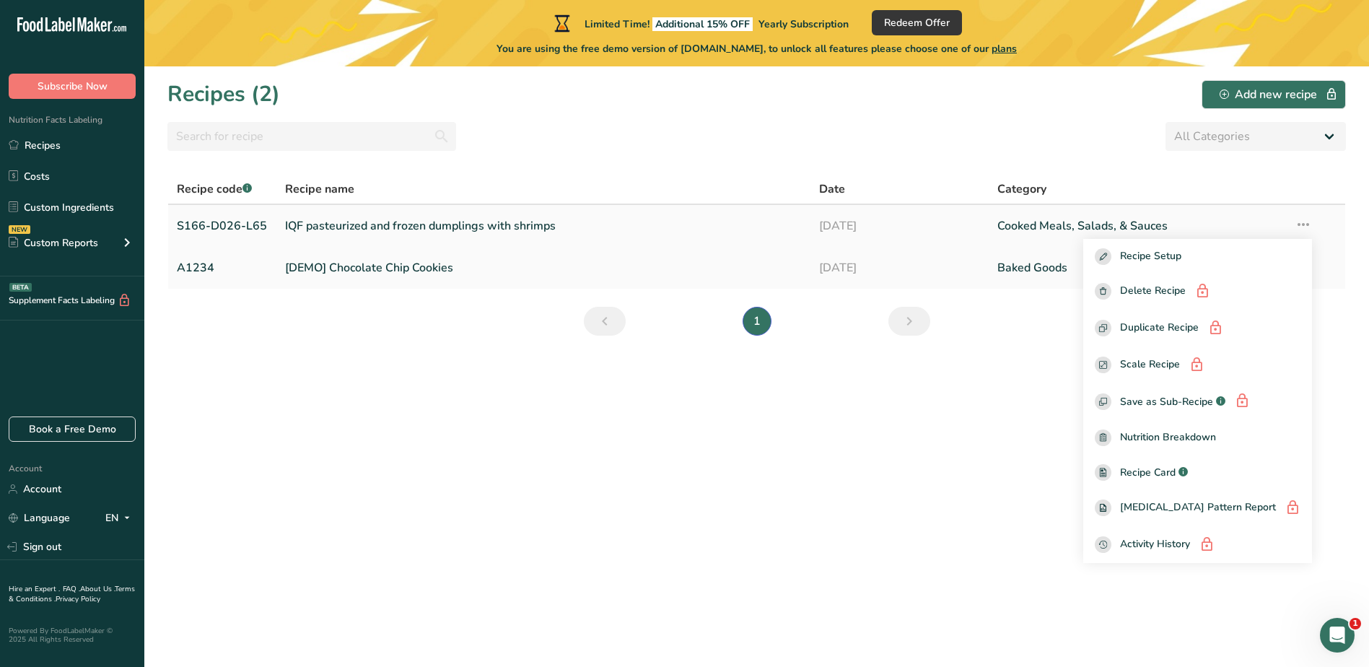
click at [519, 226] on link "IQF pasteurized and frozen dumplings with shrimps" at bounding box center [543, 226] width 517 height 30
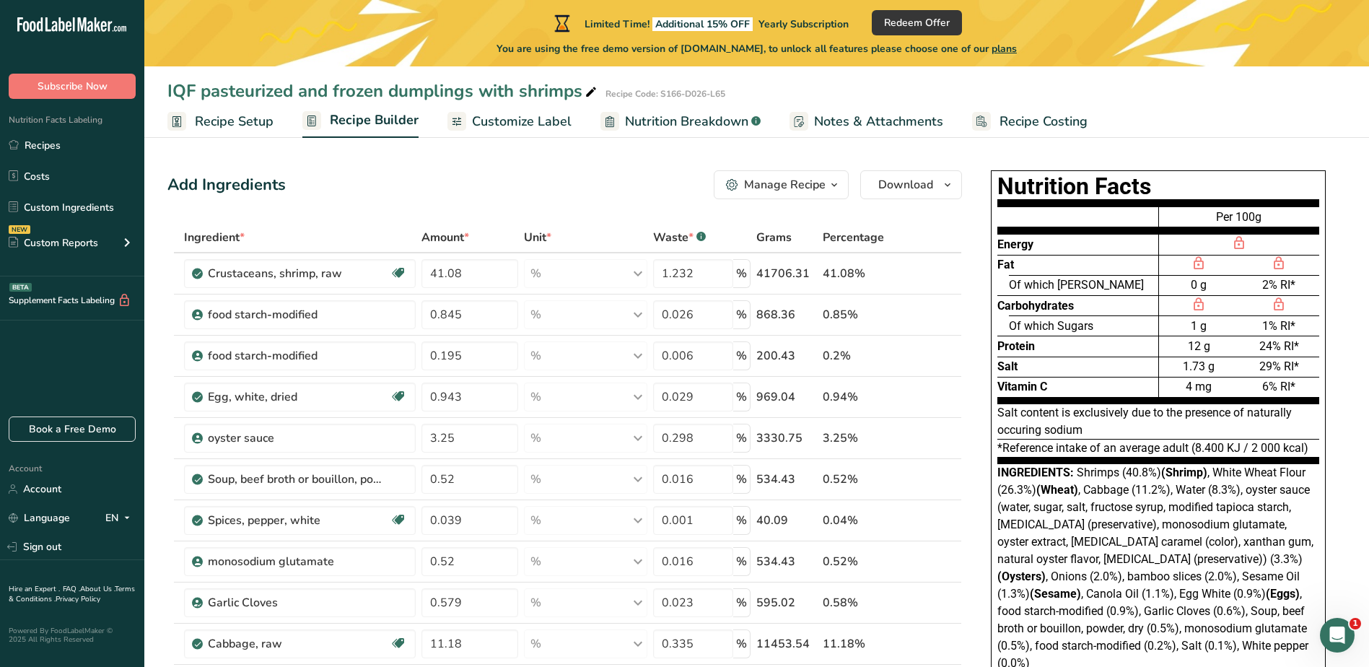
click at [254, 118] on span "Recipe Setup" at bounding box center [234, 121] width 79 height 19
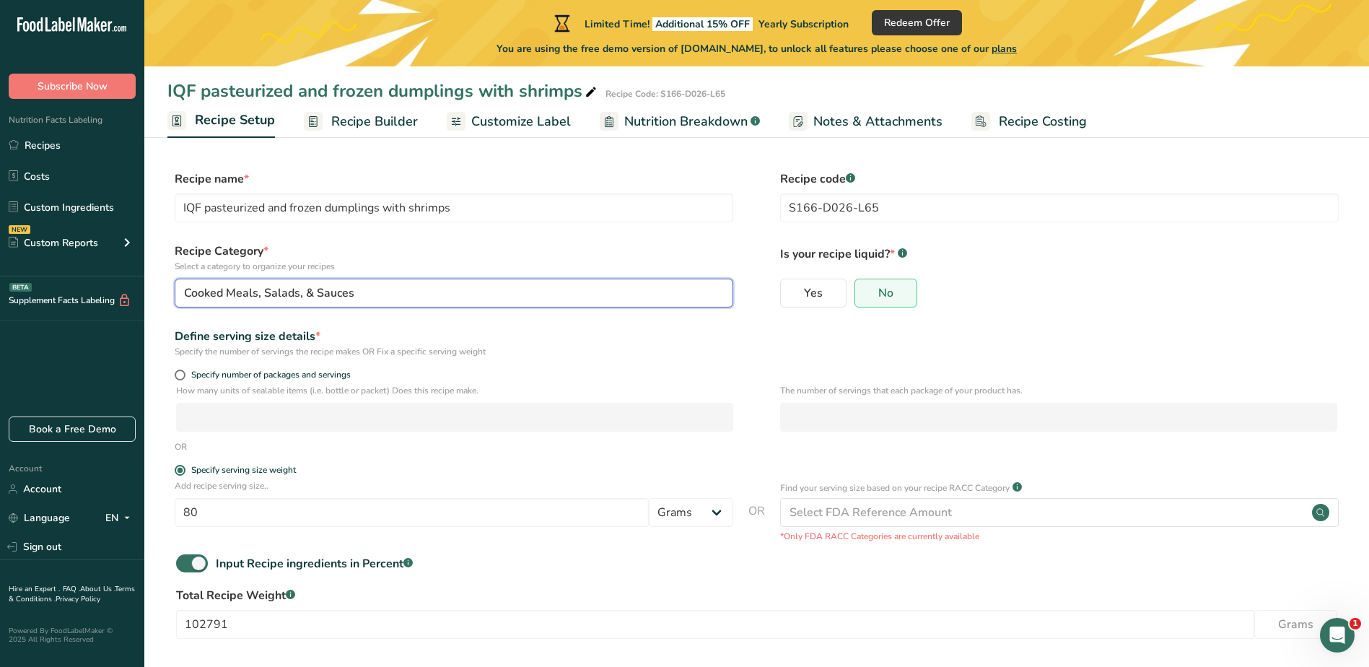
click at [335, 285] on span "Cooked Meals, Salads, & Sauces" at bounding box center [269, 292] width 170 height 17
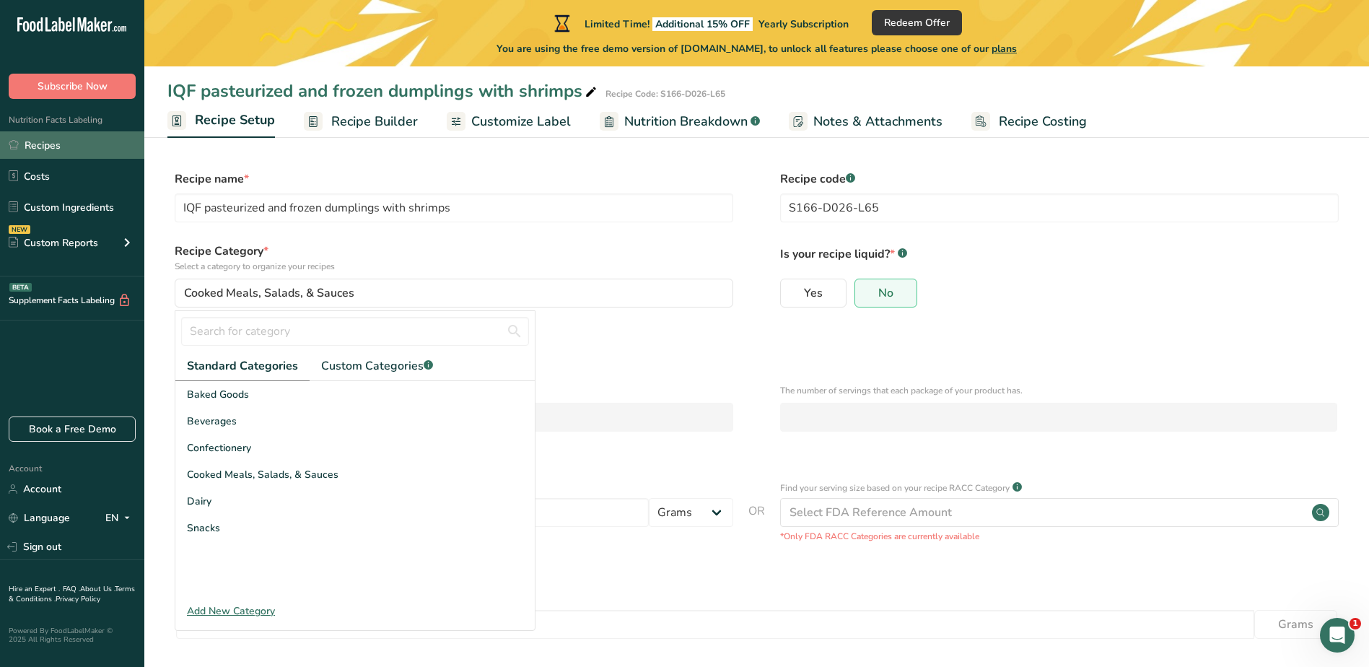
click at [77, 149] on link "Recipes" at bounding box center [72, 144] width 144 height 27
